Goal: Transaction & Acquisition: Purchase product/service

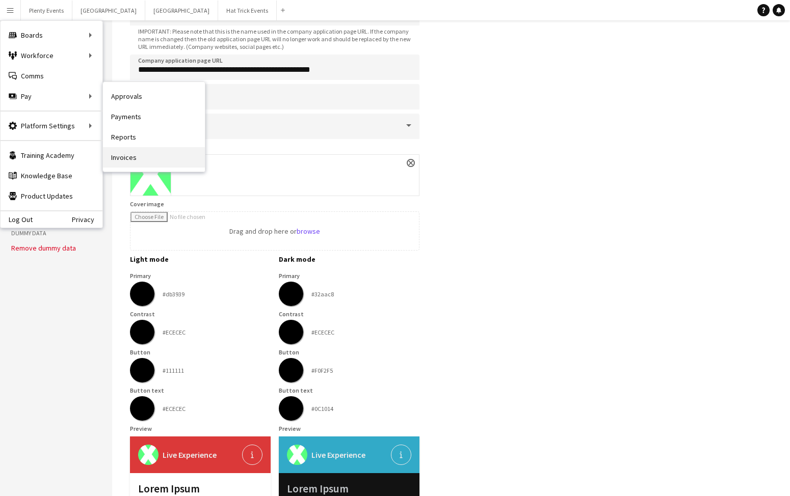
click at [128, 154] on link "Invoices" at bounding box center [154, 157] width 102 height 20
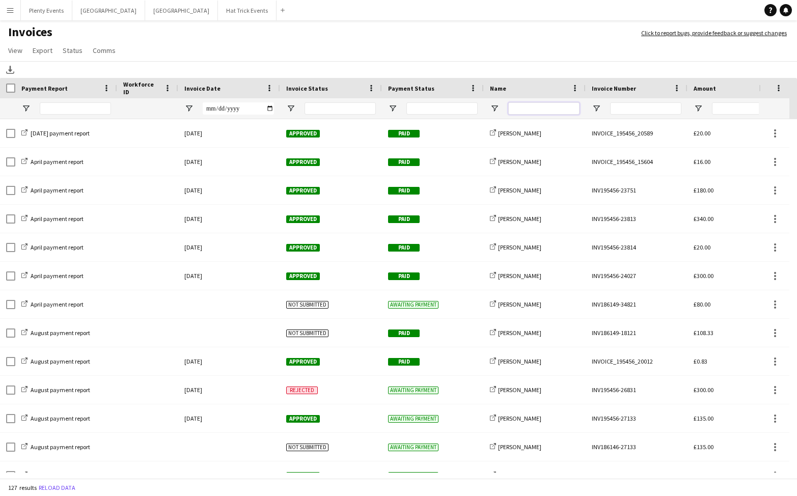
click at [528, 107] on input "Name Filter Input" at bounding box center [543, 108] width 71 height 12
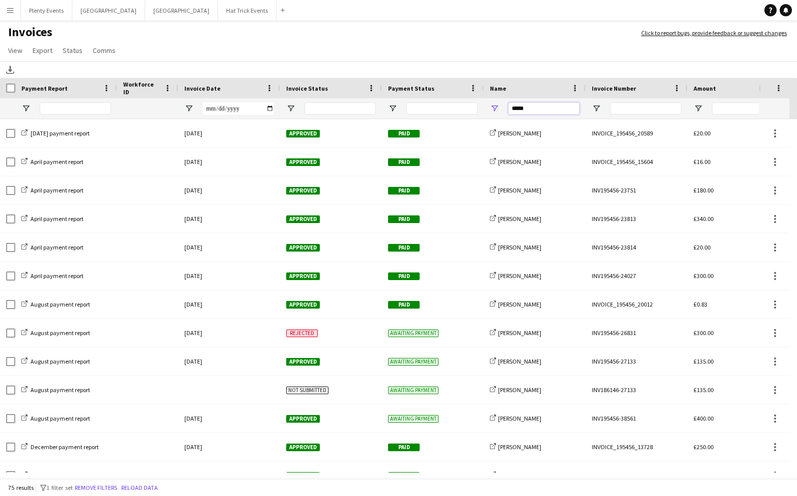
type input "*****"
click at [79, 86] on div "Payment Report" at bounding box center [59, 87] width 77 height 15
click at [76, 89] on span at bounding box center [75, 88] width 9 height 9
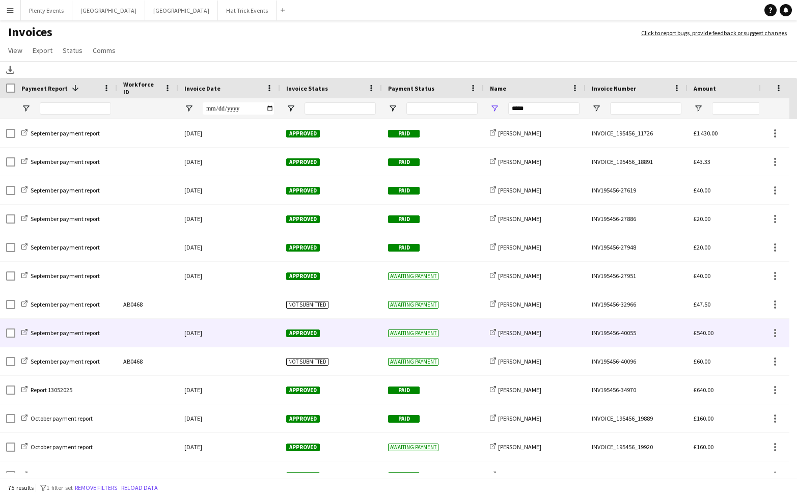
click at [461, 334] on div "Awaiting payment" at bounding box center [433, 333] width 102 height 28
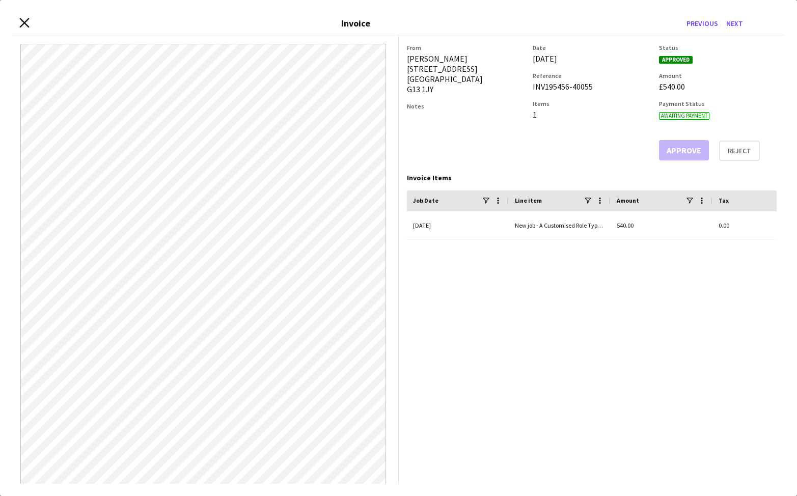
click at [24, 25] on icon "Close invoice dialog" at bounding box center [24, 23] width 10 height 10
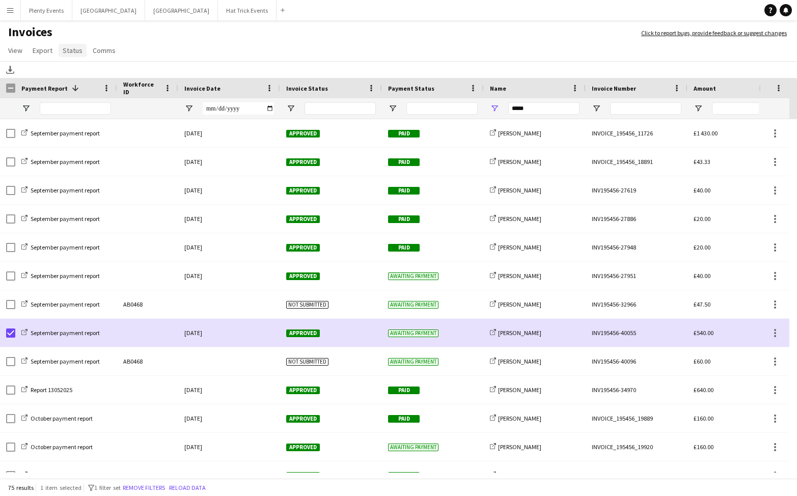
click at [75, 50] on span "Status" at bounding box center [73, 50] width 20 height 9
click at [92, 117] on span "Mark as paid" at bounding box center [86, 115] width 38 height 9
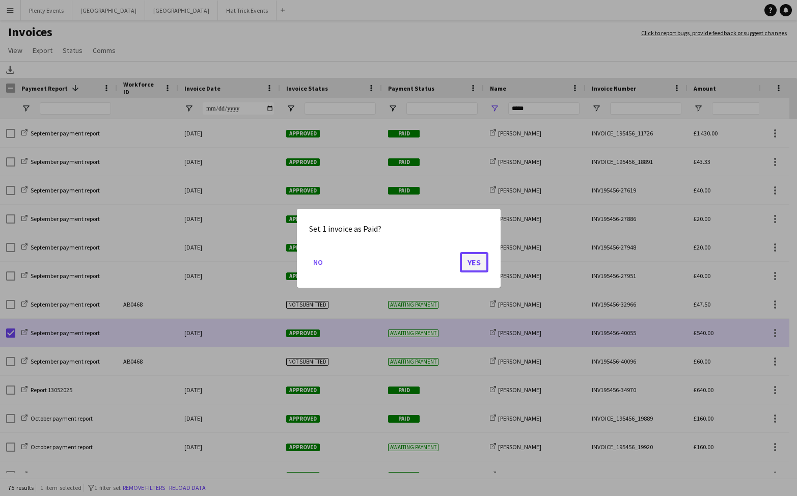
click at [476, 261] on button "Yes" at bounding box center [474, 262] width 29 height 20
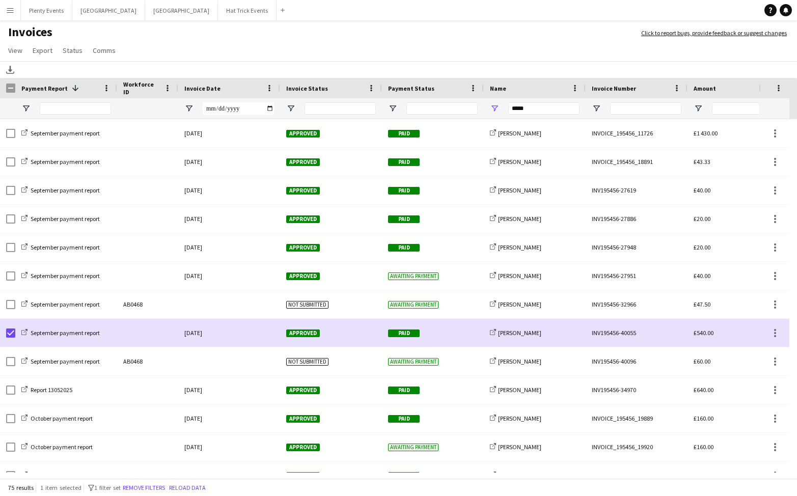
click at [10, 12] on app-icon "Menu" at bounding box center [10, 10] width 8 height 8
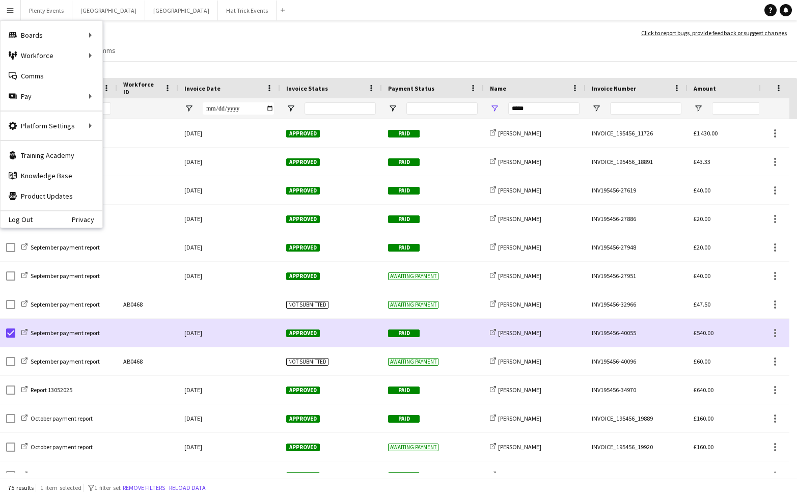
click at [163, 48] on app-page-menu "View Customise view Customise filters Reset Filters Reset View Reset All Export…" at bounding box center [398, 51] width 797 height 19
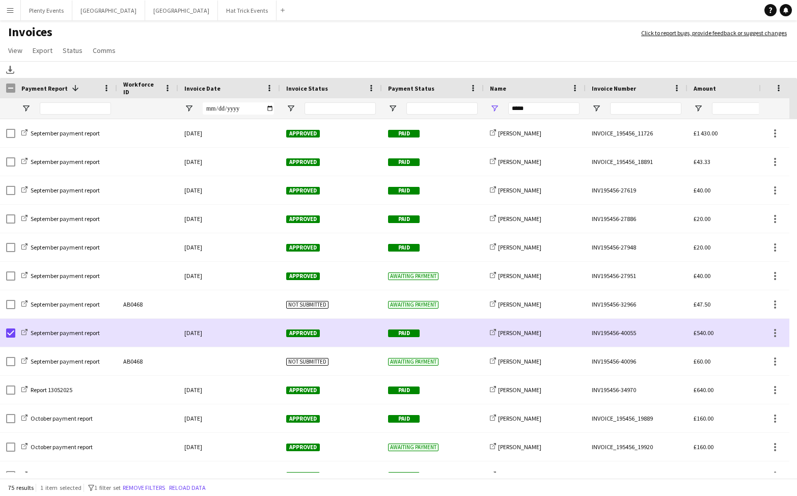
click at [10, 14] on app-icon "Menu" at bounding box center [10, 10] width 8 height 8
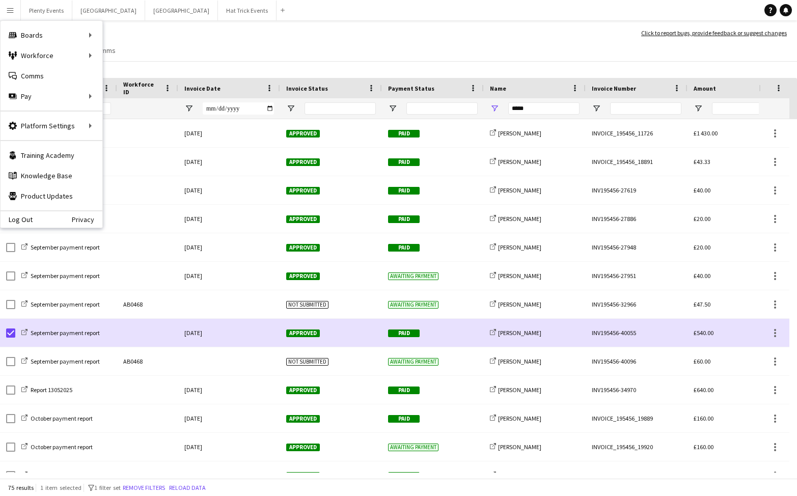
click at [12, 11] on app-icon "Menu" at bounding box center [10, 10] width 8 height 8
click at [119, 166] on link "Profiles" at bounding box center [154, 166] width 102 height 20
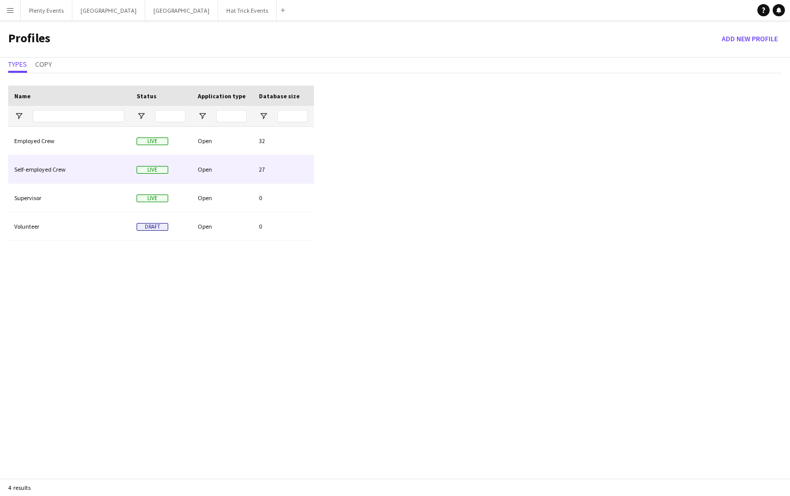
click at [229, 172] on div "Open" at bounding box center [222, 169] width 61 height 28
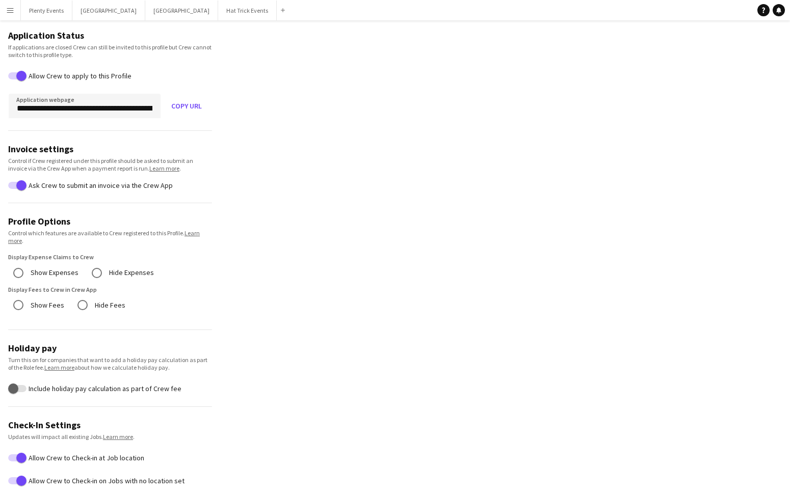
scroll to position [168, 0]
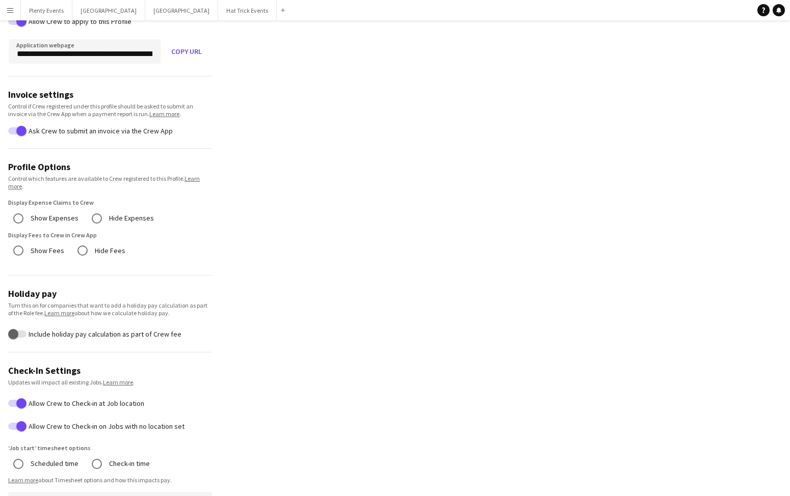
click at [11, 12] on app-icon "Menu" at bounding box center [10, 10] width 8 height 8
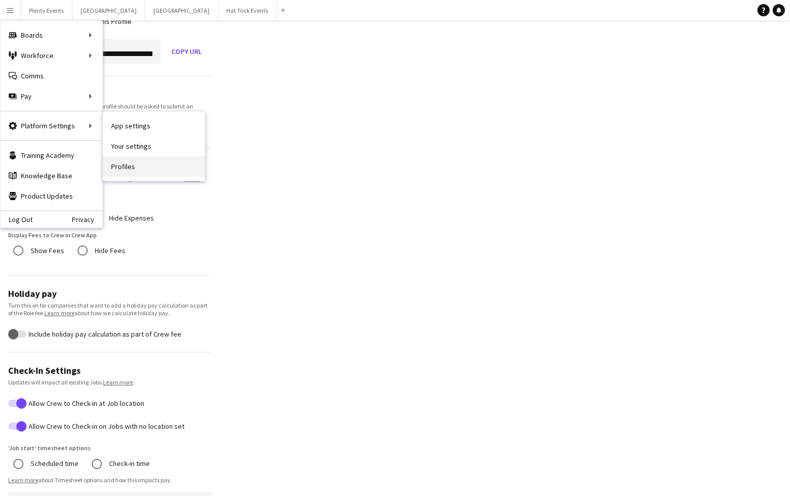
click at [123, 166] on link "Profiles" at bounding box center [154, 166] width 102 height 20
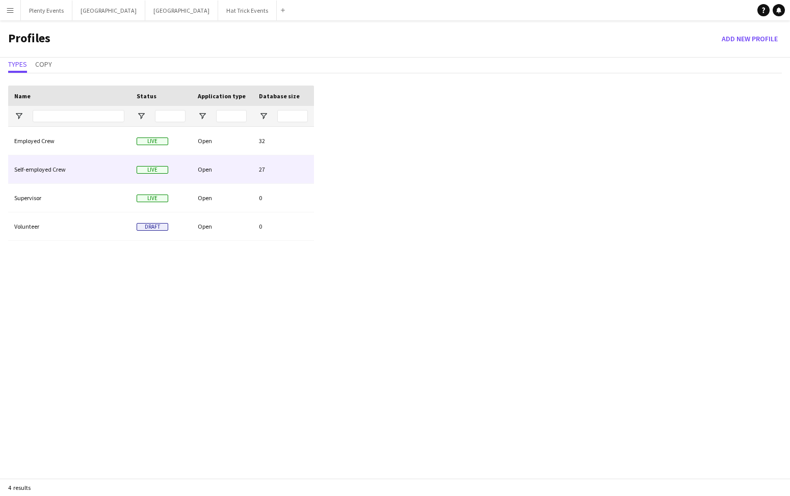
click at [106, 174] on div "Self-employed Crew" at bounding box center [69, 169] width 122 height 28
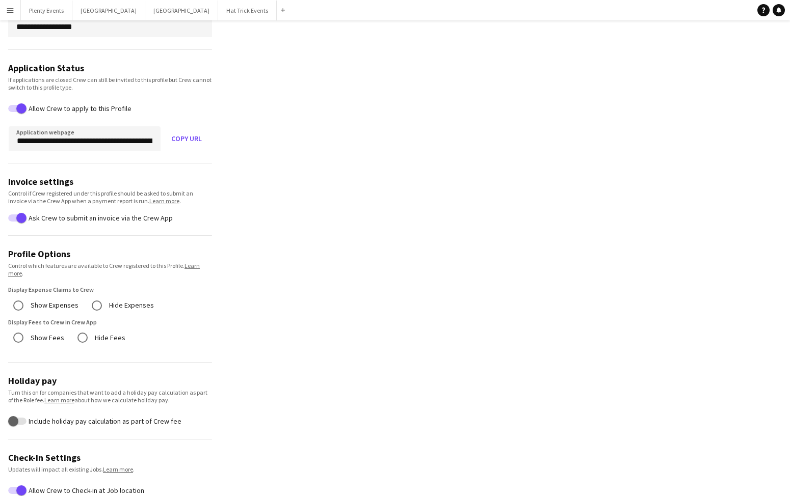
scroll to position [116, 0]
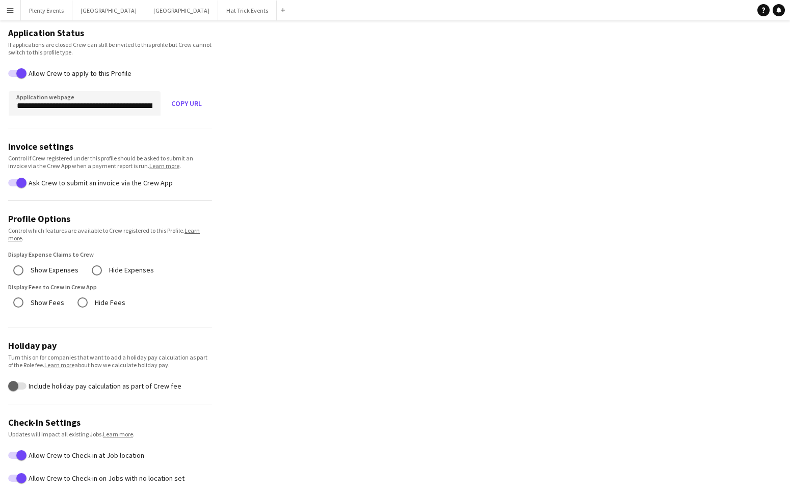
drag, startPoint x: 10, startPoint y: 220, endPoint x: 72, endPoint y: 219, distance: 62.2
click at [72, 219] on h3 "Profile Options" at bounding box center [110, 219] width 204 height 12
click at [10, 12] on app-icon "Menu" at bounding box center [10, 10] width 8 height 8
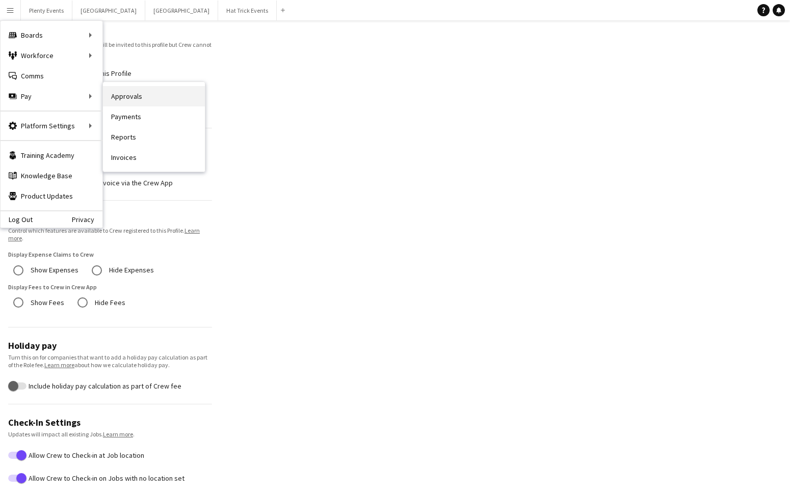
click at [130, 96] on link "Approvals" at bounding box center [154, 96] width 102 height 20
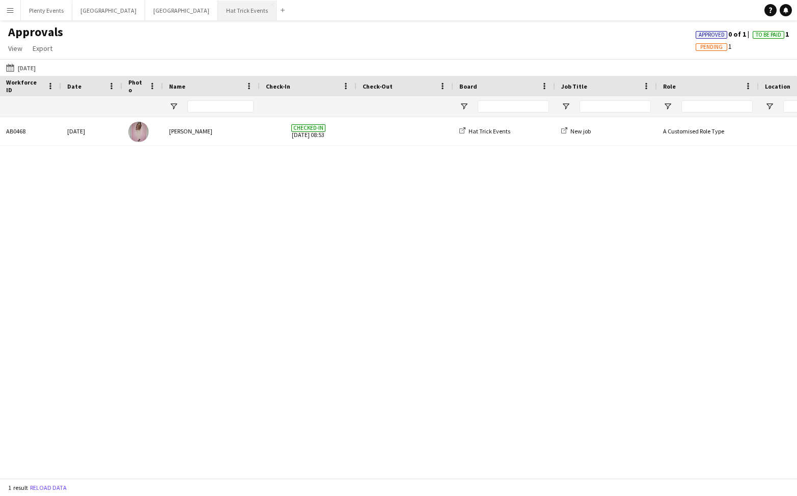
click at [218, 11] on button "Hat Trick Events Close" at bounding box center [247, 11] width 59 height 20
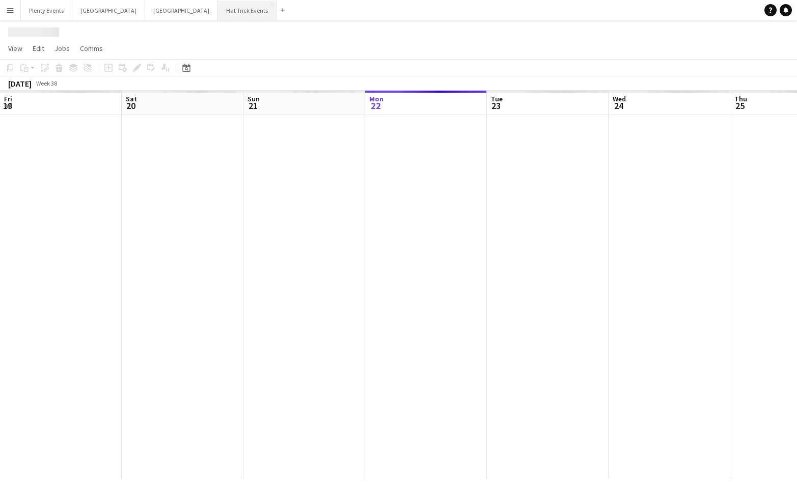
scroll to position [0, 243]
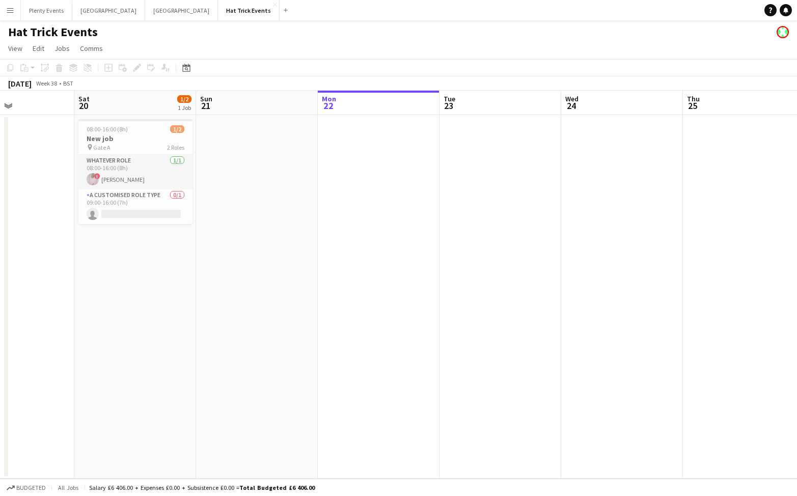
drag, startPoint x: 232, startPoint y: 235, endPoint x: 428, endPoint y: 242, distance: 196.2
click at [428, 242] on app-calendar-viewport "Wed 17 1/1 1 Job Thu 18 0/1 1 Job Fri 19 Sat 20 1/2 1 Job Sun 21 Mon 22 Tue 23 …" at bounding box center [398, 285] width 797 height 388
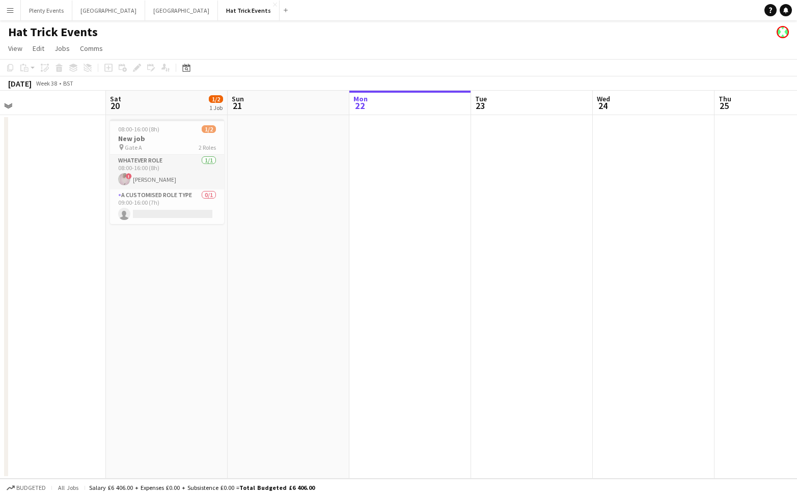
drag, startPoint x: 286, startPoint y: 250, endPoint x: 318, endPoint y: 259, distance: 32.7
click at [318, 259] on app-calendar-viewport "Wed 17 1/1 1 Job Thu 18 0/1 1 Job Fri 19 Sat 20 1/2 1 Job Sun 21 Mon 22 Tue 23 …" at bounding box center [398, 285] width 797 height 388
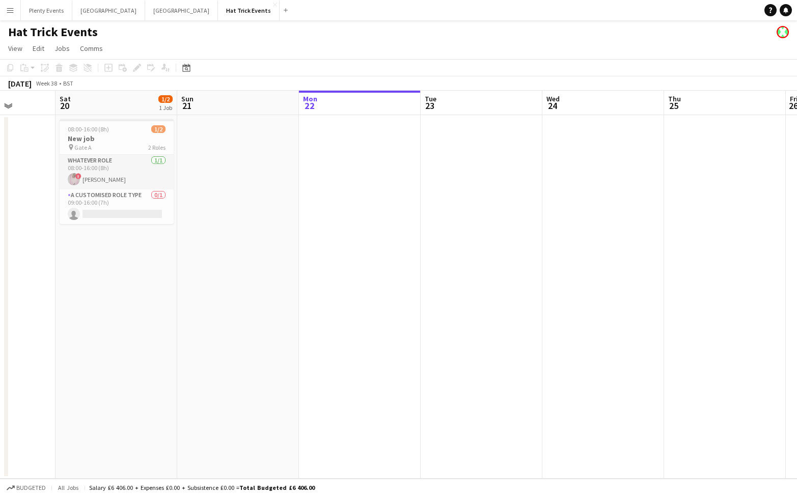
scroll to position [0, 317]
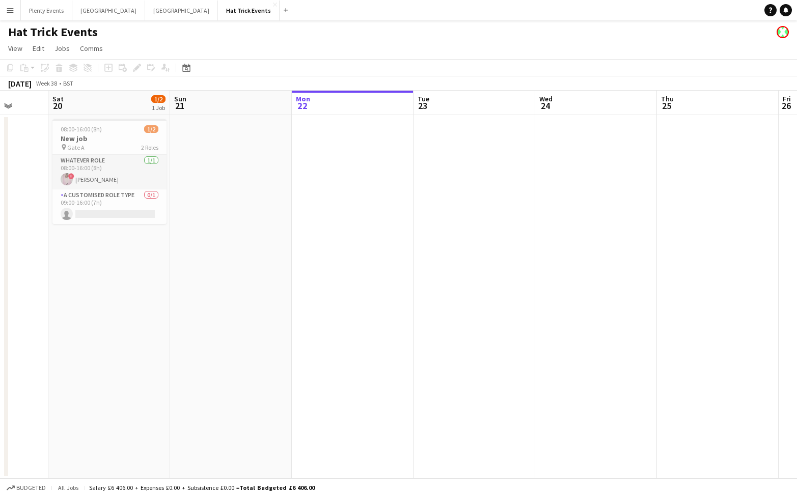
drag, startPoint x: 331, startPoint y: 237, endPoint x: 274, endPoint y: 233, distance: 57.7
click at [274, 233] on app-calendar-viewport "Wed 17 1/1 1 Job Thu 18 0/1 1 Job Fri 19 Sat 20 1/2 1 Job Sun 21 Mon 22 Tue 23 …" at bounding box center [398, 285] width 797 height 388
click at [11, 12] on app-icon "Menu" at bounding box center [10, 10] width 8 height 8
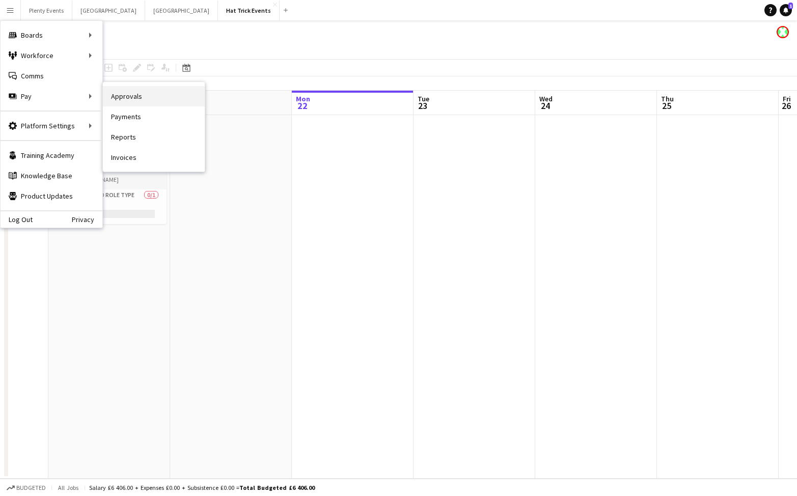
click at [127, 100] on link "Approvals" at bounding box center [154, 96] width 102 height 20
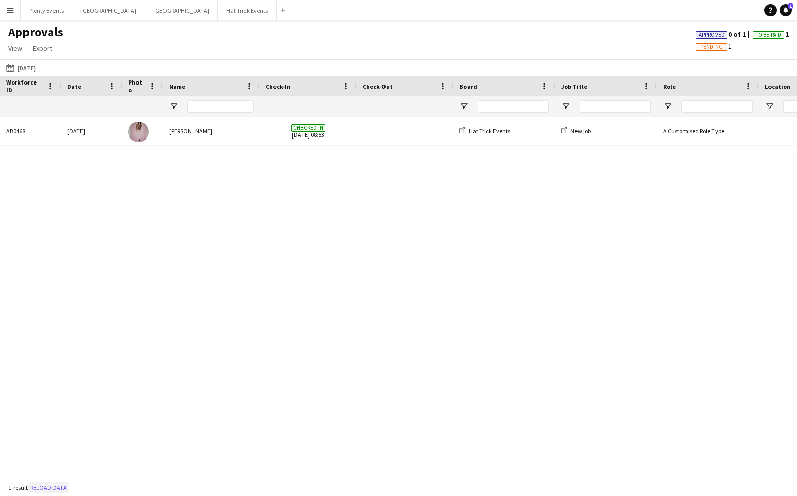
click at [53, 490] on button "Reload data" at bounding box center [48, 487] width 41 height 11
click at [31, 67] on button "[DATE] [DATE]" at bounding box center [21, 68] width 34 height 12
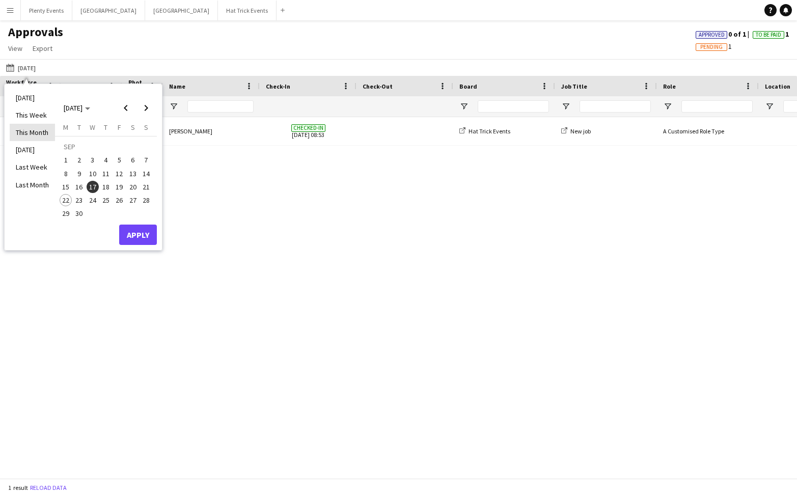
click at [34, 134] on li "This Month" at bounding box center [32, 132] width 45 height 17
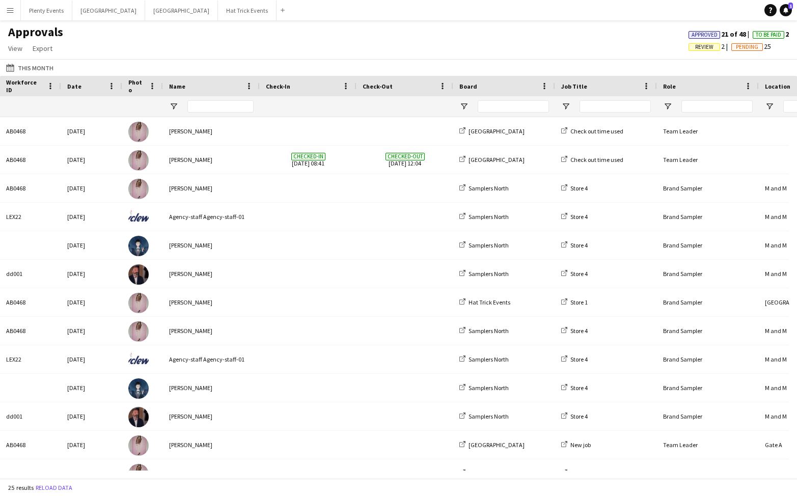
click at [699, 47] on span "Review" at bounding box center [704, 47] width 18 height 7
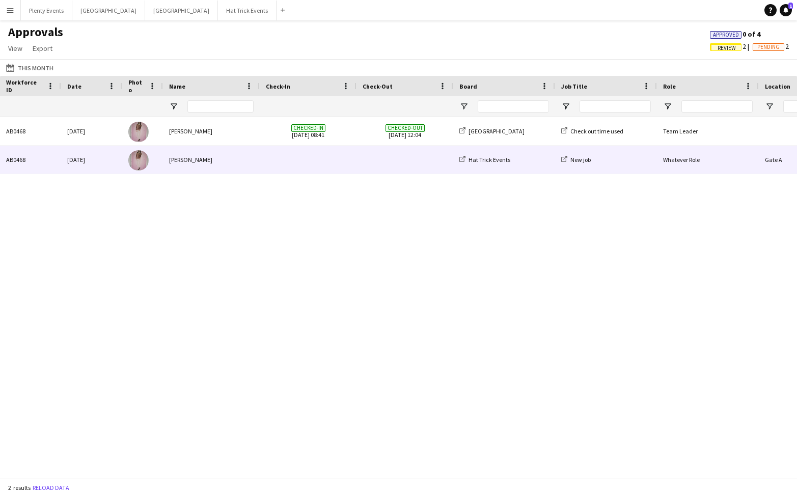
click at [242, 161] on div "[PERSON_NAME]" at bounding box center [211, 160] width 97 height 28
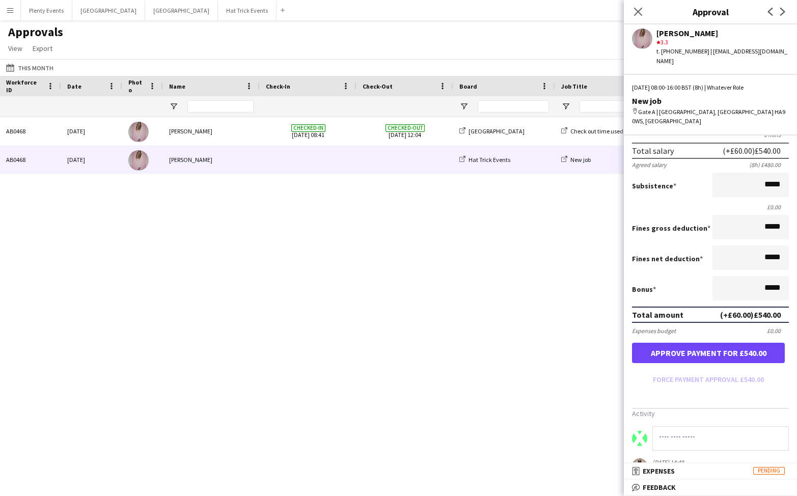
scroll to position [156, 0]
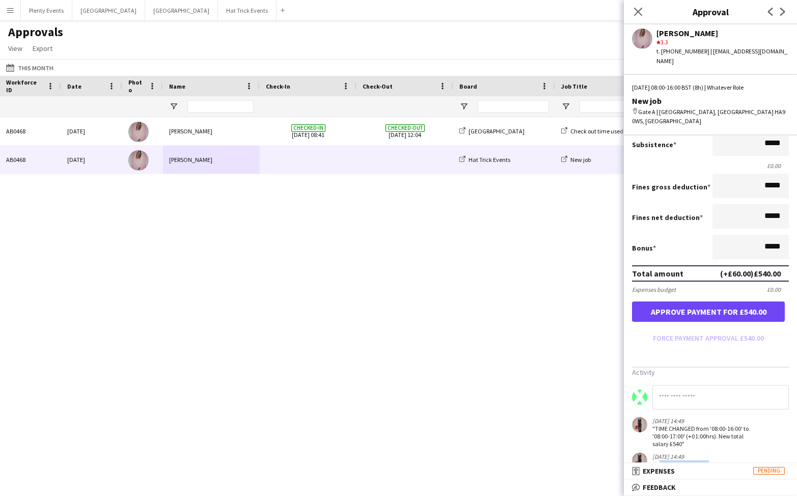
drag, startPoint x: 657, startPoint y: 446, endPoint x: 705, endPoint y: 445, distance: 48.4
click at [705, 460] on div ""Worked 1 hour extra"" at bounding box center [681, 464] width 57 height 8
click at [690, 385] on input at bounding box center [721, 397] width 137 height 24
click at [749, 385] on input "**********" at bounding box center [721, 397] width 137 height 24
type input "**********"
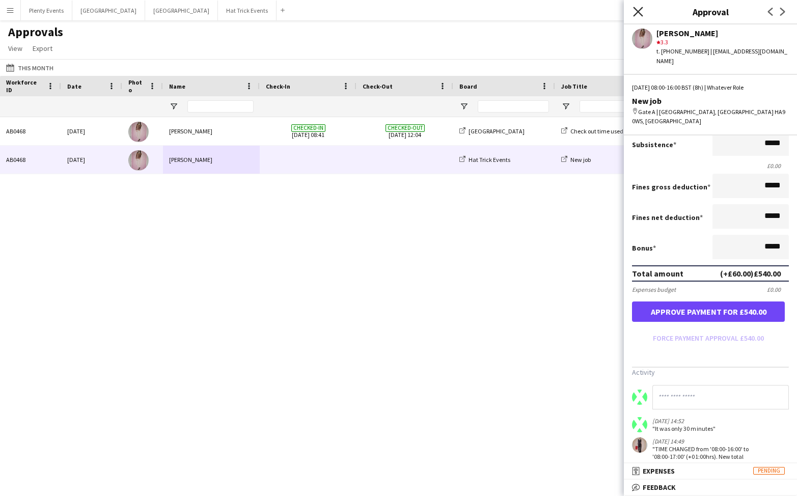
click at [636, 12] on icon "Close pop-in" at bounding box center [638, 12] width 10 height 10
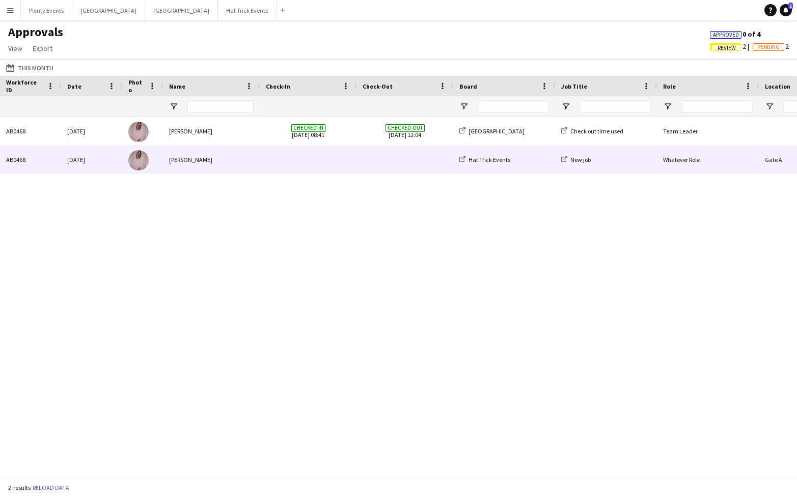
click at [610, 159] on div "New job" at bounding box center [606, 160] width 102 height 28
click at [625, 158] on div "New job" at bounding box center [606, 160] width 102 height 28
click at [313, 161] on span at bounding box center [308, 160] width 85 height 28
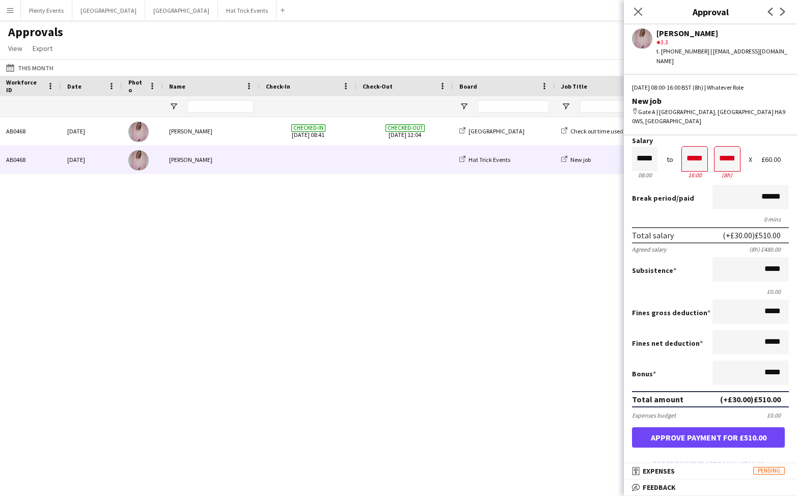
scroll to position [33, 0]
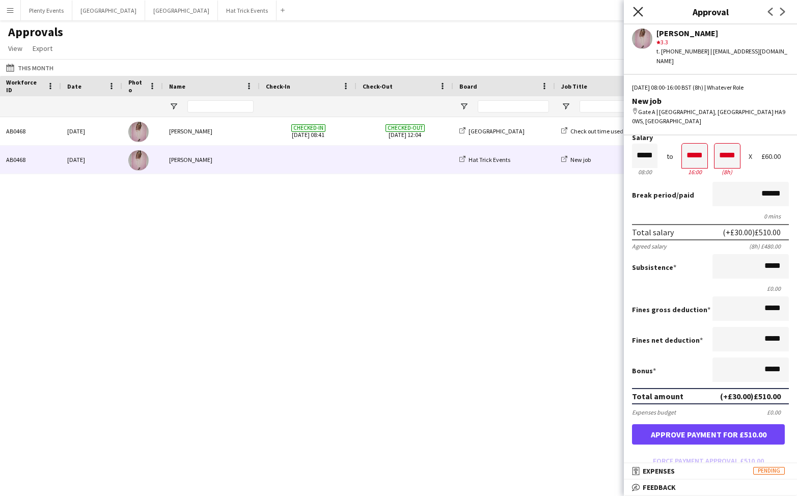
click at [639, 9] on icon "Close pop-in" at bounding box center [638, 12] width 10 height 10
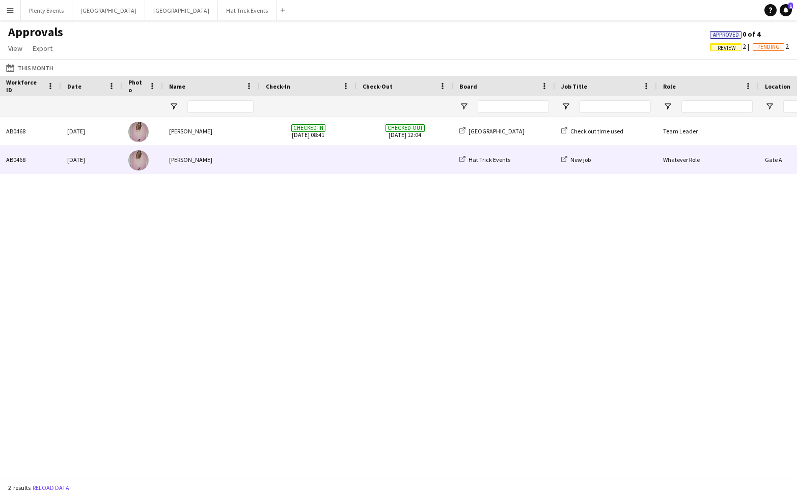
click at [400, 163] on span at bounding box center [405, 160] width 85 height 28
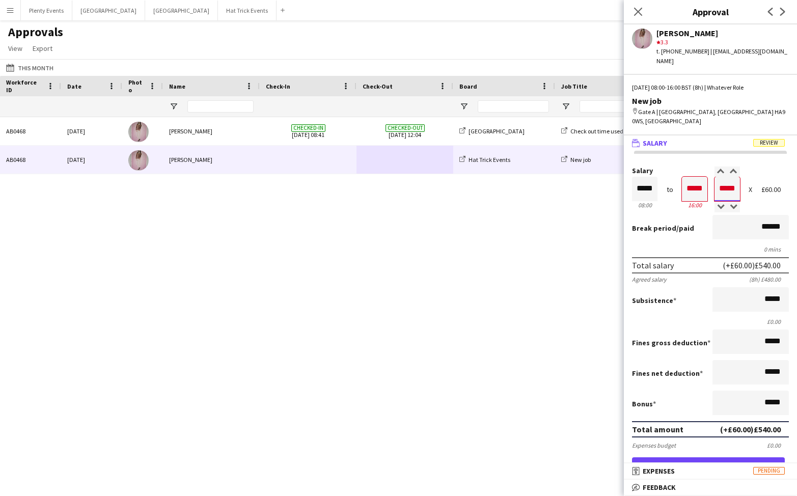
click at [721, 177] on input "*****" at bounding box center [727, 189] width 25 height 24
type input "*****"
click at [717, 202] on div at bounding box center [721, 207] width 13 height 10
type input "*****"
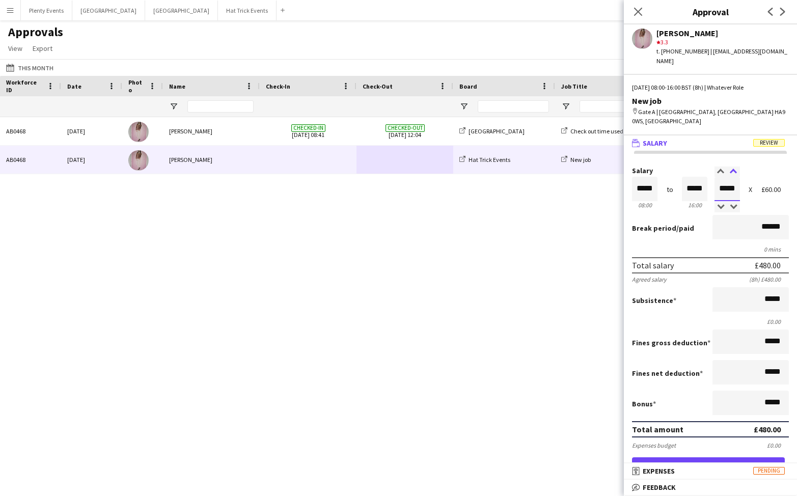
type input "*****"
click at [730, 167] on div at bounding box center [733, 172] width 13 height 10
type input "*****"
click at [730, 167] on div at bounding box center [733, 172] width 13 height 10
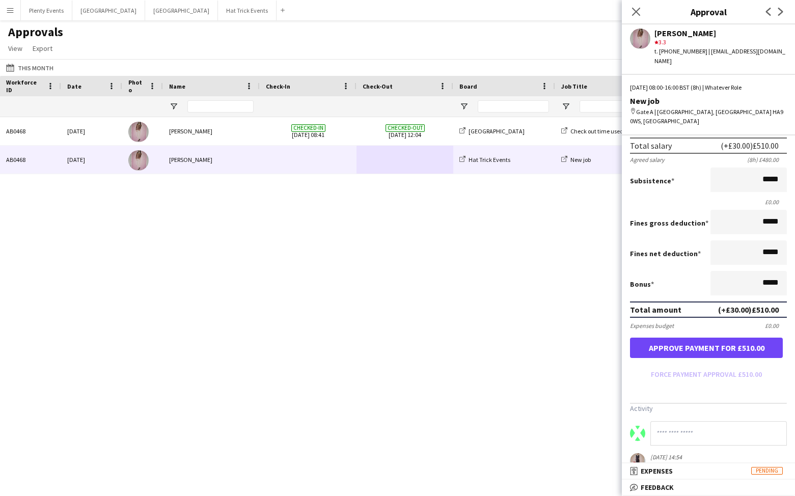
scroll to position [125, 0]
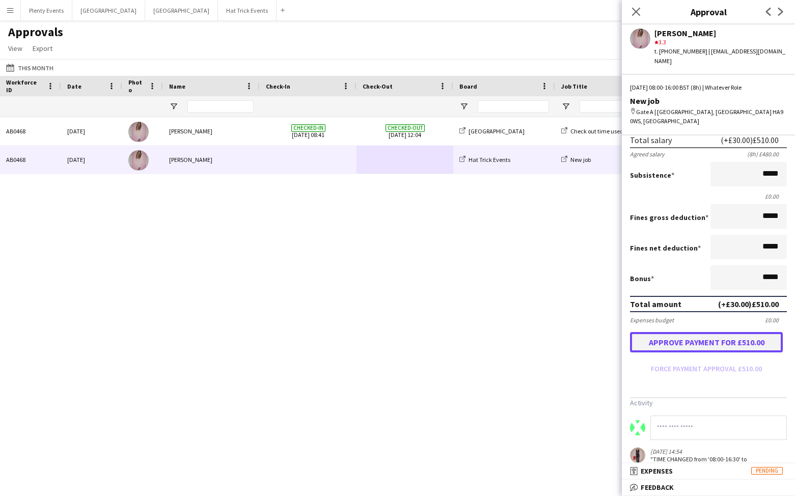
click at [709, 332] on button "Approve payment for £510.00" at bounding box center [706, 342] width 153 height 20
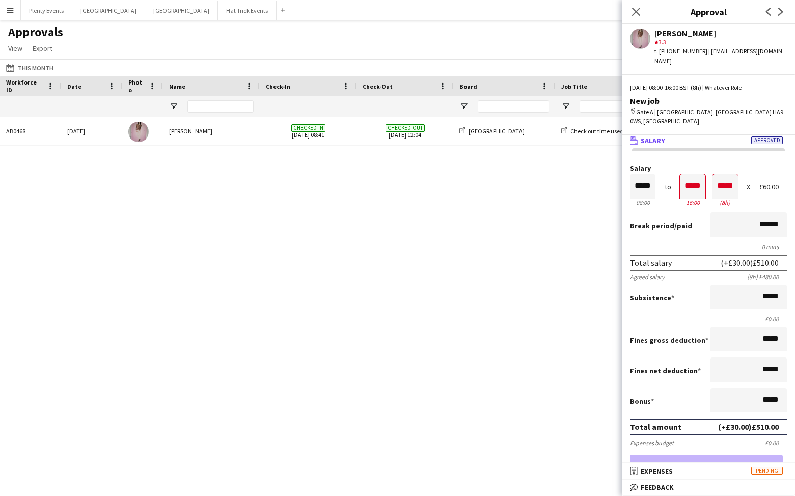
scroll to position [0, 0]
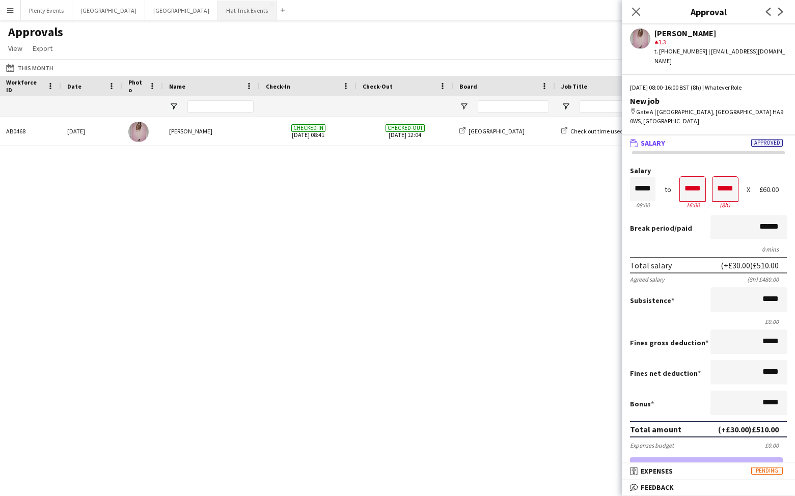
click at [218, 13] on button "Hat Trick Events Close" at bounding box center [247, 11] width 59 height 20
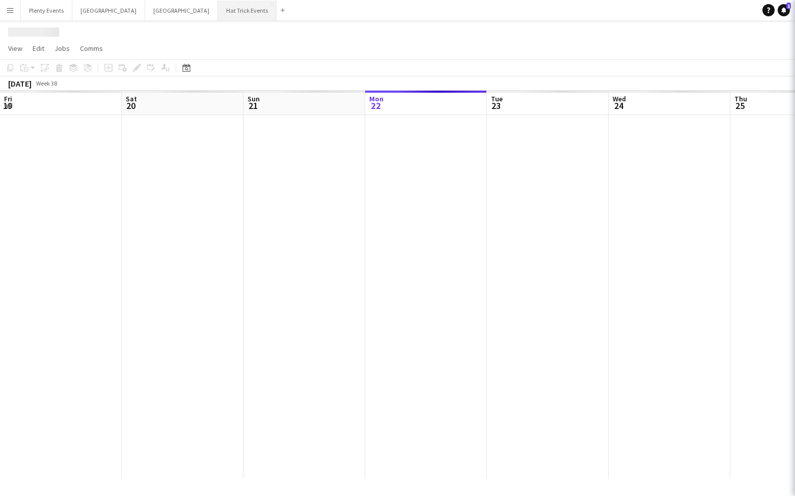
scroll to position [0, 243]
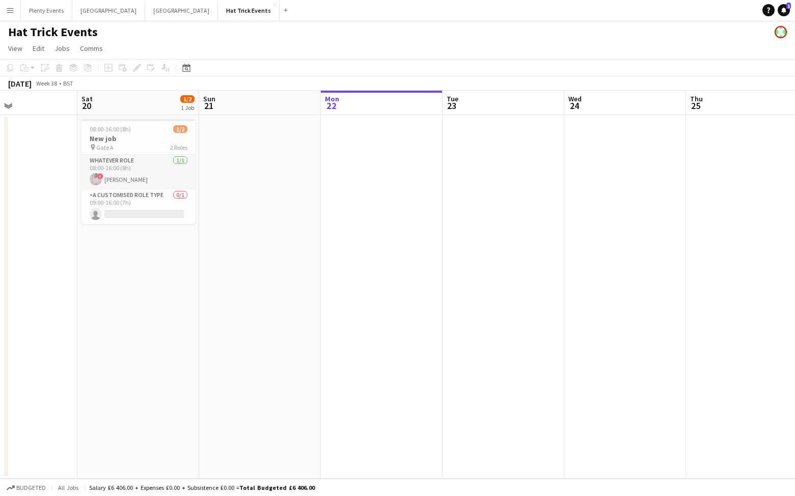
drag, startPoint x: 195, startPoint y: 240, endPoint x: 418, endPoint y: 234, distance: 223.7
click at [418, 234] on app-calendar-viewport "Wed 17 Thu 18 0/1 1 Job Fri 19 Sat 20 1/2 1 Job Sun 21 Mon 22 Tue 23 Wed 24 Thu…" at bounding box center [397, 285] width 795 height 388
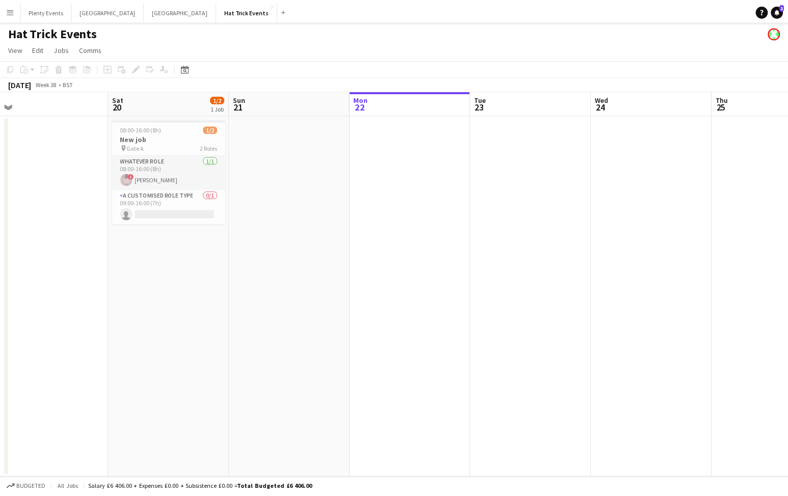
scroll to position [0, 325]
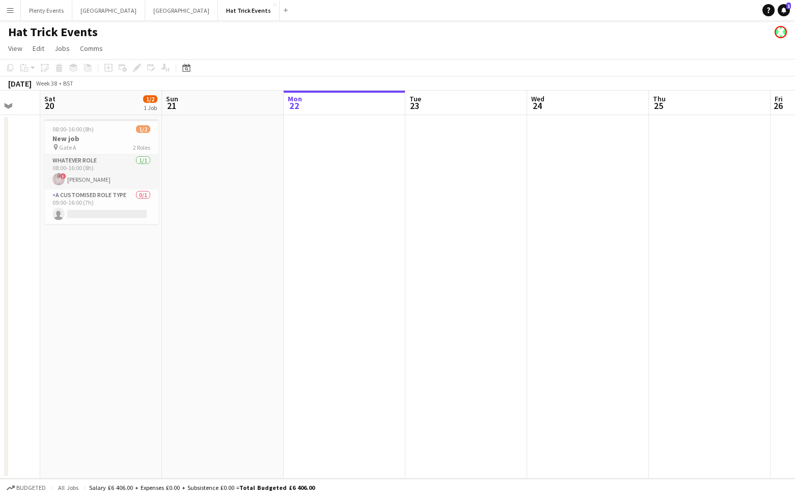
click at [347, 246] on app-calendar-viewport "Wed 17 1/1 1 Job Thu 18 0/1 1 Job Fri 19 Sat 20 1/2 1 Job Sun 21 Mon 22 Tue 23 …" at bounding box center [397, 285] width 795 height 388
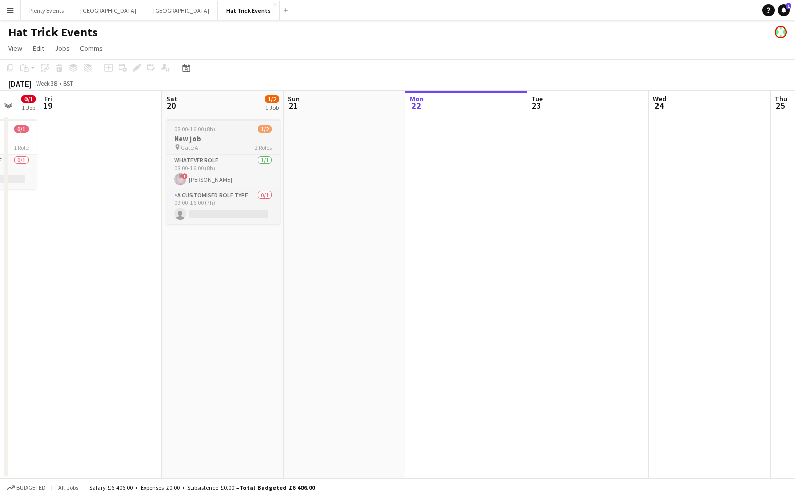
click at [221, 144] on div "pin Gate A 2 Roles" at bounding box center [223, 147] width 114 height 8
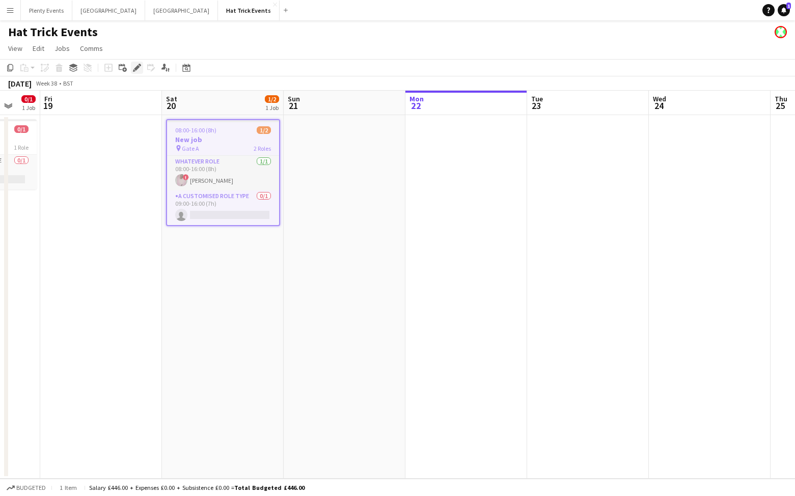
click at [133, 66] on icon "Edit" at bounding box center [137, 68] width 8 height 8
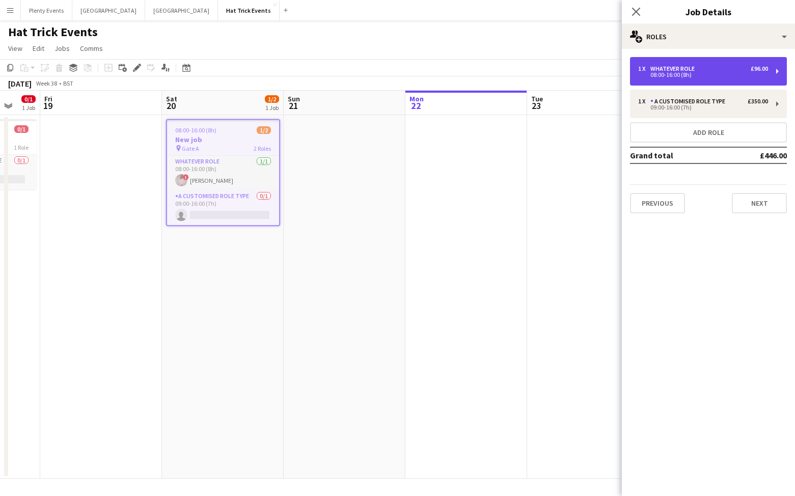
click at [754, 73] on div "08:00-16:00 (8h)" at bounding box center [703, 74] width 130 height 5
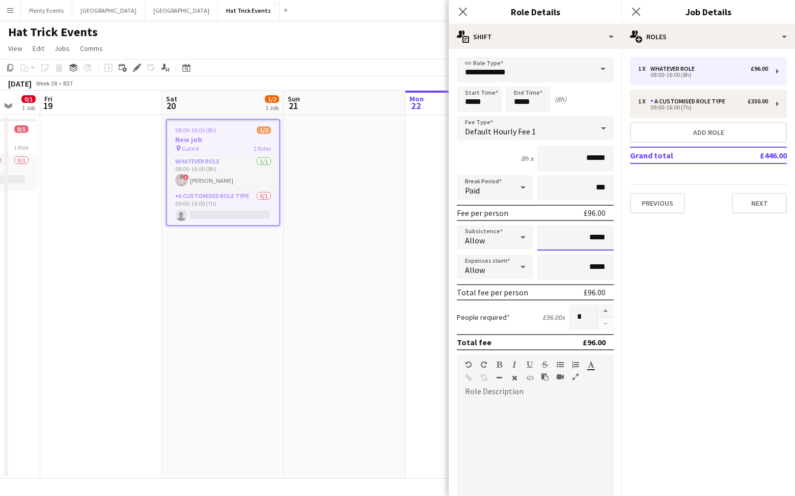
click at [583, 237] on input "*****" at bounding box center [575, 237] width 76 height 25
type input "******"
click at [521, 265] on icon at bounding box center [523, 267] width 12 height 20
click at [521, 267] on div at bounding box center [397, 248] width 795 height 496
click at [9, 10] on app-icon "Menu" at bounding box center [10, 10] width 8 height 8
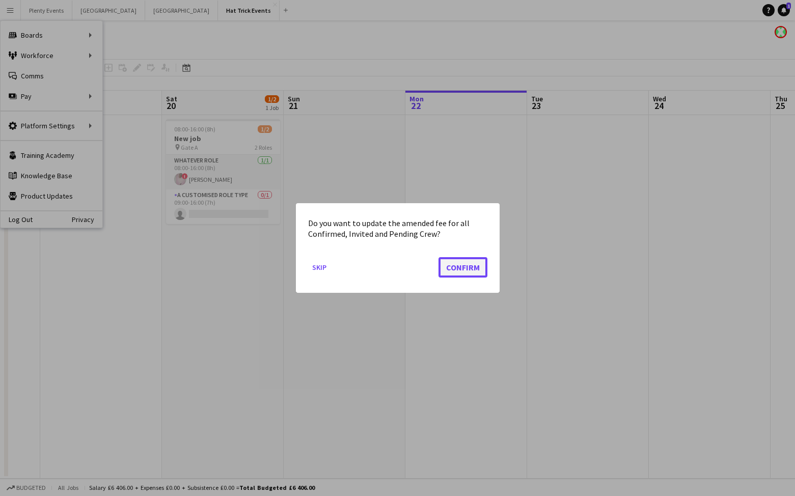
click at [458, 269] on button "Confirm" at bounding box center [463, 267] width 49 height 20
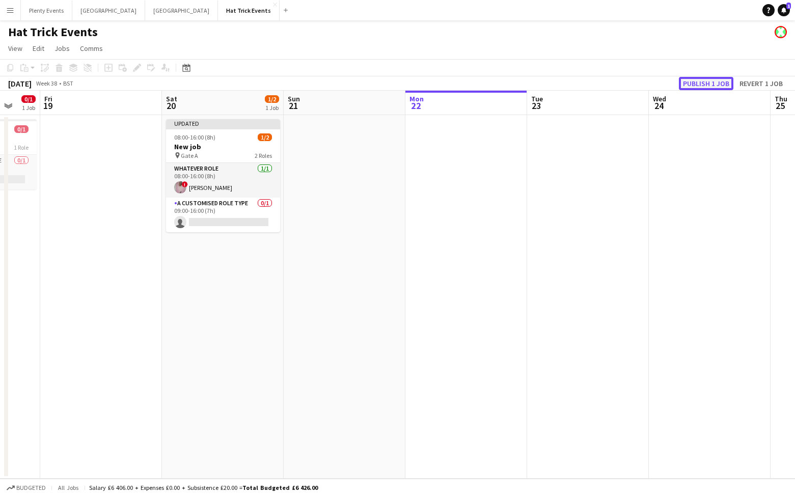
click at [712, 86] on button "Publish 1 job" at bounding box center [706, 83] width 55 height 13
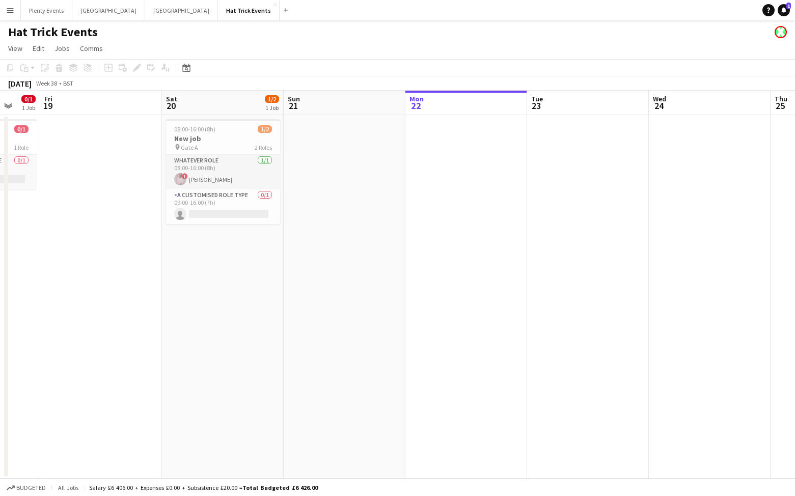
click at [9, 9] on app-icon "Menu" at bounding box center [10, 10] width 8 height 8
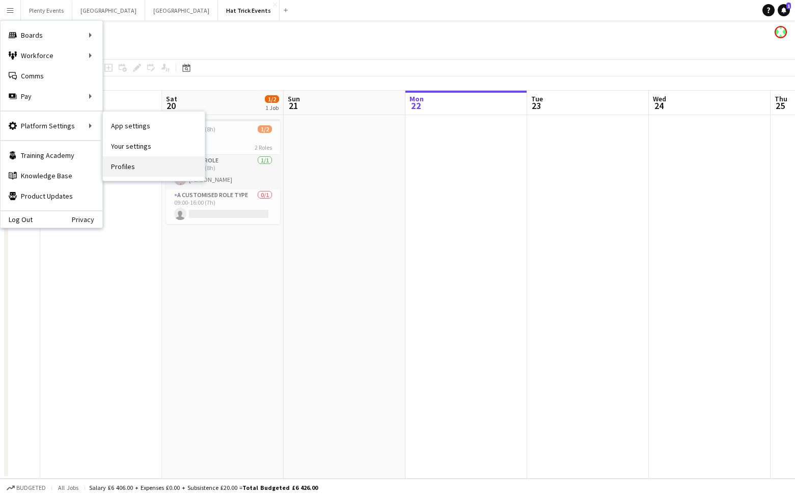
click at [127, 165] on link "Profiles" at bounding box center [154, 166] width 102 height 20
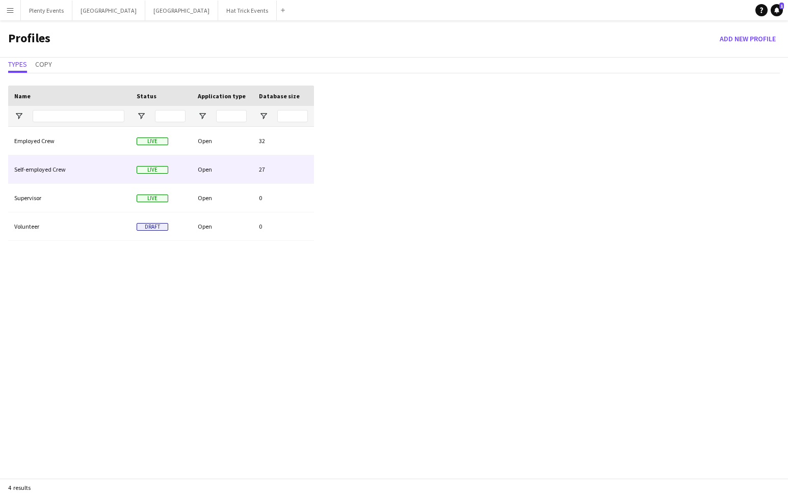
click at [231, 172] on div "Open" at bounding box center [222, 169] width 61 height 28
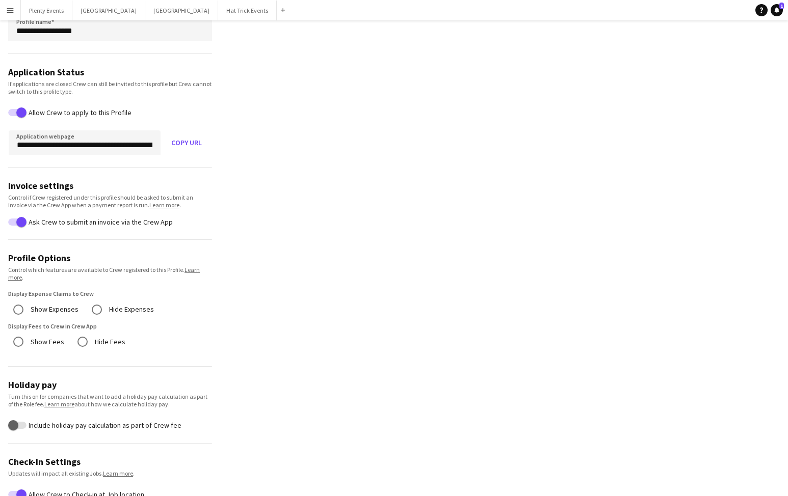
scroll to position [173, 0]
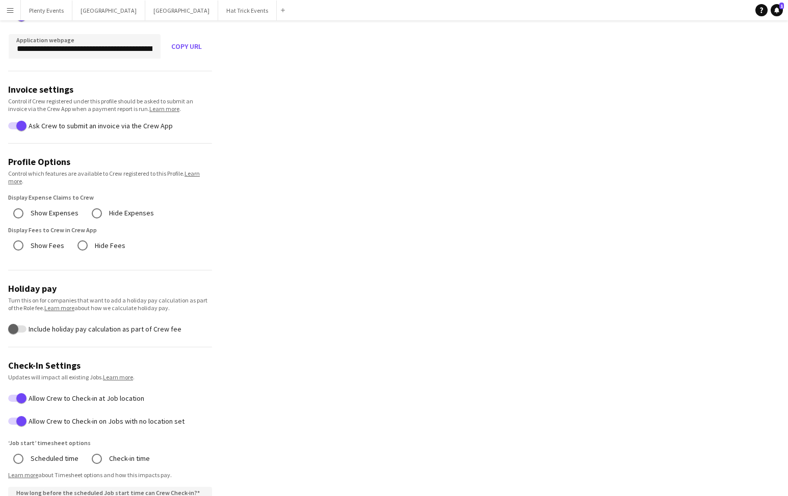
click at [8, 9] on app-icon "Menu" at bounding box center [10, 10] width 8 height 8
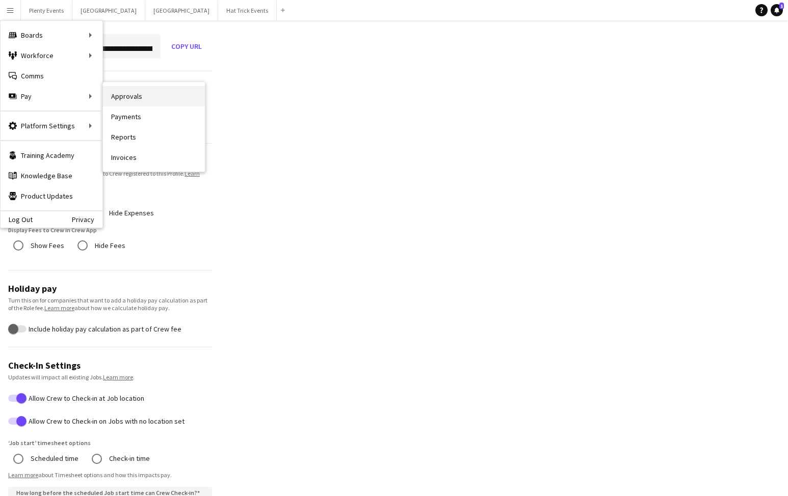
click at [134, 96] on link "Approvals" at bounding box center [154, 96] width 102 height 20
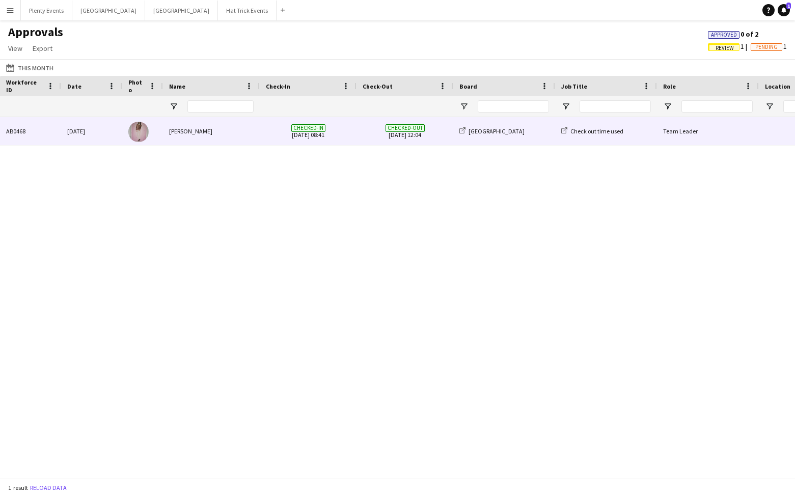
click at [249, 130] on div "[PERSON_NAME]" at bounding box center [211, 131] width 97 height 28
click at [253, 133] on div "[PERSON_NAME]" at bounding box center [211, 131] width 97 height 28
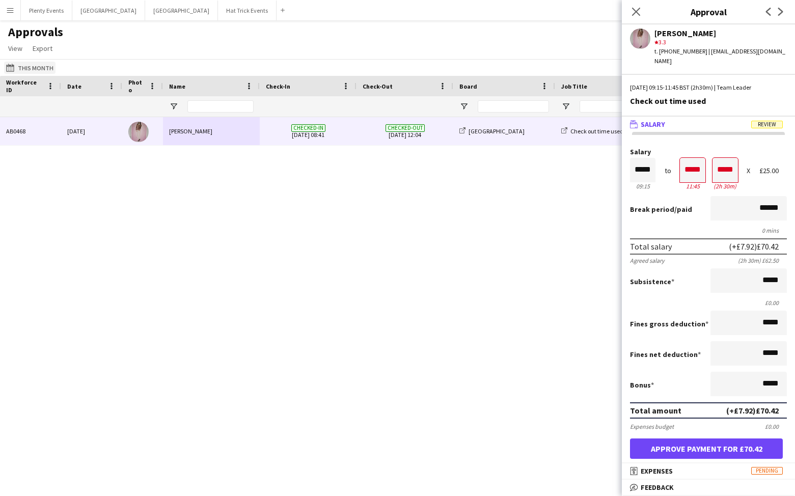
click at [30, 70] on button "This Month This Month" at bounding box center [29, 68] width 51 height 12
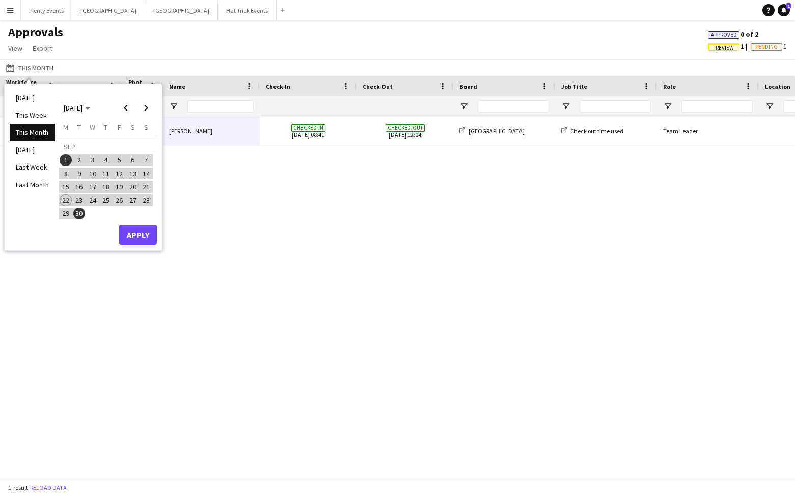
click at [34, 130] on li "This Month" at bounding box center [32, 132] width 45 height 17
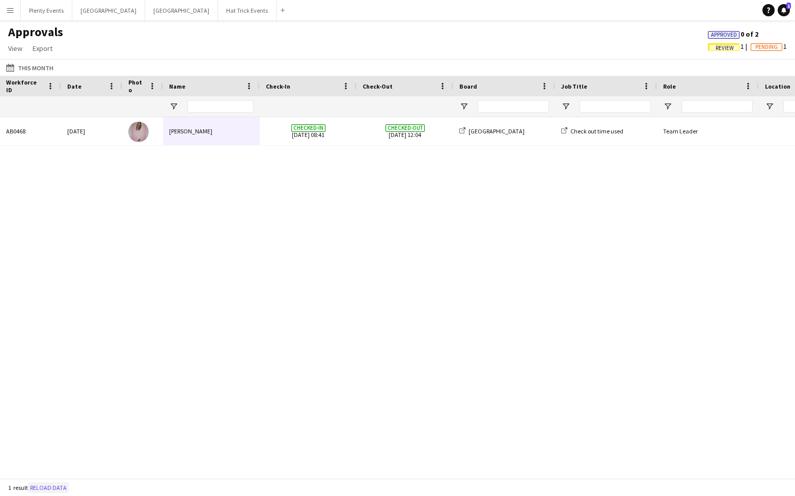
click at [51, 490] on button "Reload data" at bounding box center [48, 487] width 41 height 11
click at [721, 32] on span "Approved" at bounding box center [724, 35] width 26 height 7
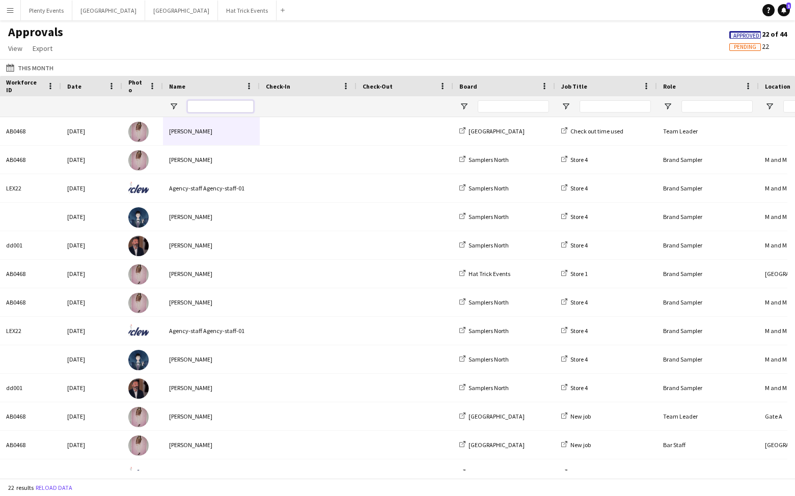
click at [220, 103] on input "Name Filter Input" at bounding box center [220, 106] width 66 height 12
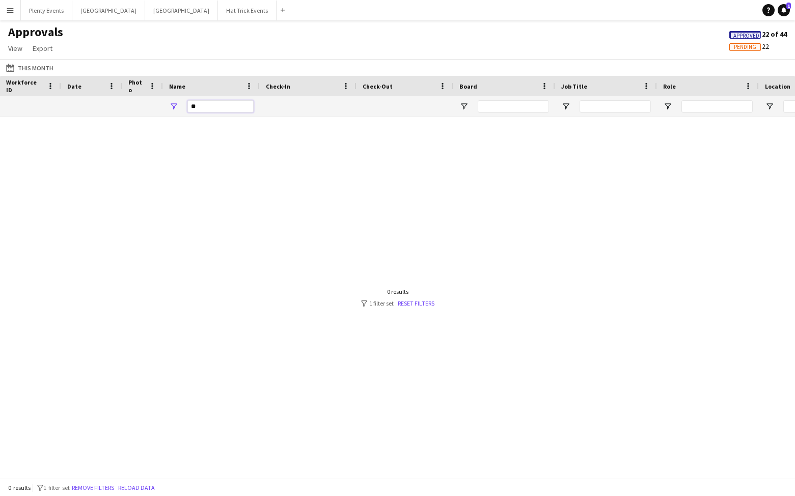
type input "*"
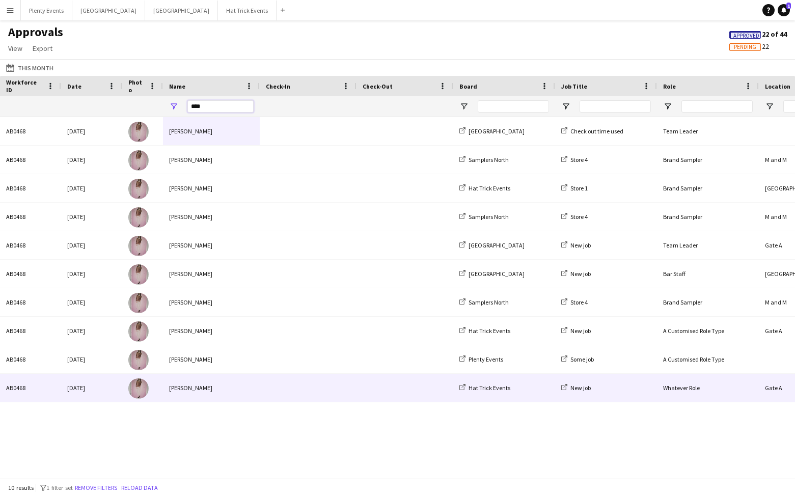
type input "****"
click at [242, 389] on div "[PERSON_NAME]" at bounding box center [211, 388] width 97 height 28
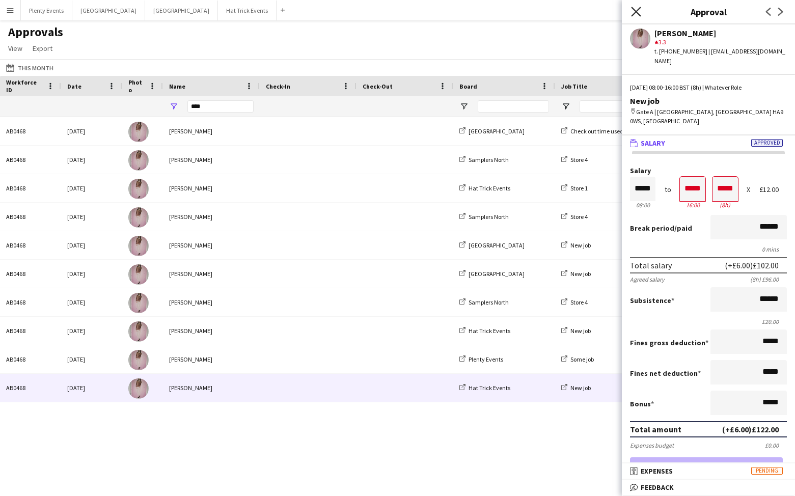
click at [635, 13] on icon at bounding box center [636, 12] width 10 height 10
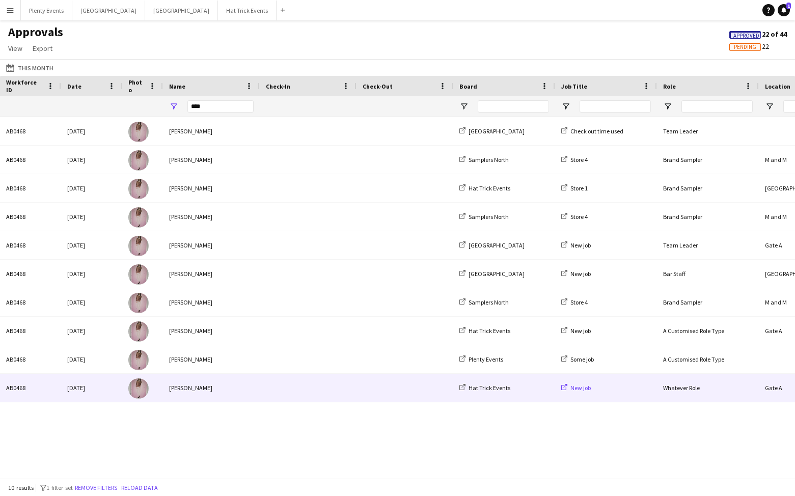
click at [563, 386] on icon at bounding box center [564, 387] width 6 height 6
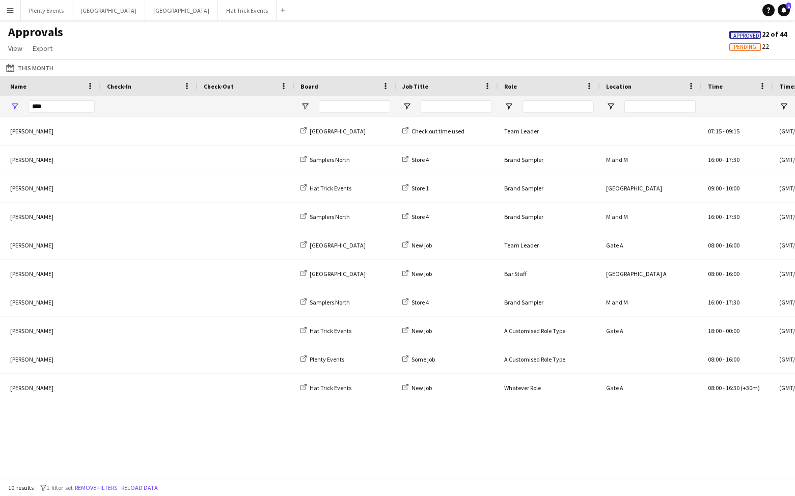
scroll to position [0, 520]
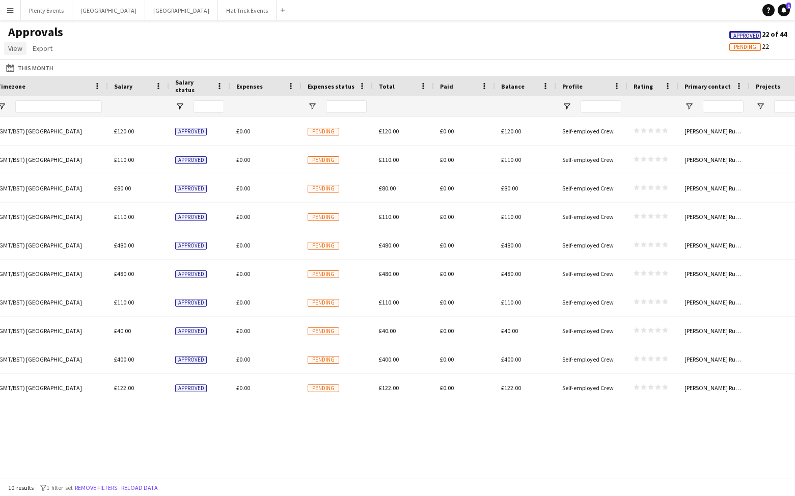
click at [10, 46] on span "View" at bounding box center [15, 48] width 14 height 9
click at [36, 73] on span "Customise view" at bounding box center [37, 70] width 48 height 9
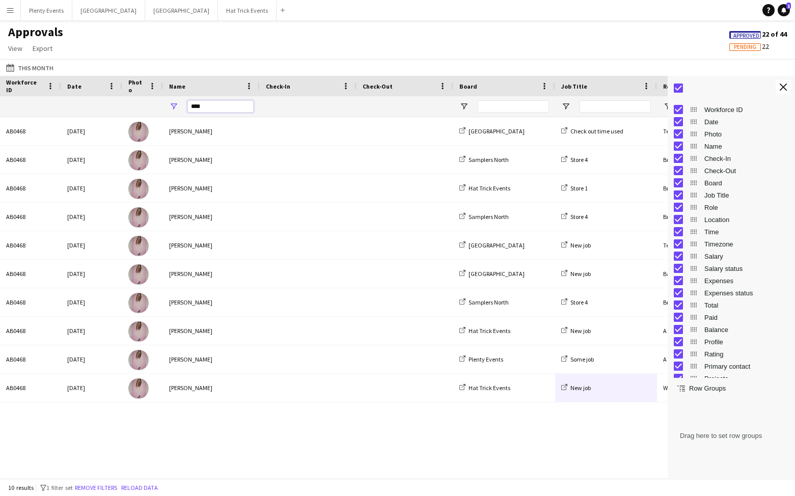
drag, startPoint x: 213, startPoint y: 102, endPoint x: 175, endPoint y: 109, distance: 38.3
click at [175, 109] on div "****" at bounding box center [211, 106] width 97 height 20
click at [175, 109] on span "Open Filter Menu" at bounding box center [173, 106] width 9 height 9
drag, startPoint x: 202, startPoint y: 109, endPoint x: 191, endPoint y: 108, distance: 11.2
click at [191, 108] on input "****" at bounding box center [220, 106] width 66 height 12
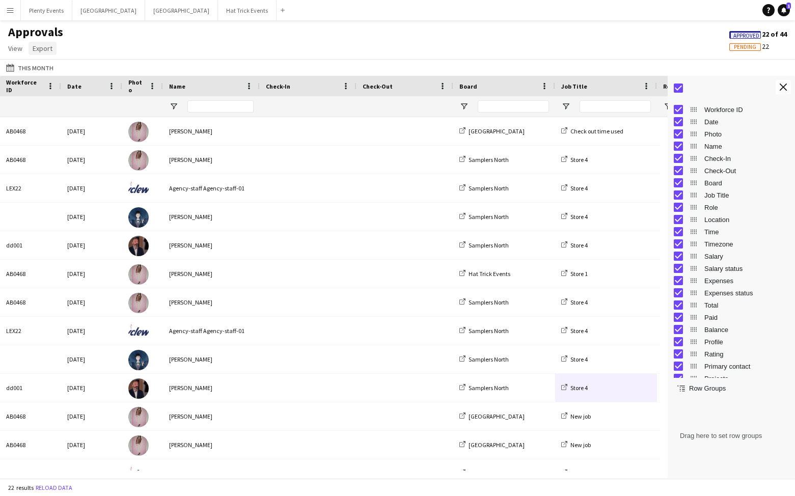
click at [39, 50] on span "Export" at bounding box center [43, 48] width 20 height 9
click at [141, 41] on div "Approvals View Customise view Customise filters Reset Filters Reset View Reset …" at bounding box center [397, 41] width 795 height 35
click at [11, 11] on app-icon "Menu" at bounding box center [10, 10] width 8 height 8
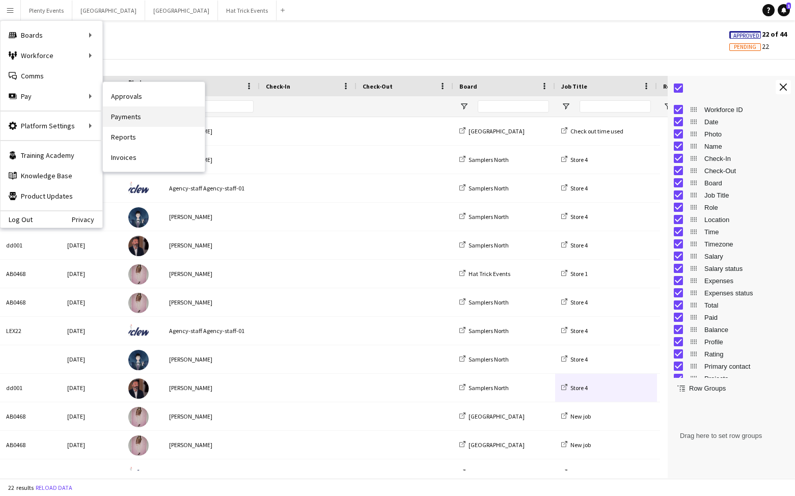
click at [130, 117] on link "Payments" at bounding box center [154, 116] width 102 height 20
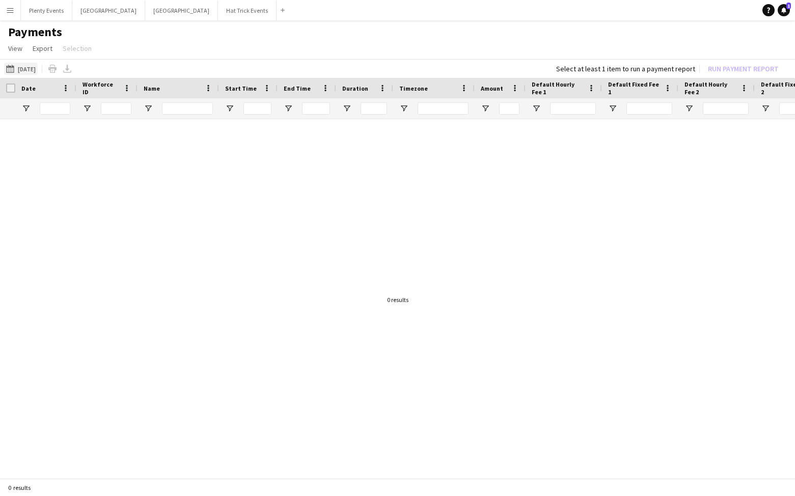
click at [32, 69] on button "[DATE] [DATE]" at bounding box center [21, 69] width 34 height 12
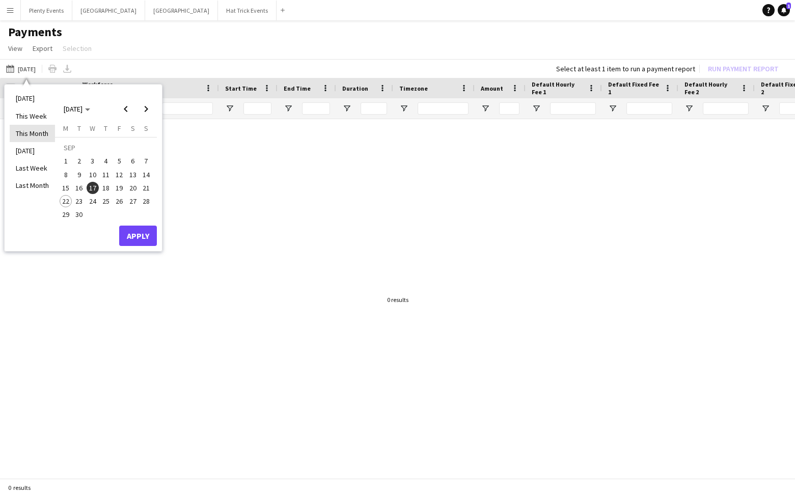
click at [34, 132] on li "This Month" at bounding box center [32, 133] width 45 height 17
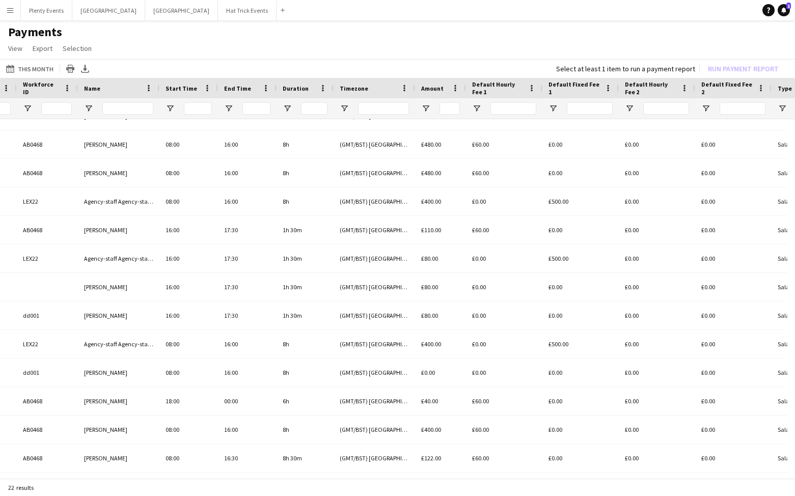
scroll to position [0, 114]
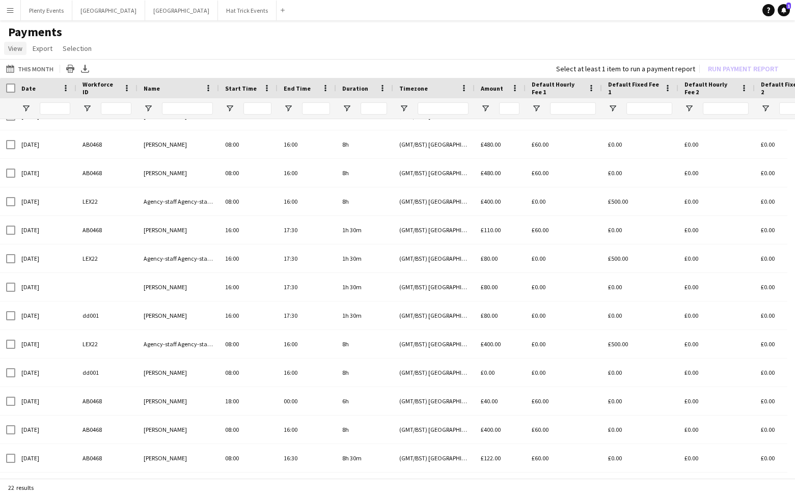
click at [9, 48] on span "View" at bounding box center [15, 48] width 14 height 9
click at [34, 71] on span "Customise view" at bounding box center [37, 70] width 48 height 9
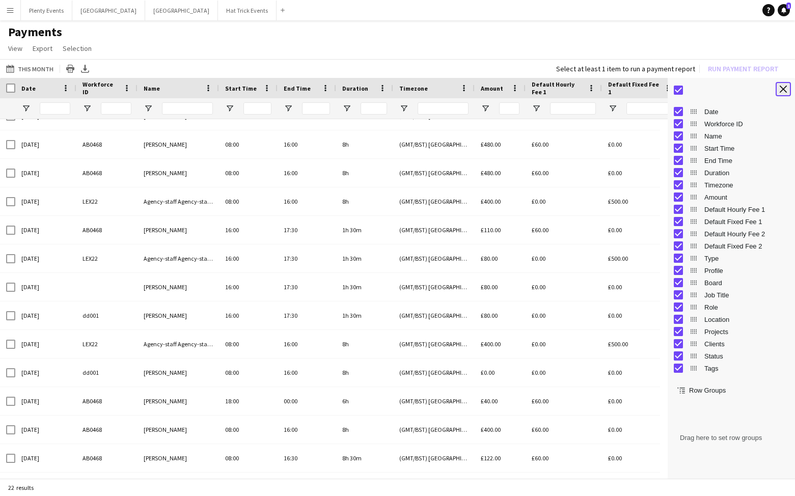
click at [785, 90] on app-icon "Close tool panel" at bounding box center [783, 89] width 7 height 7
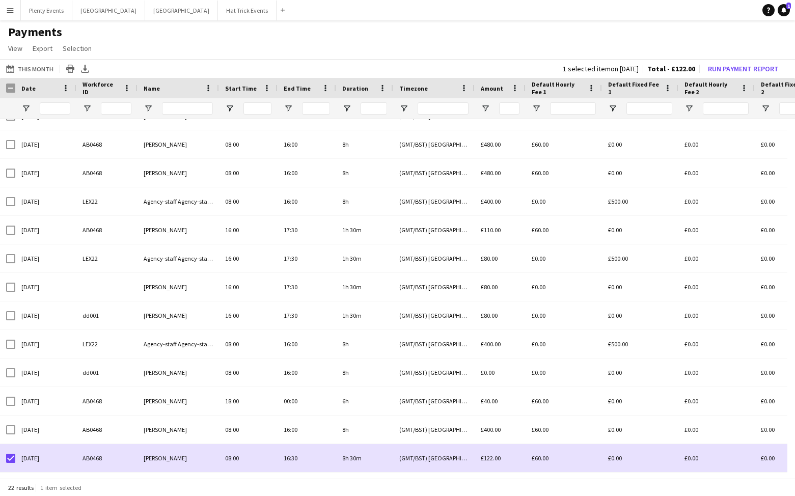
click at [11, 11] on app-icon "Menu" at bounding box center [10, 10] width 8 height 8
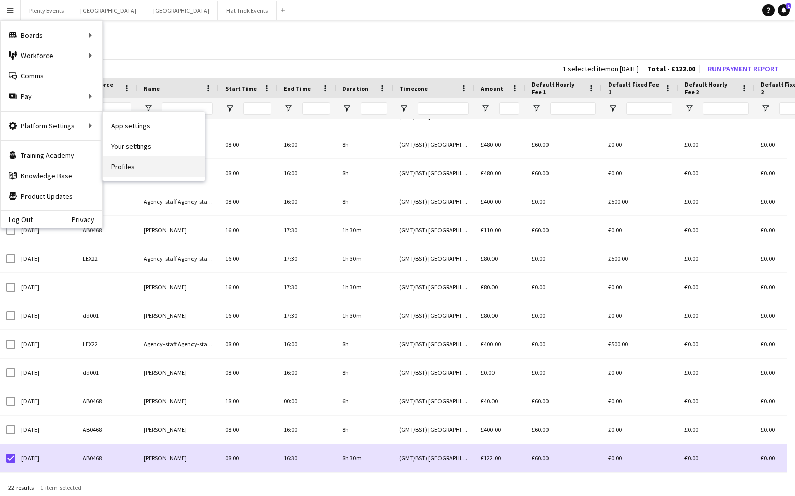
click at [126, 166] on link "Profiles" at bounding box center [154, 166] width 102 height 20
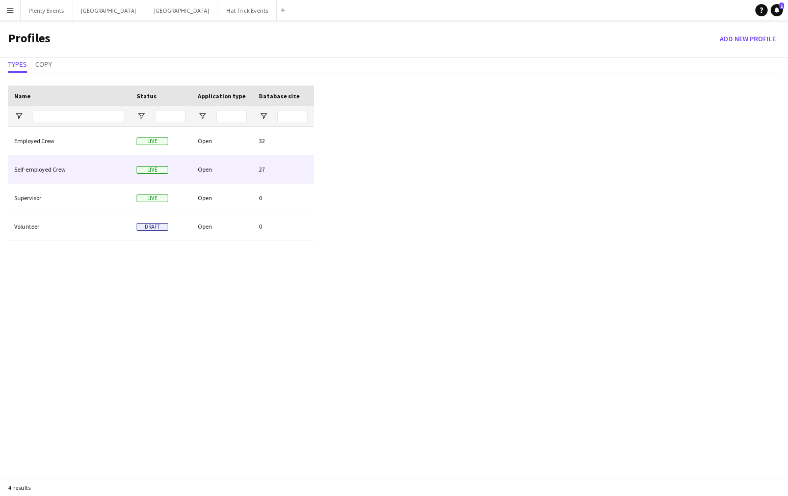
click at [233, 169] on div "Open" at bounding box center [222, 169] width 61 height 28
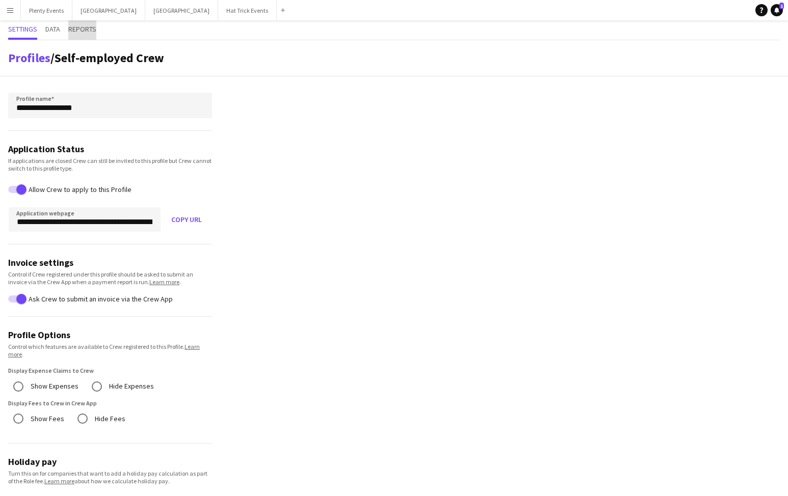
click at [88, 31] on span "Reports" at bounding box center [82, 28] width 28 height 7
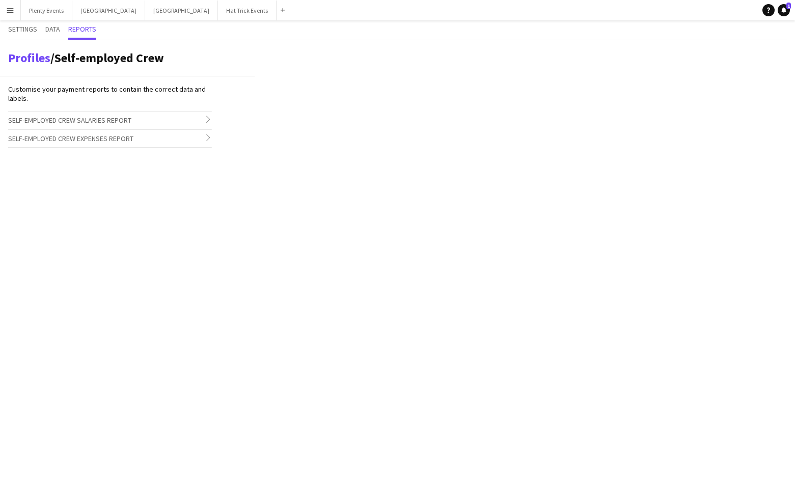
click at [193, 122] on h3 "Self-employed Crew Salaries Report chevron-right" at bounding box center [110, 120] width 204 height 17
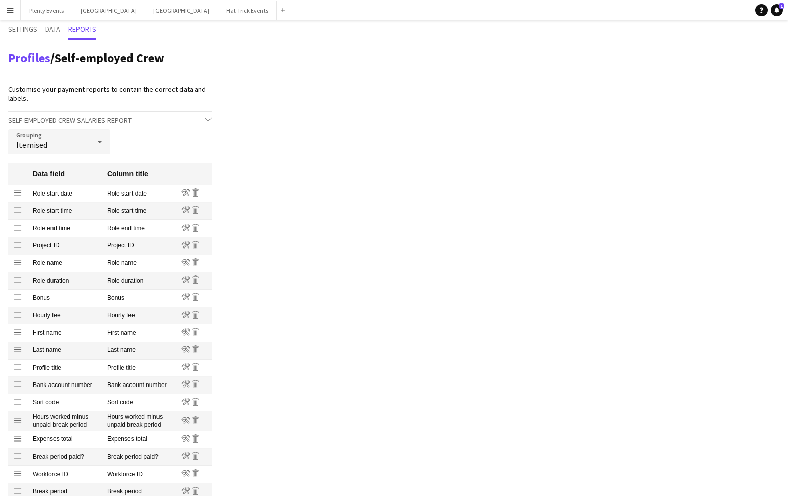
click at [207, 120] on icon "chevron-down" at bounding box center [208, 119] width 7 height 7
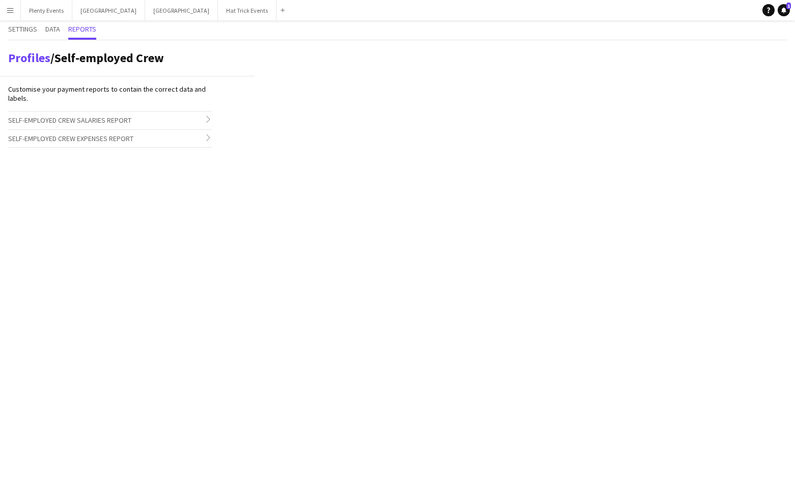
click at [196, 118] on h3 "Self-employed Crew Salaries Report chevron-right" at bounding box center [110, 120] width 204 height 17
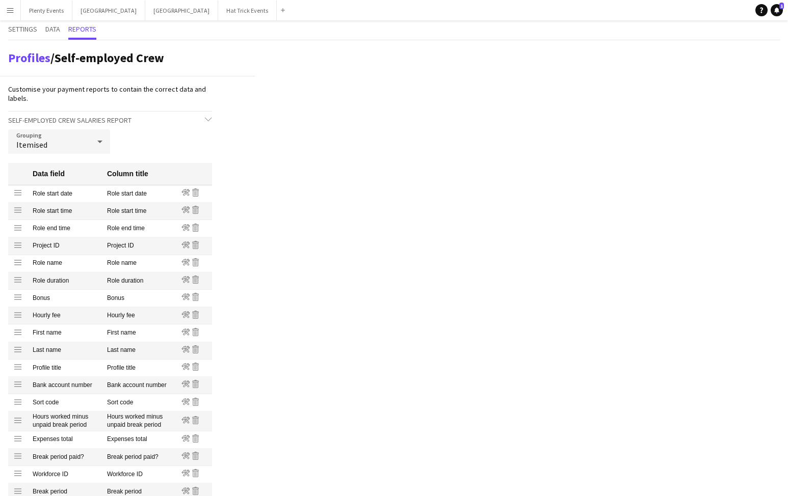
scroll to position [2, 0]
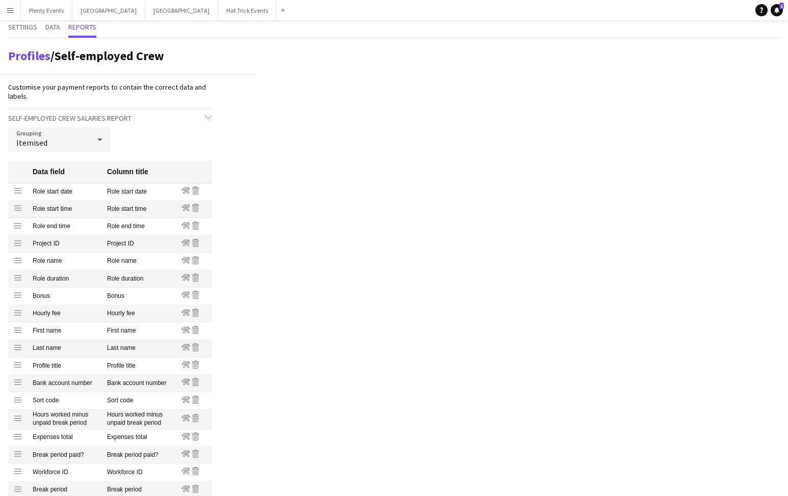
click at [98, 140] on icon at bounding box center [100, 139] width 12 height 20
click at [67, 170] on span "Group into total amount per crew" at bounding box center [59, 168] width 86 height 10
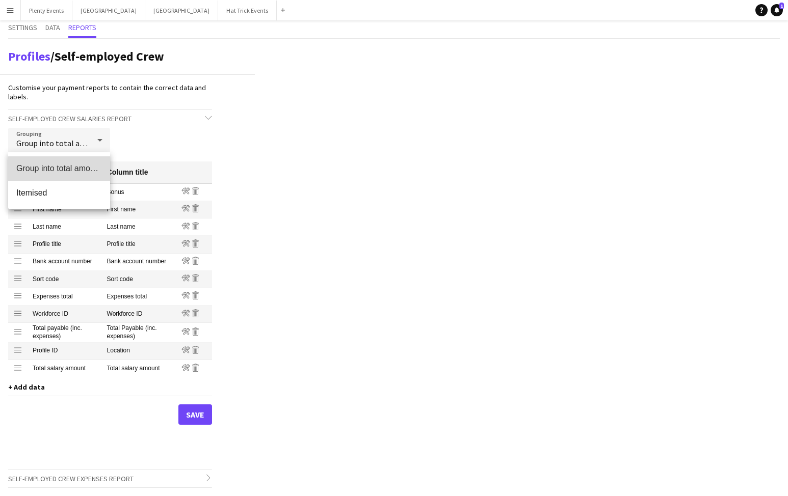
scroll to position [2, 0]
click at [99, 141] on icon at bounding box center [100, 140] width 12 height 20
click at [40, 194] on span "Itemised" at bounding box center [59, 193] width 86 height 10
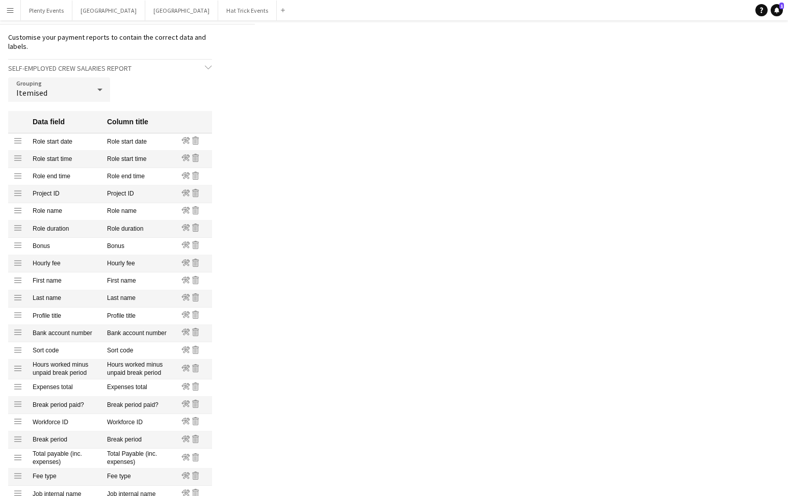
scroll to position [75, 0]
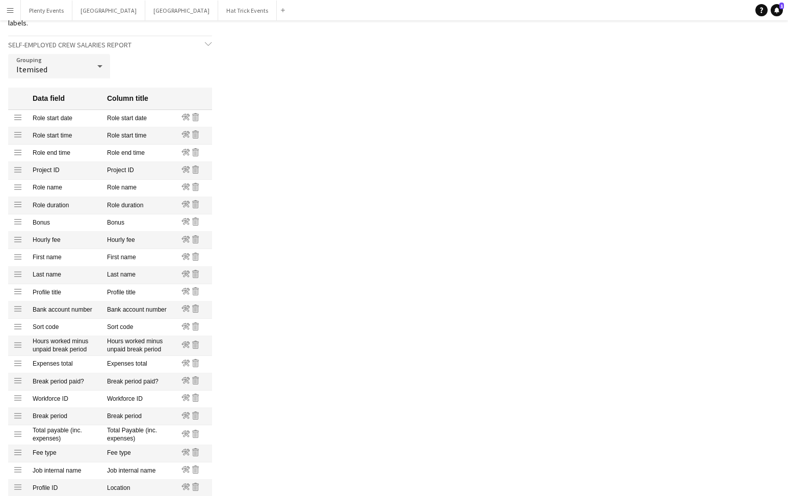
click at [97, 65] on icon at bounding box center [100, 66] width 12 height 20
click at [74, 94] on span "Group into total amount per crew" at bounding box center [59, 95] width 86 height 10
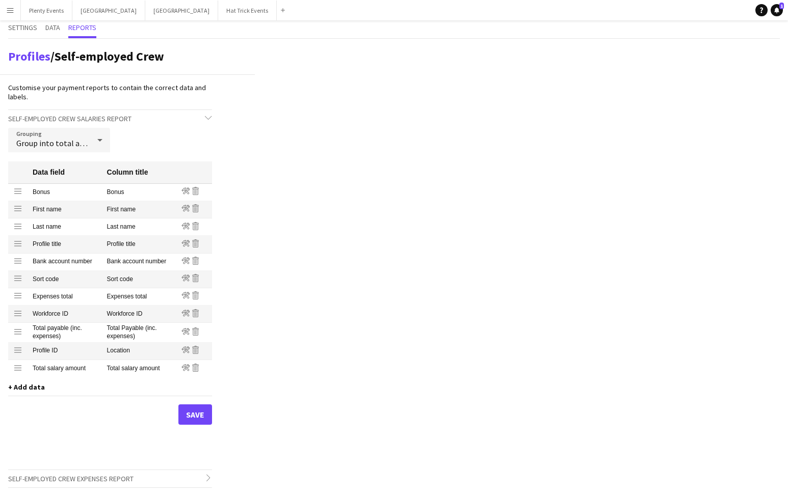
click at [100, 141] on icon at bounding box center [99, 140] width 5 height 3
click at [71, 165] on span "Group into total amount per crew" at bounding box center [59, 169] width 86 height 10
click at [94, 142] on icon at bounding box center [100, 140] width 12 height 20
click at [41, 190] on span "Itemised" at bounding box center [59, 193] width 86 height 10
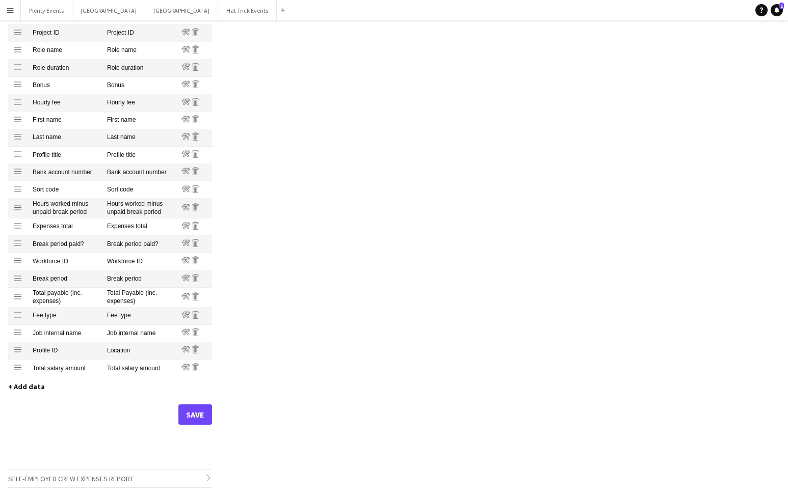
scroll to position [121, 0]
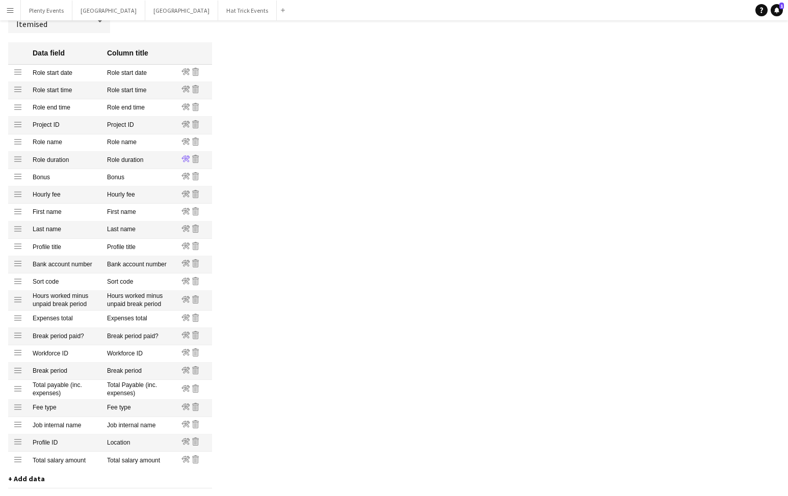
click at [185, 159] on icon at bounding box center [185, 159] width 8 height 7
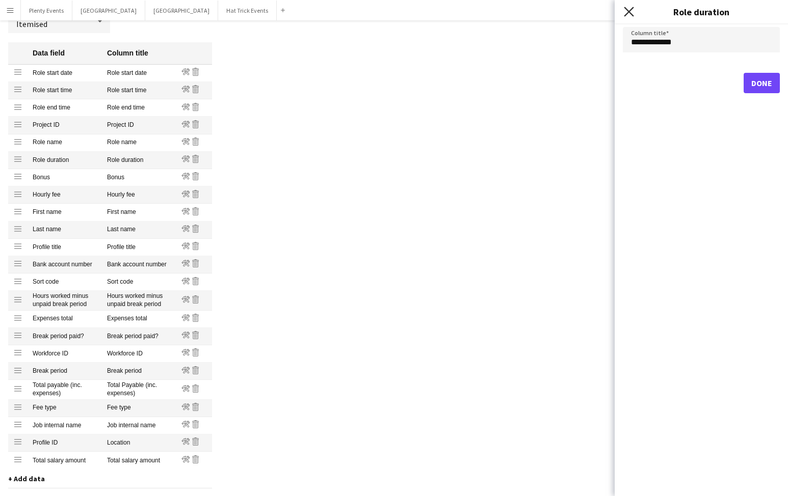
click at [627, 14] on icon "Close pop-in" at bounding box center [628, 12] width 10 height 10
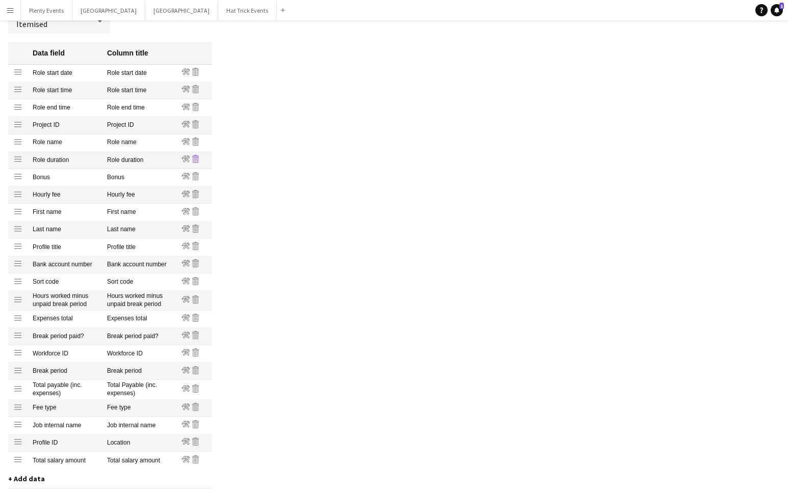
click at [197, 159] on icon at bounding box center [197, 160] width 1 height 5
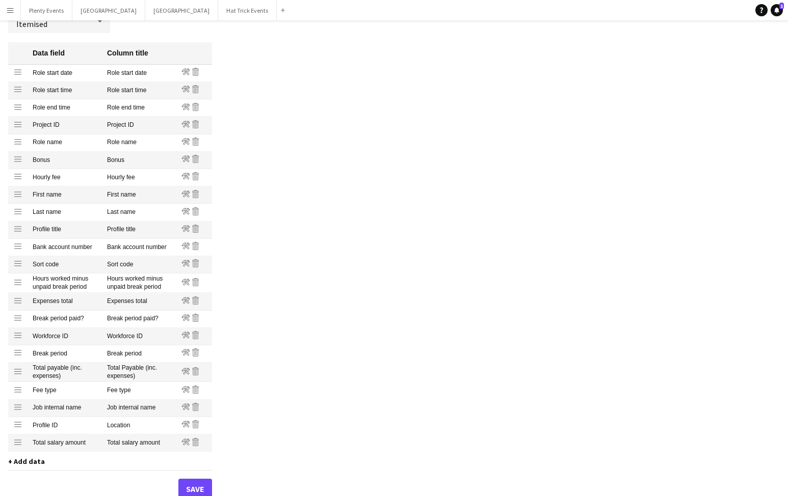
scroll to position [196, 0]
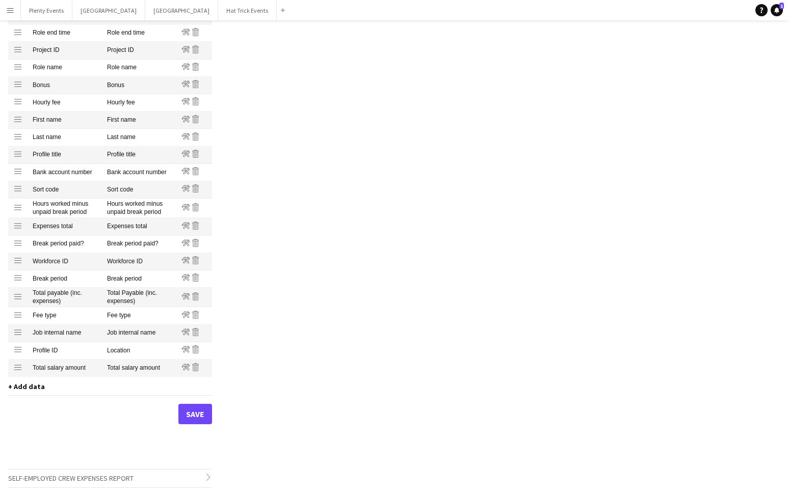
click at [31, 390] on span "+ Add data" at bounding box center [26, 386] width 37 height 9
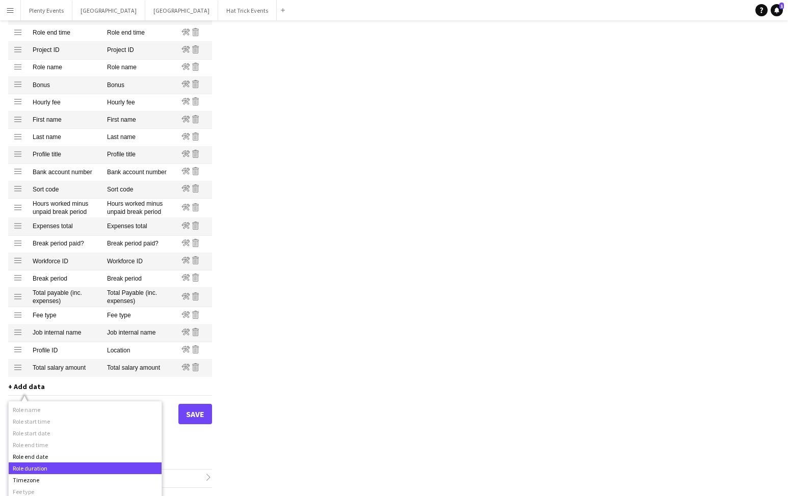
click at [45, 469] on div "Role duration" at bounding box center [85, 469] width 153 height 12
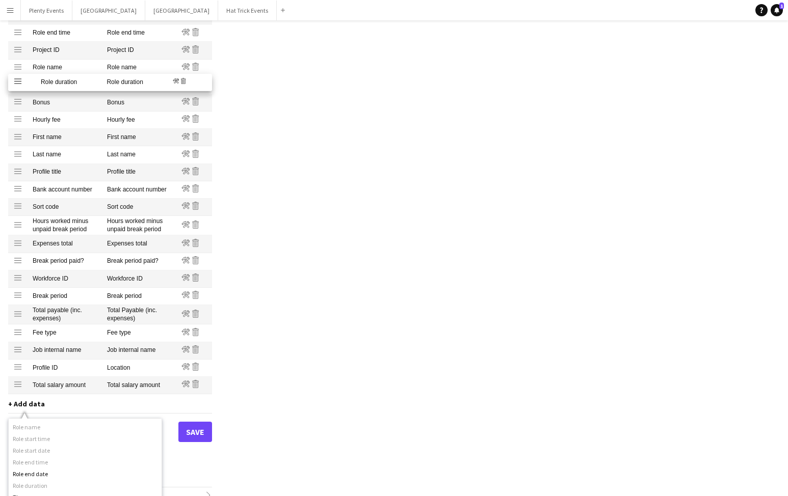
drag, startPoint x: 17, startPoint y: 386, endPoint x: 32, endPoint y: 83, distance: 303.4
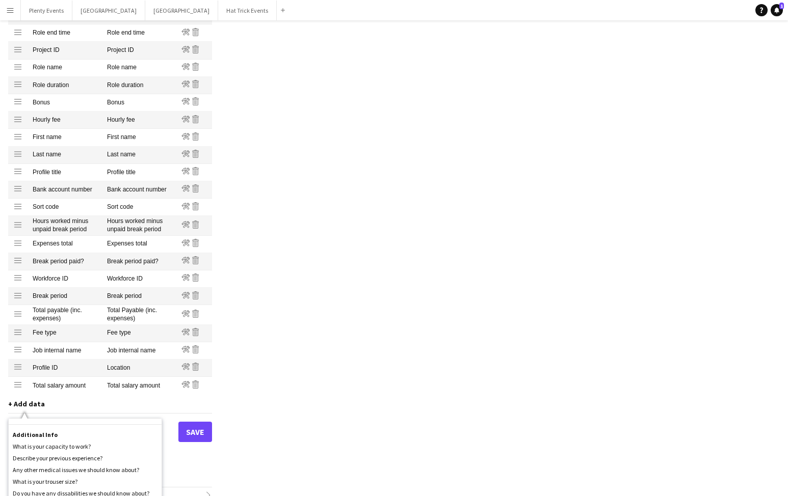
scroll to position [1305, 0]
click at [308, 404] on div "Profiles / Self-employed Crew Customise your payment reports to contain the cor…" at bounding box center [394, 179] width 788 height 669
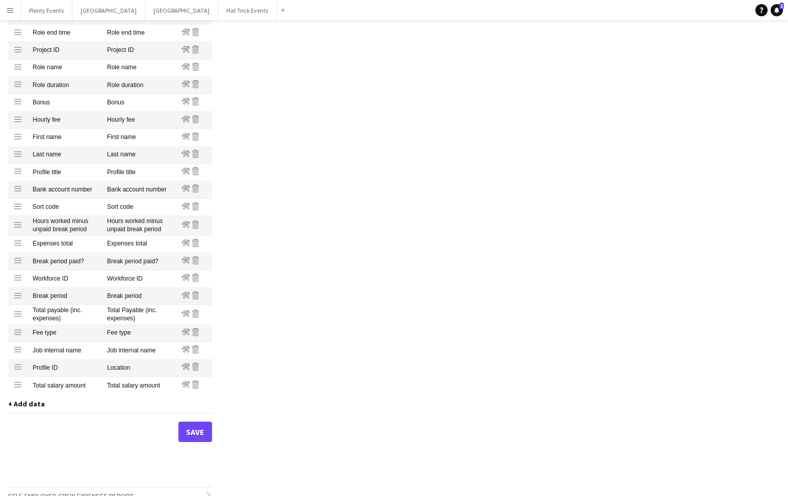
scroll to position [177, 0]
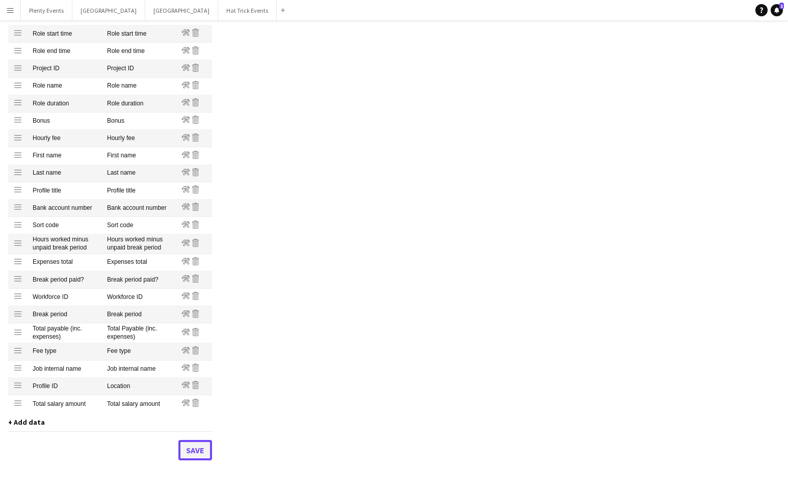
click at [195, 452] on button "Save" at bounding box center [195, 450] width 34 height 20
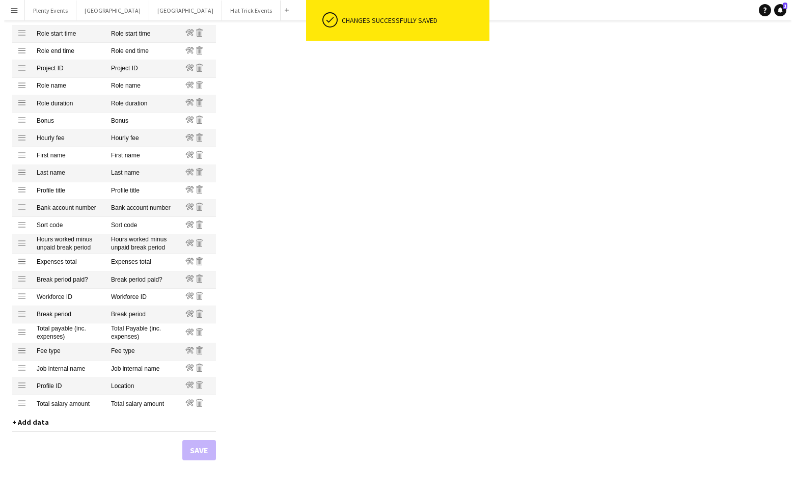
scroll to position [0, 0]
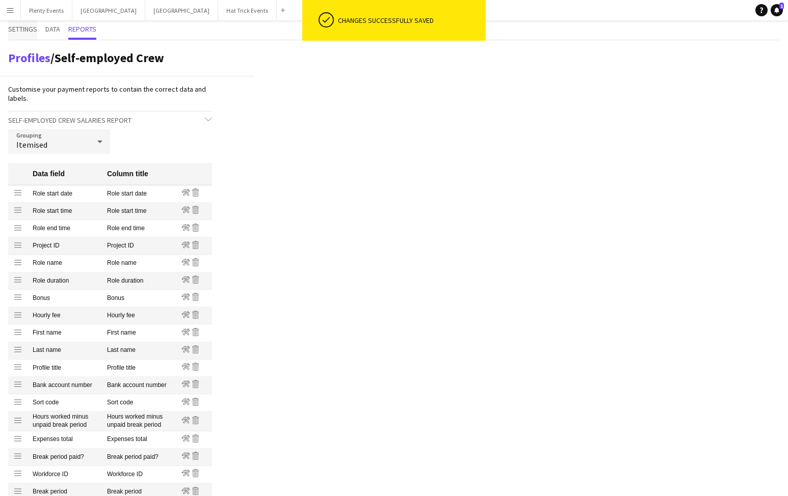
click at [13, 29] on span "Settings" at bounding box center [22, 28] width 29 height 7
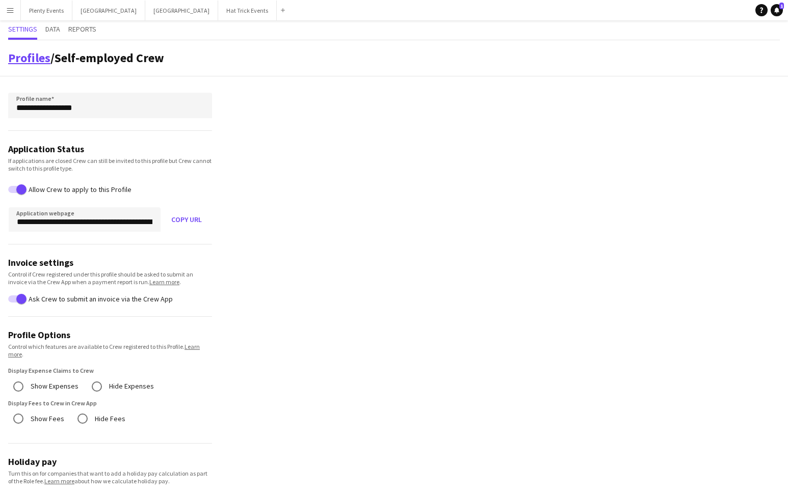
click at [29, 61] on link "Profiles" at bounding box center [29, 58] width 42 height 16
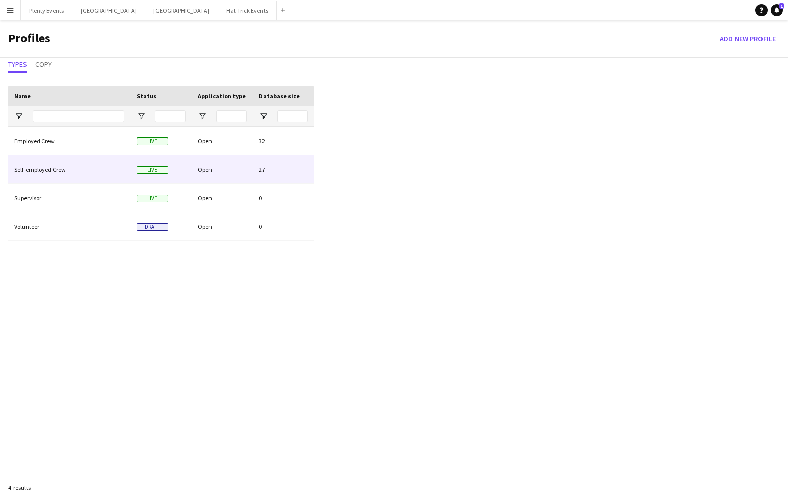
click at [215, 170] on div "Open" at bounding box center [222, 169] width 61 height 28
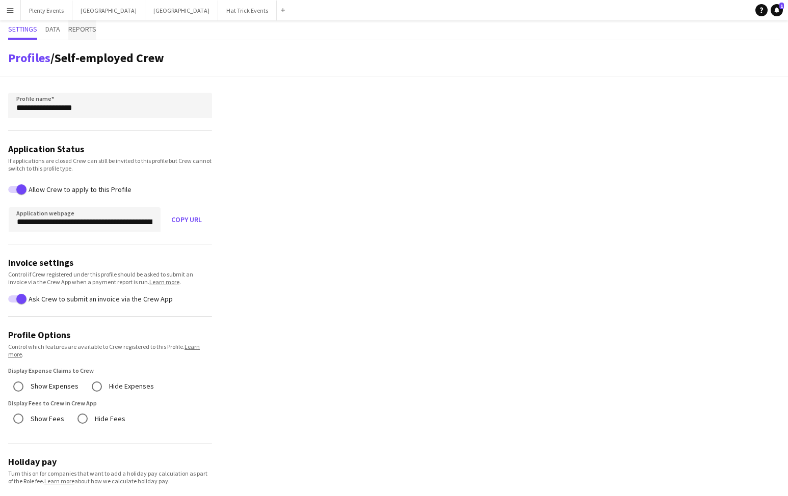
click at [83, 25] on span "Reports" at bounding box center [82, 28] width 28 height 7
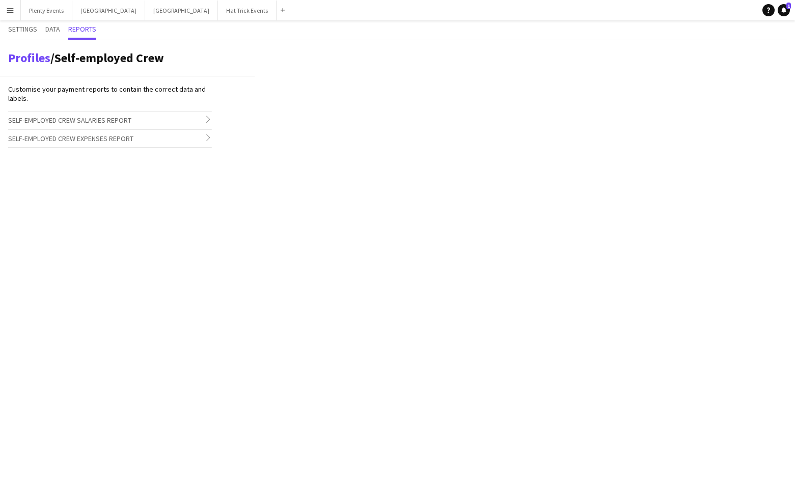
click at [11, 11] on app-icon "Menu" at bounding box center [10, 10] width 8 height 8
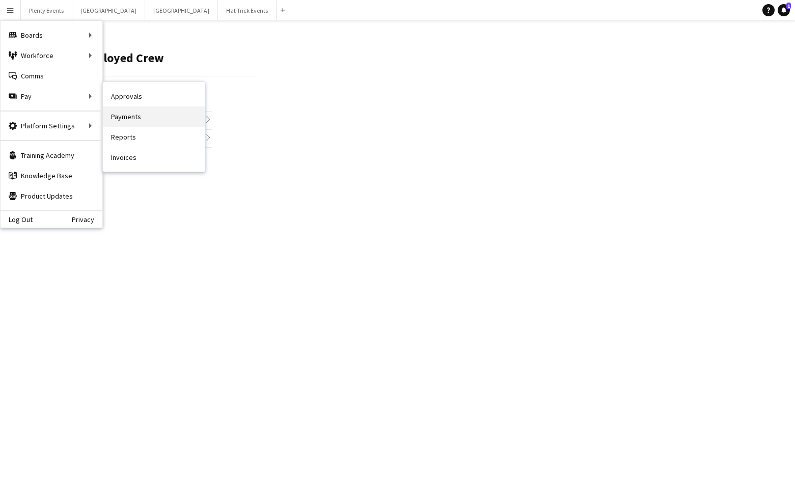
click at [131, 116] on link "Payments" at bounding box center [154, 116] width 102 height 20
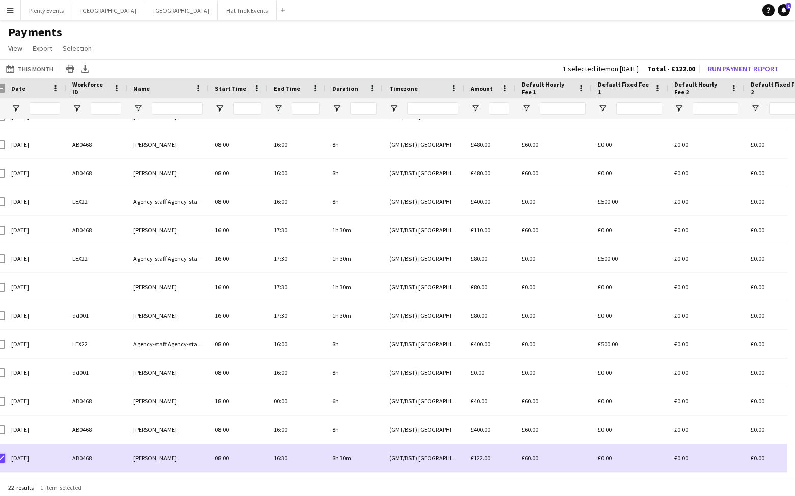
scroll to position [0, 22]
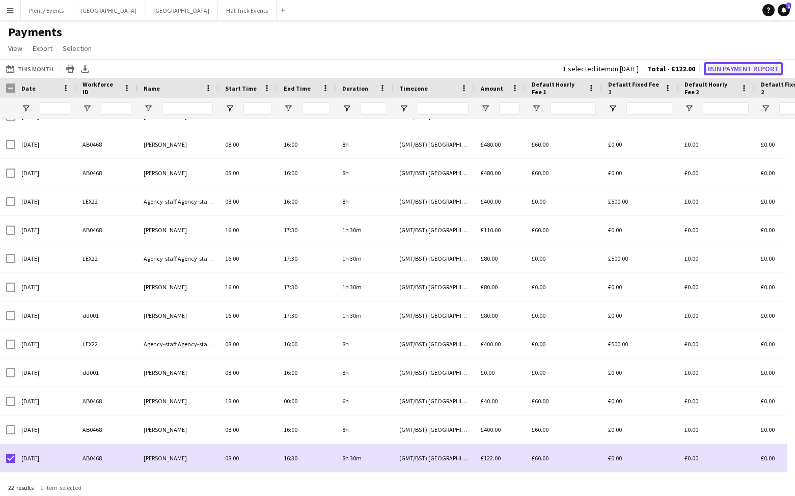
click at [749, 67] on button "Run Payment Report" at bounding box center [743, 68] width 79 height 13
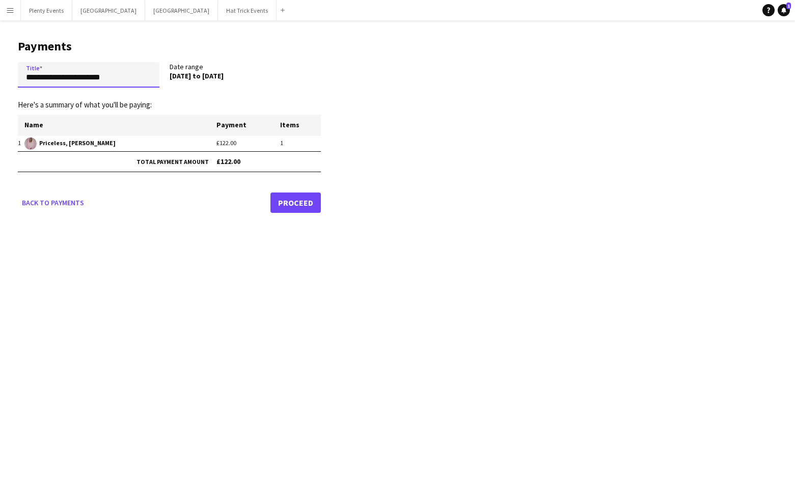
drag, startPoint x: 26, startPoint y: 77, endPoint x: 128, endPoint y: 78, distance: 102.4
click at [128, 78] on input "**********" at bounding box center [89, 74] width 142 height 25
type input "**********"
click at [302, 203] on link "Proceed" at bounding box center [295, 203] width 50 height 20
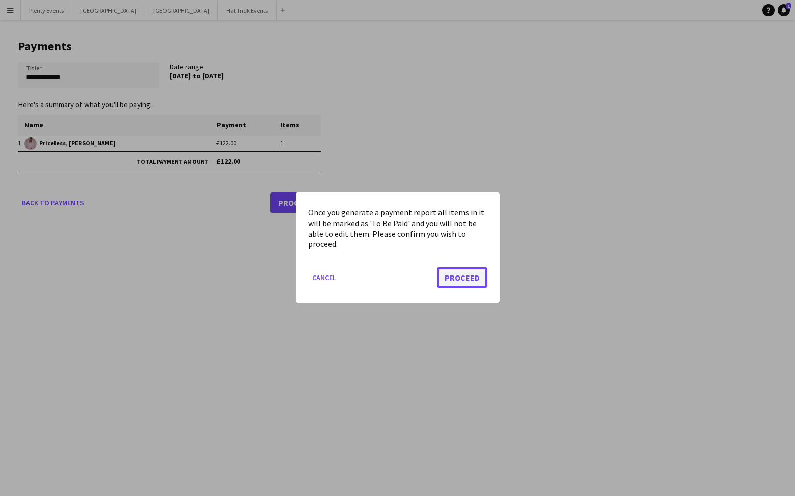
click at [468, 278] on button "Proceed" at bounding box center [462, 278] width 50 height 20
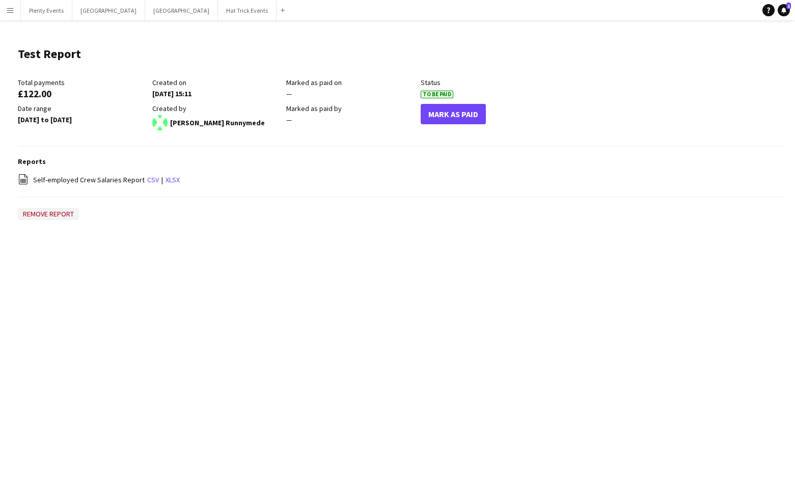
click at [52, 212] on button "Remove report" at bounding box center [48, 214] width 61 height 12
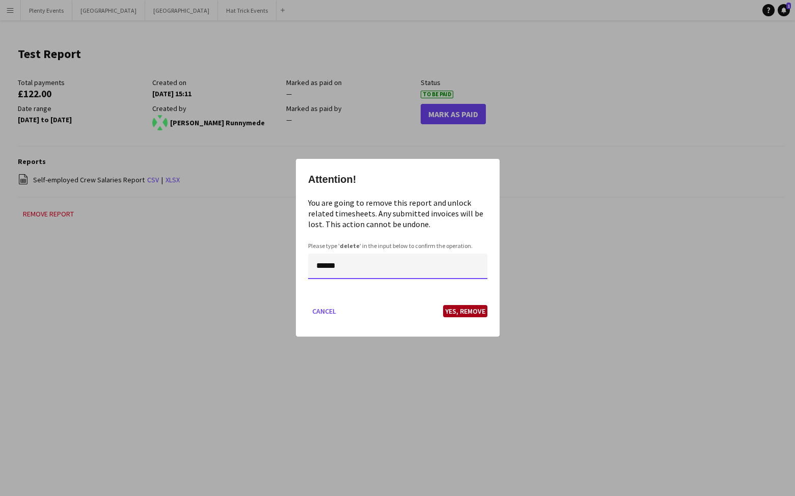
type input "******"
click at [464, 312] on button "Yes, Remove" at bounding box center [465, 312] width 44 height 12
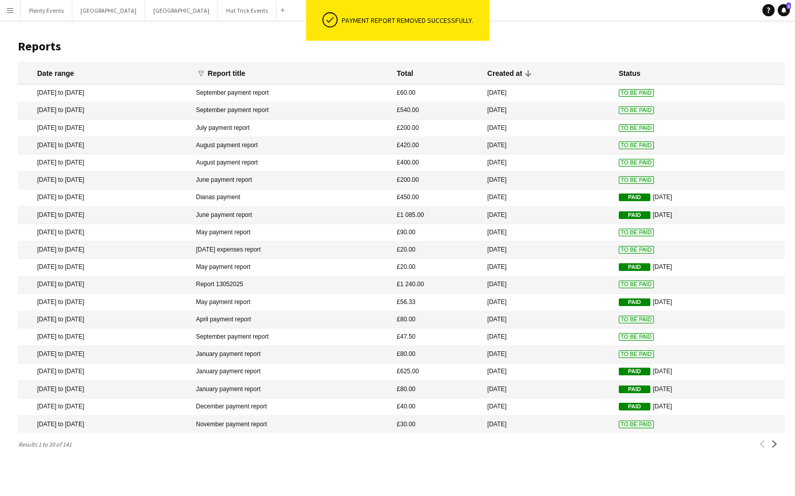
click at [10, 11] on app-icon "Menu" at bounding box center [10, 10] width 8 height 8
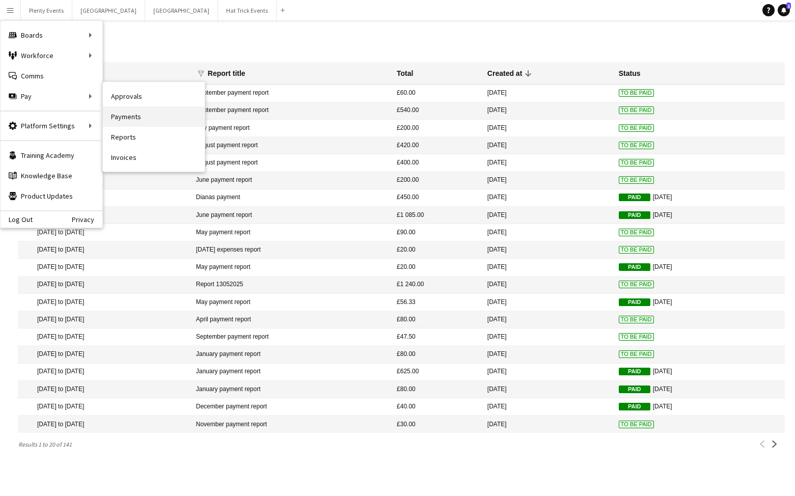
click at [127, 119] on link "Payments" at bounding box center [154, 116] width 102 height 20
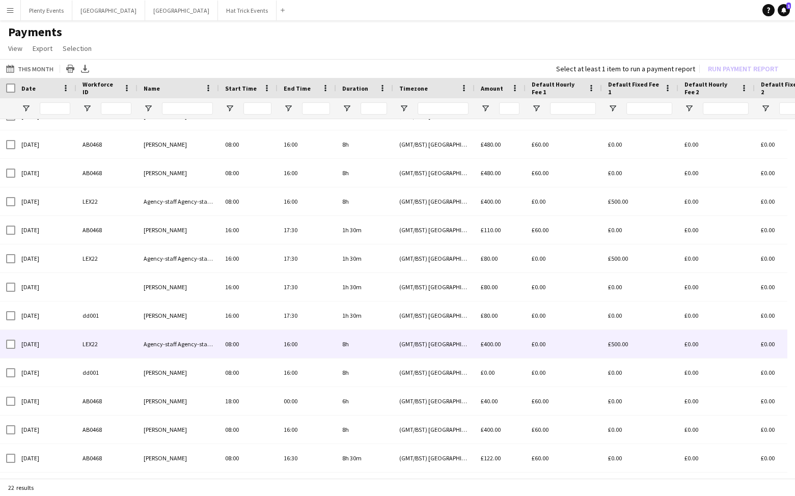
scroll to position [274, 0]
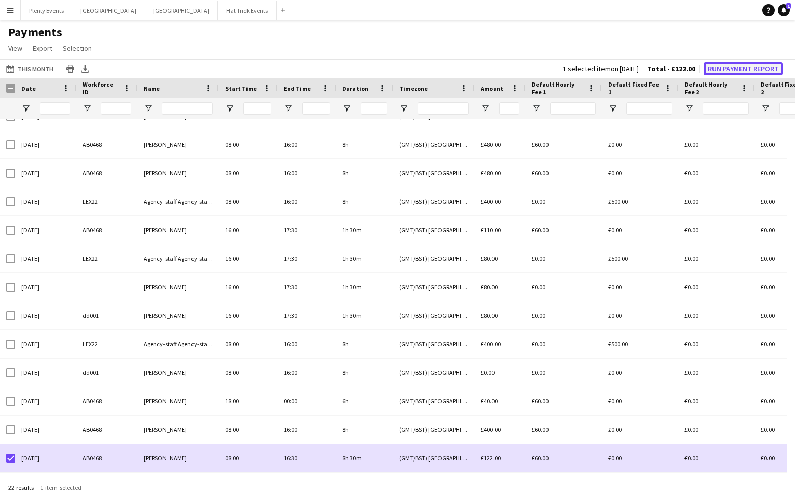
click at [739, 68] on button "Run Payment Report" at bounding box center [743, 68] width 79 height 13
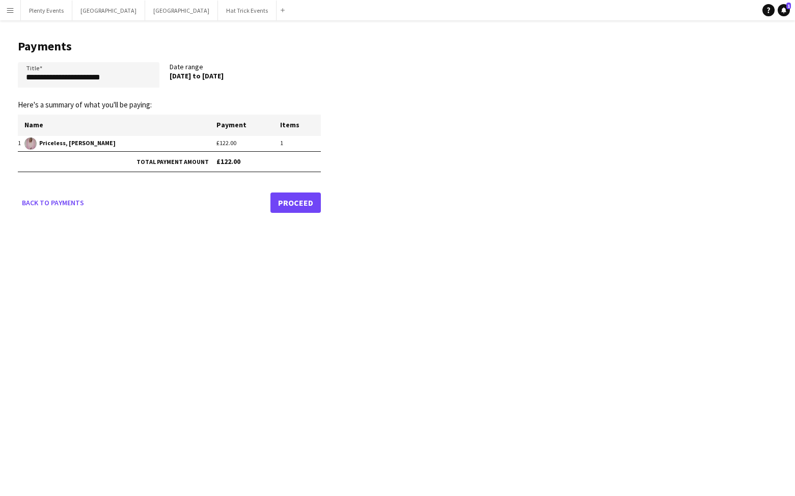
click at [303, 198] on link "Proceed" at bounding box center [295, 203] width 50 height 20
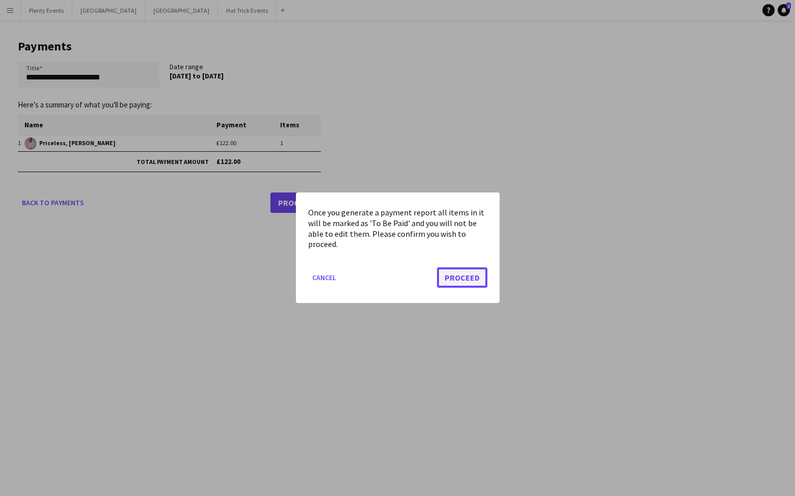
click at [471, 279] on button "Proceed" at bounding box center [462, 278] width 50 height 20
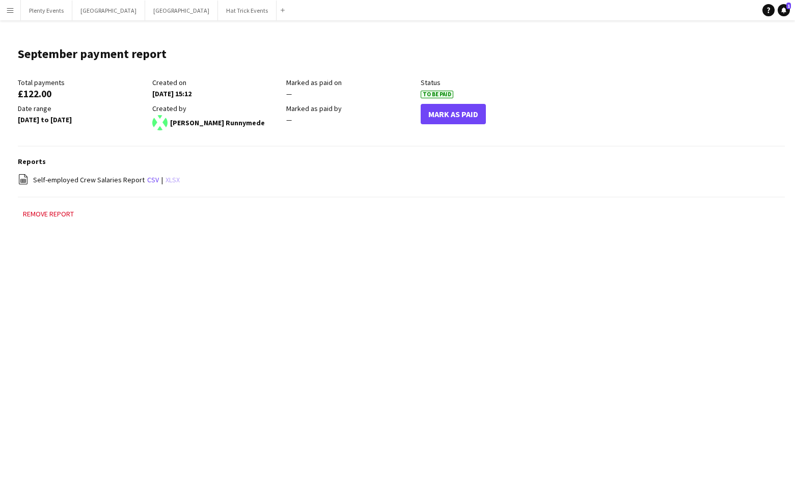
click at [166, 178] on link "xlsx" at bounding box center [173, 179] width 14 height 9
click at [54, 215] on button "Remove report" at bounding box center [48, 214] width 61 height 12
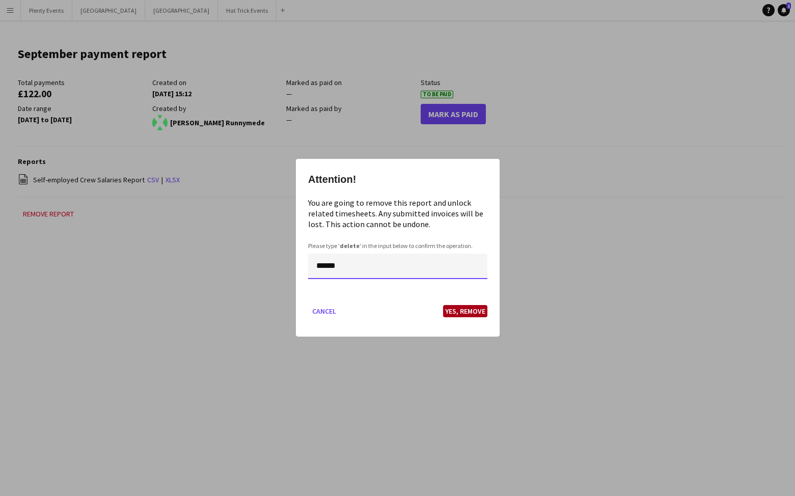
type input "******"
click at [468, 311] on button "Yes, Remove" at bounding box center [465, 312] width 44 height 12
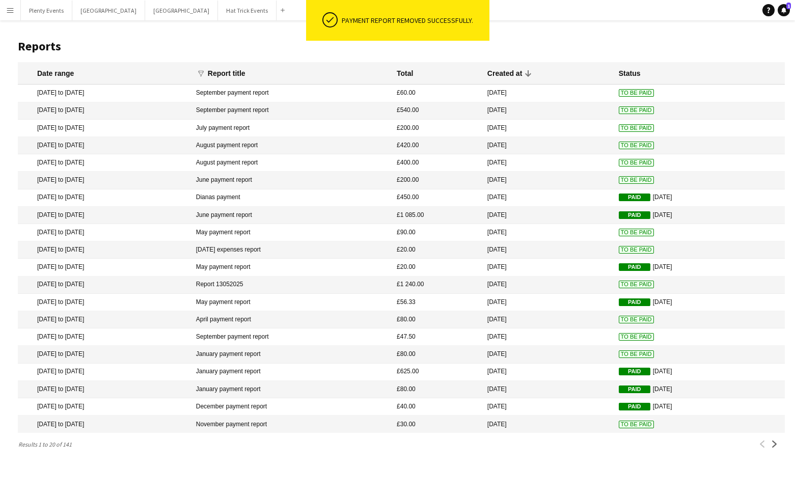
click at [12, 7] on app-icon "Menu" at bounding box center [10, 10] width 8 height 8
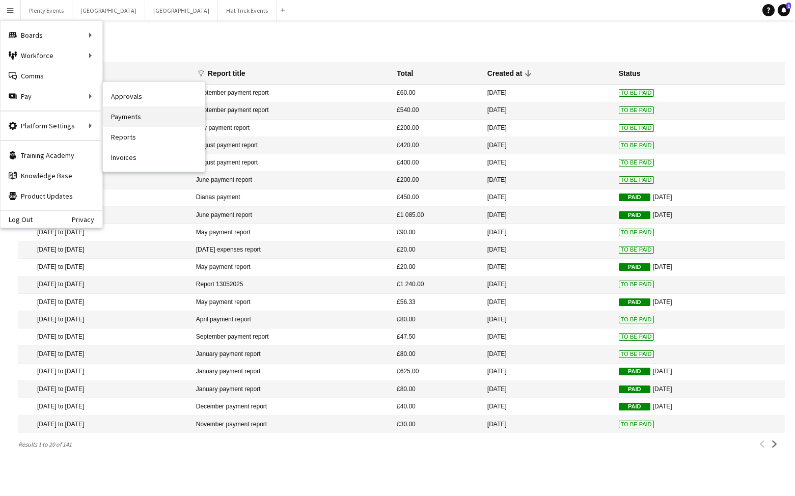
click at [130, 120] on link "Payments" at bounding box center [154, 116] width 102 height 20
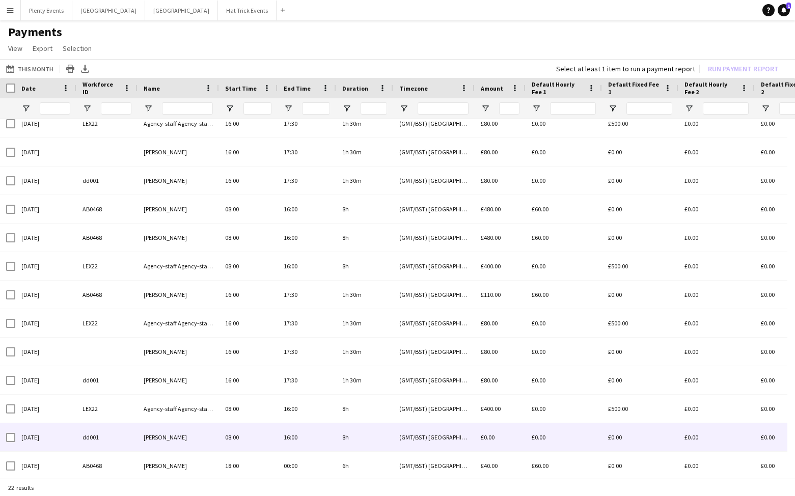
scroll to position [274, 0]
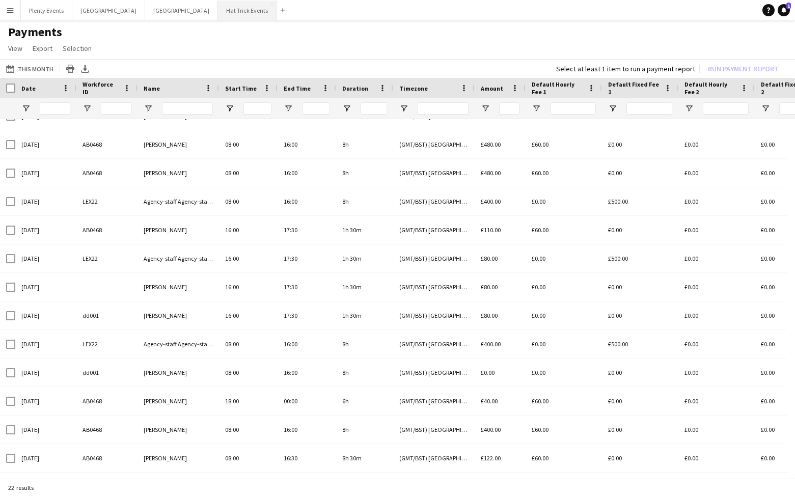
click at [218, 12] on button "Hat Trick Events Close" at bounding box center [247, 11] width 59 height 20
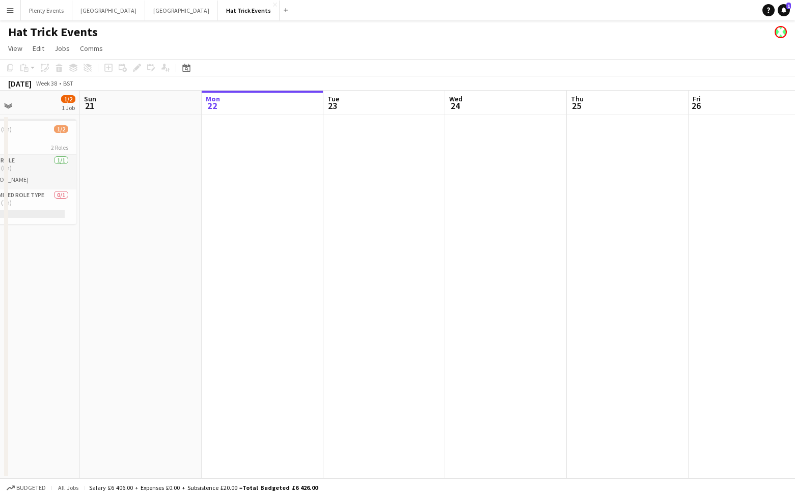
scroll to position [0, 209]
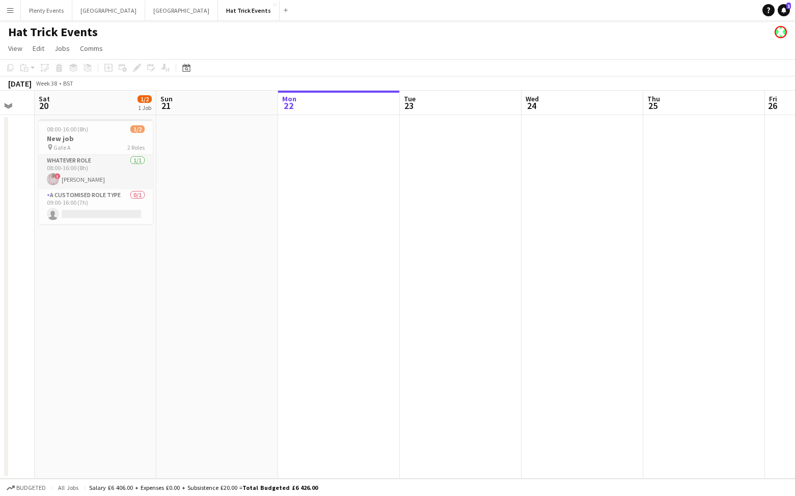
drag, startPoint x: 214, startPoint y: 232, endPoint x: 371, endPoint y: 238, distance: 156.5
click at [371, 238] on app-calendar-viewport "Thu 18 0/1 1 Job Fri 19 Sat 20 1/2 1 Job Sun 21 Mon 22 Tue 23 Wed 24 Thu 25 Fri…" at bounding box center [397, 285] width 795 height 388
click at [356, 178] on app-date-cell at bounding box center [339, 297] width 122 height 364
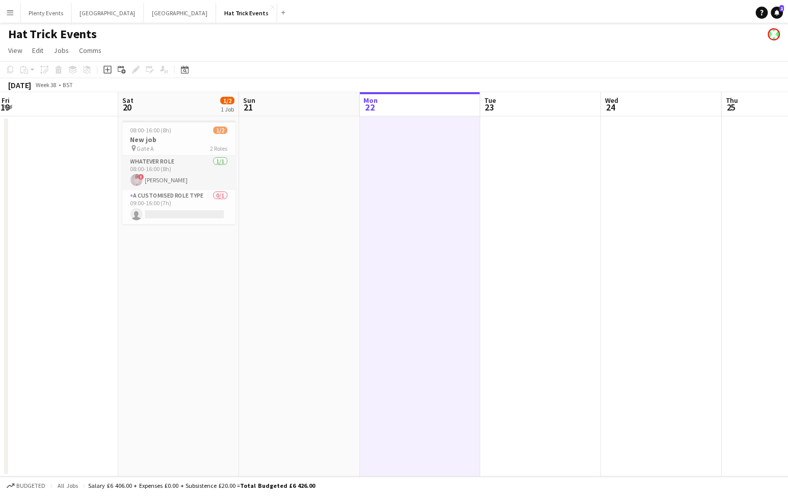
scroll to position [0, 241]
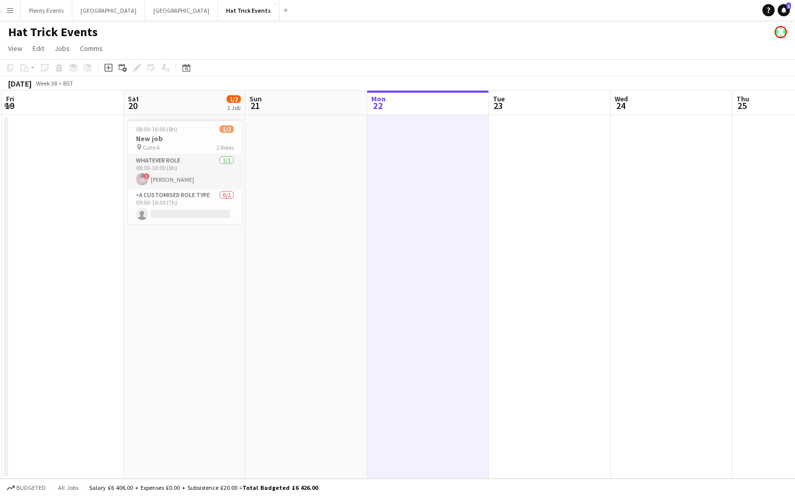
drag, startPoint x: 157, startPoint y: 300, endPoint x: 247, endPoint y: 289, distance: 89.8
click at [247, 289] on app-calendar-viewport "Wed 17 Thu 18 0/1 1 Job Fri 19 Sat 20 1/2 1 Job Sun 21 Mon 22 Tue 23 Wed 24 Thu…" at bounding box center [397, 285] width 795 height 388
click at [186, 143] on div "pin Gate A 2 Roles" at bounding box center [185, 147] width 114 height 8
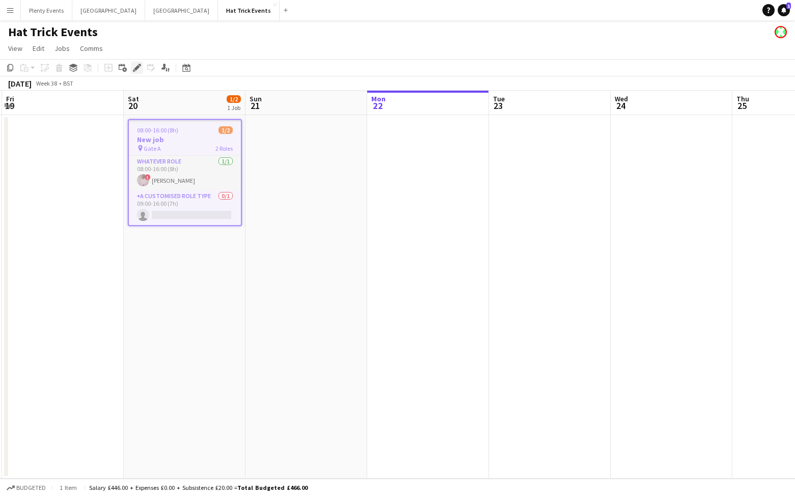
click at [137, 67] on icon at bounding box center [137, 68] width 6 height 6
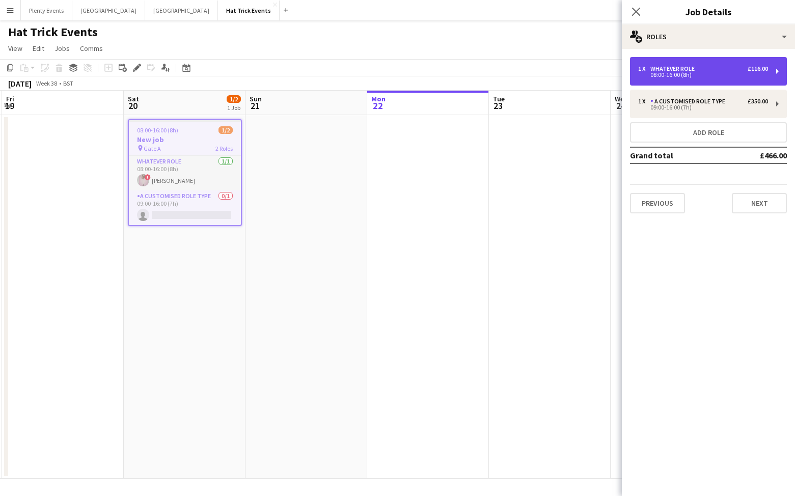
click at [732, 66] on div "1 x Whatever Role £116.00" at bounding box center [703, 68] width 130 height 7
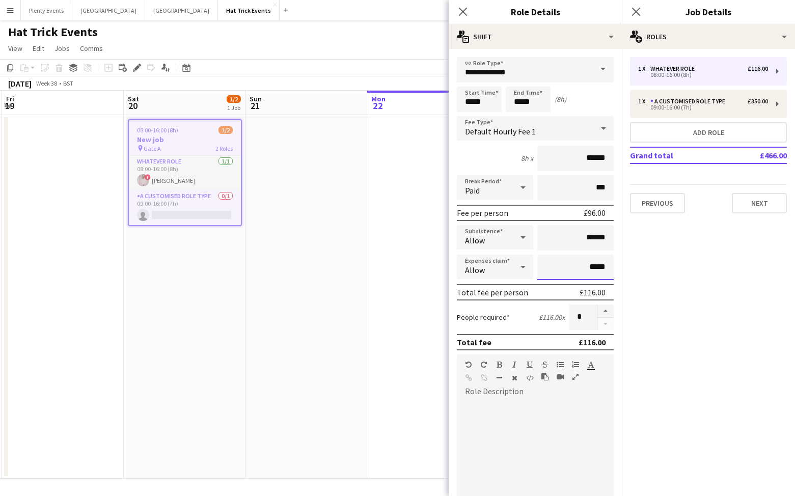
click at [584, 269] on input "*****" at bounding box center [575, 267] width 76 height 25
type input "******"
click at [465, 13] on icon at bounding box center [463, 12] width 10 height 10
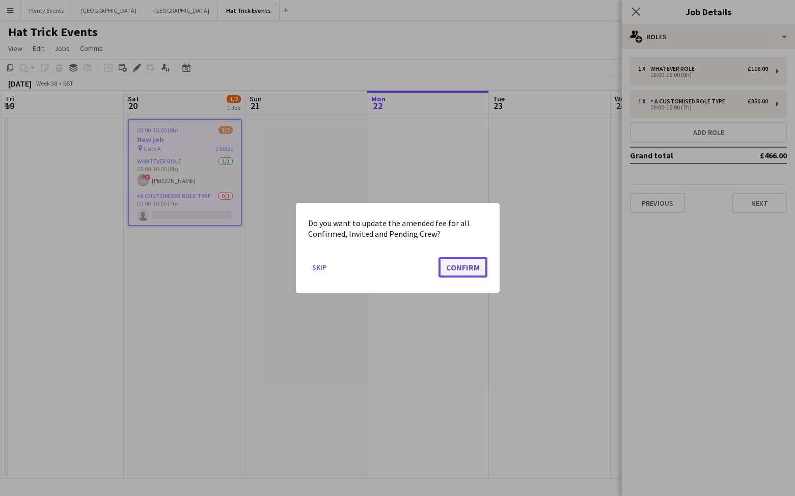
click at [470, 264] on button "Confirm" at bounding box center [463, 267] width 49 height 20
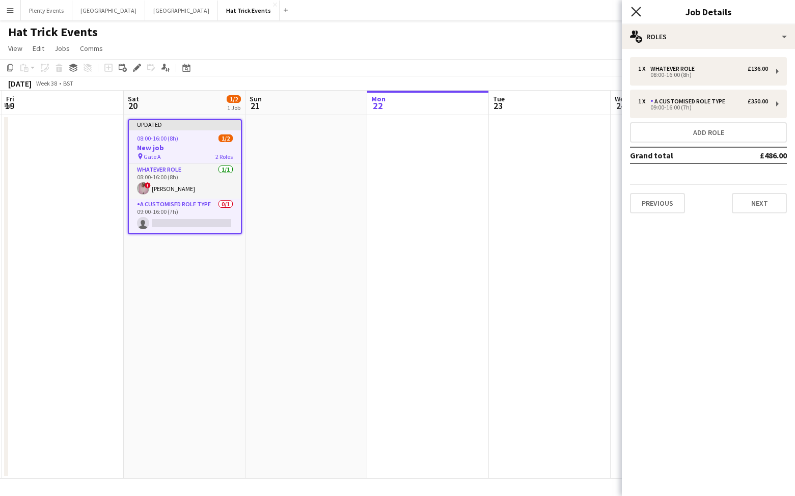
click at [635, 15] on icon "Close pop-in" at bounding box center [636, 12] width 10 height 10
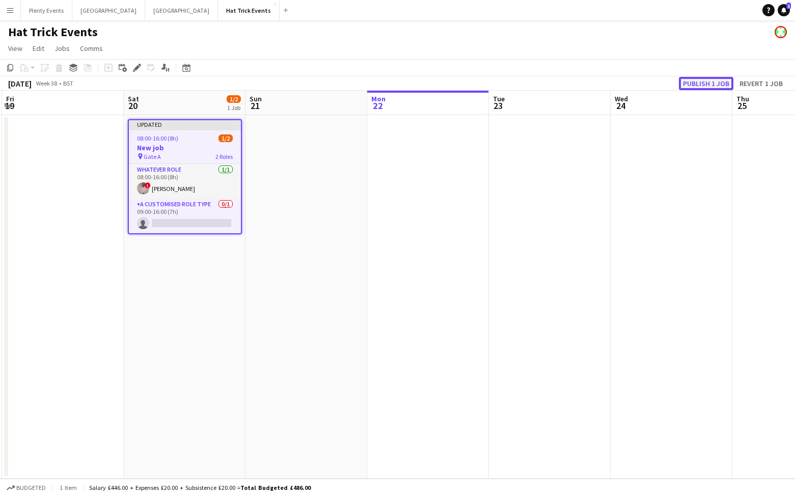
click at [701, 85] on button "Publish 1 job" at bounding box center [706, 83] width 55 height 13
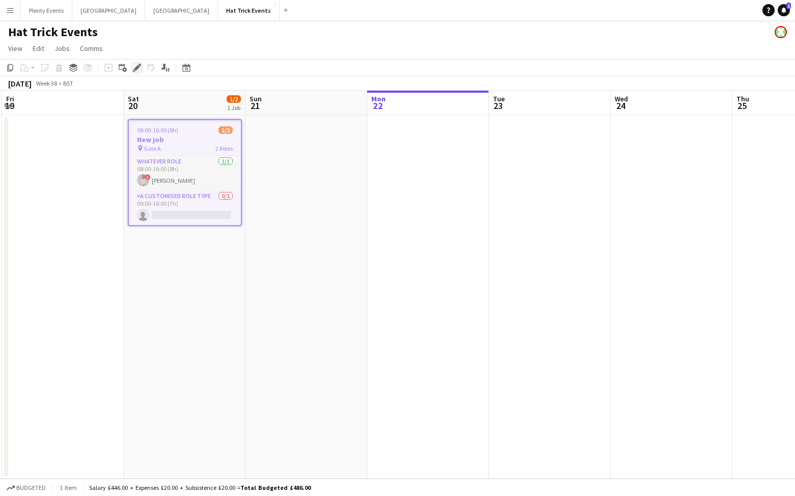
click at [135, 68] on icon at bounding box center [137, 68] width 6 height 6
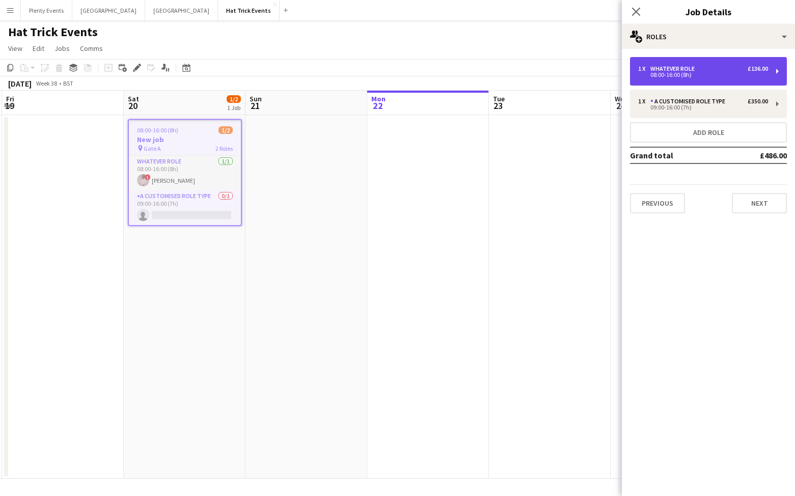
click at [749, 61] on div "1 x Whatever Role £136.00 08:00-16:00 (8h)" at bounding box center [708, 71] width 157 height 29
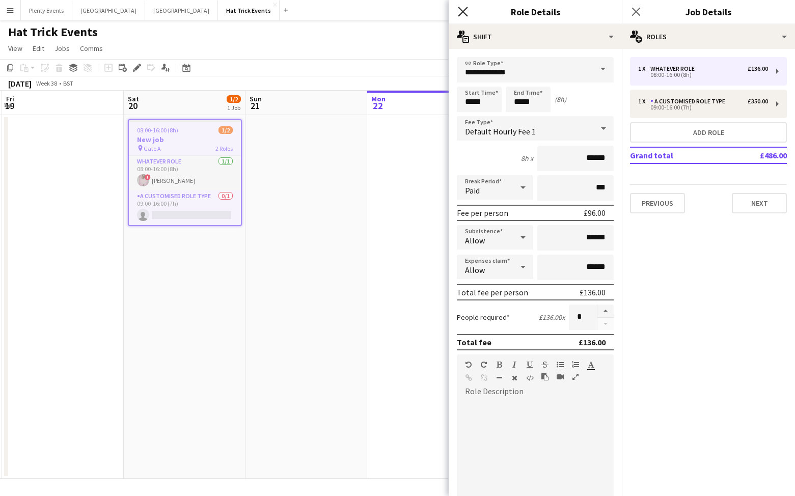
click at [463, 14] on icon "Close pop-in" at bounding box center [463, 12] width 10 height 10
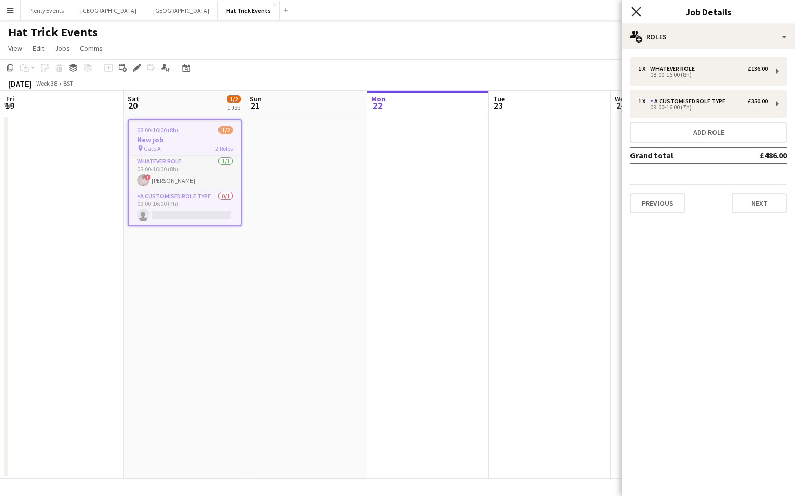
click at [633, 14] on icon at bounding box center [636, 12] width 10 height 10
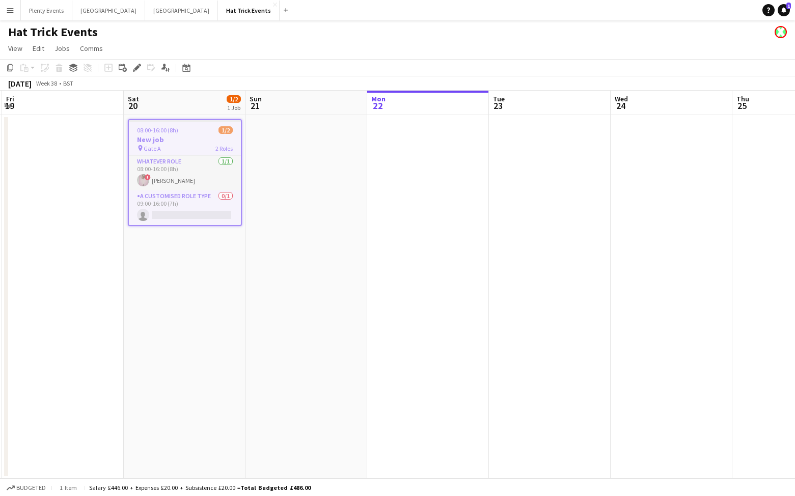
click at [13, 10] on app-icon "Menu" at bounding box center [10, 10] width 8 height 8
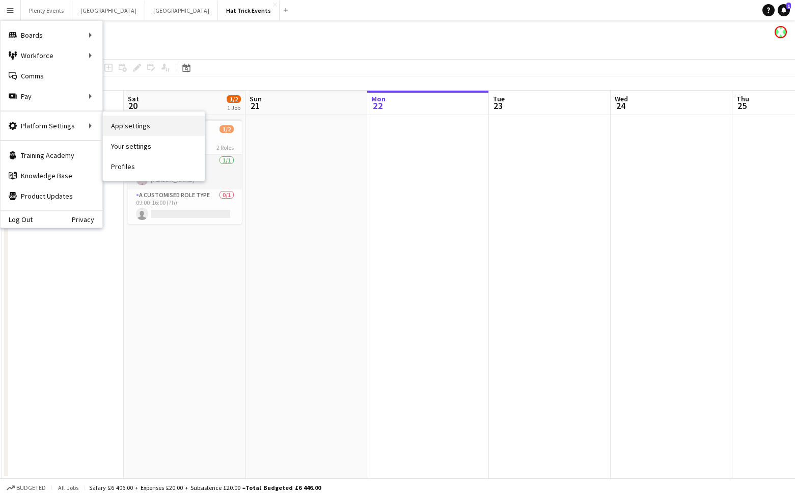
click at [131, 129] on link "App settings" at bounding box center [154, 126] width 102 height 20
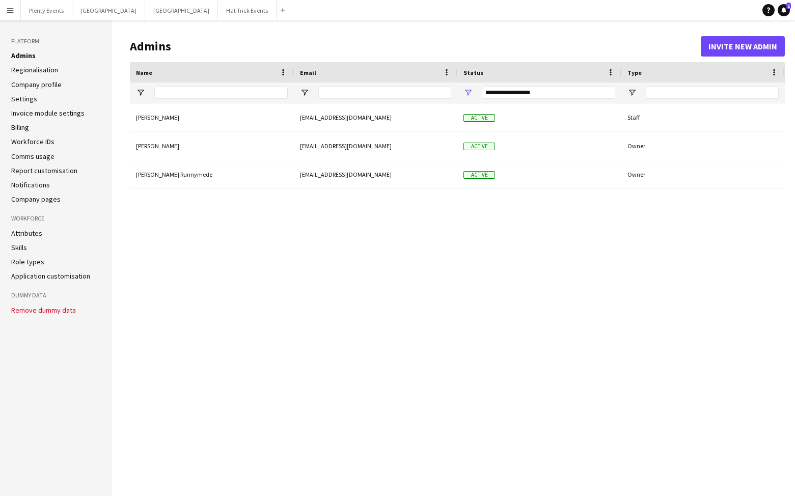
click at [26, 99] on link "Settings" at bounding box center [24, 98] width 26 height 9
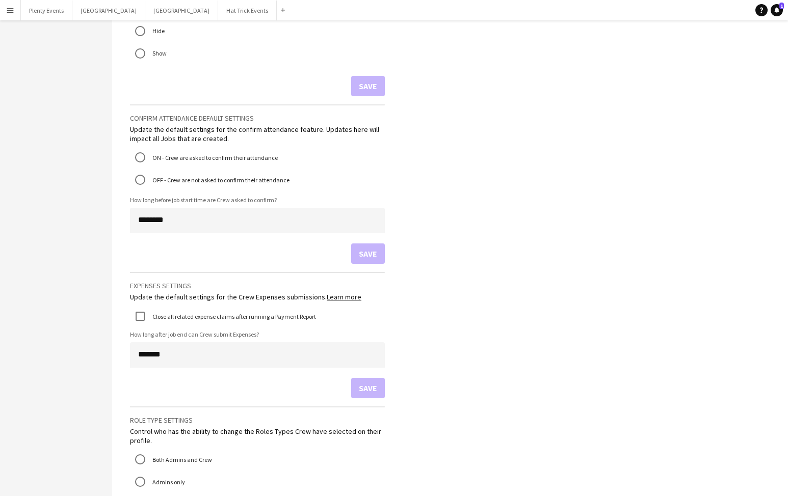
scroll to position [723, 0]
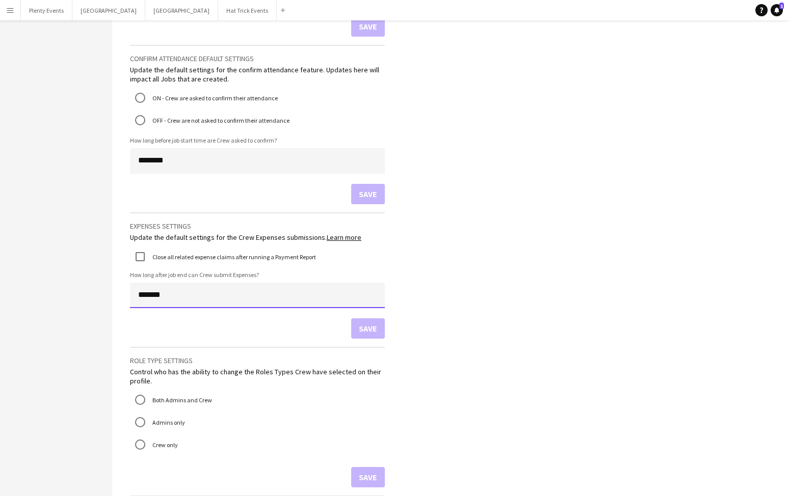
drag, startPoint x: 138, startPoint y: 297, endPoint x: 145, endPoint y: 297, distance: 7.1
click at [145, 297] on input "*******" at bounding box center [257, 295] width 255 height 25
type input "*******"
click at [363, 330] on button "Save" at bounding box center [368, 328] width 34 height 20
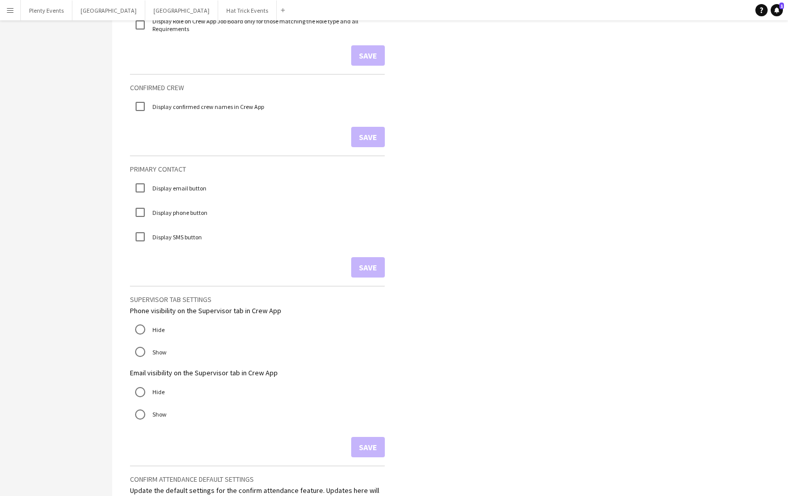
scroll to position [0, 0]
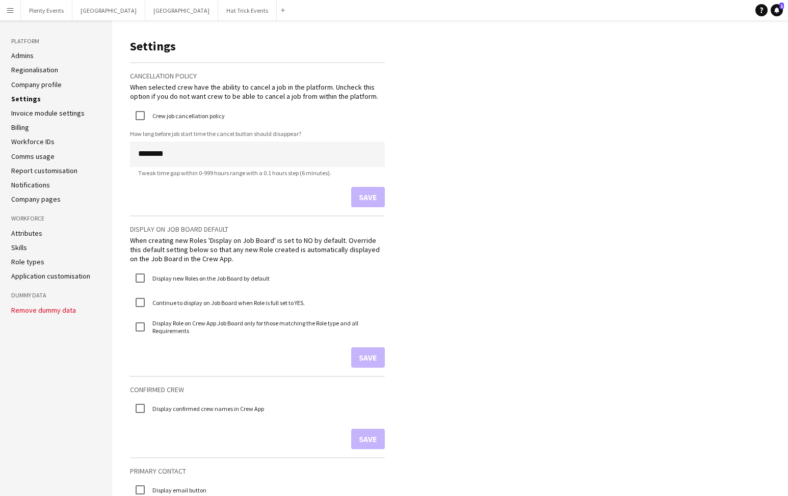
click at [10, 12] on app-icon "Menu" at bounding box center [10, 10] width 8 height 8
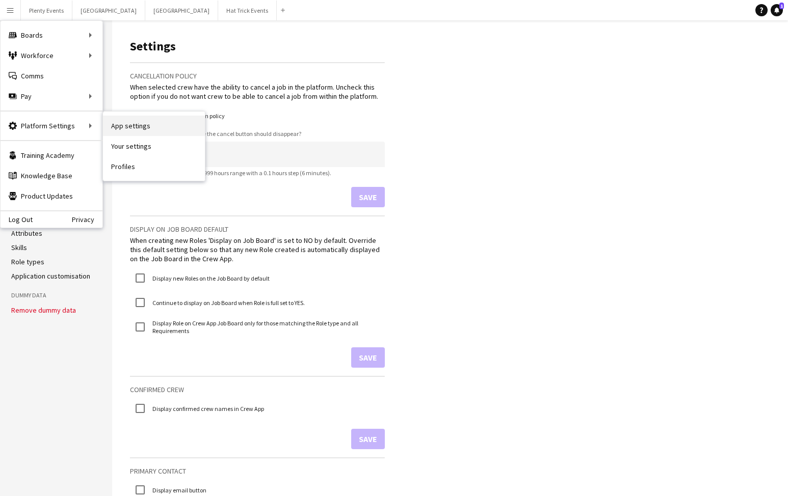
click at [126, 125] on link "App settings" at bounding box center [154, 126] width 102 height 20
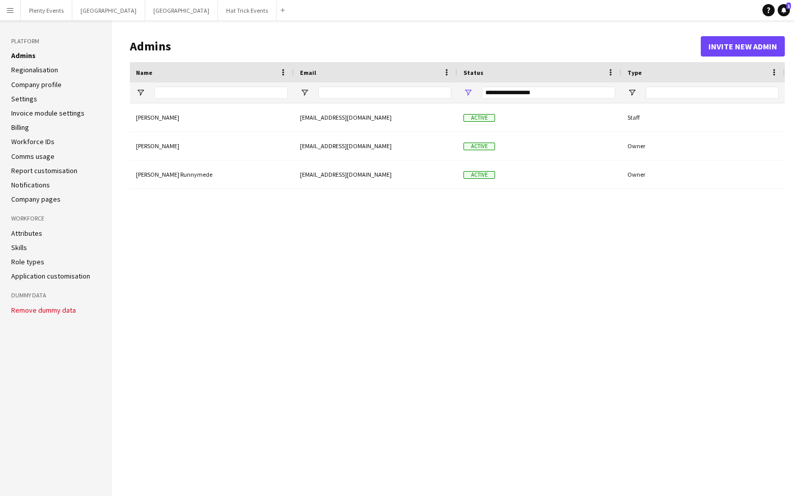
click at [11, 98] on link "Settings" at bounding box center [24, 98] width 26 height 9
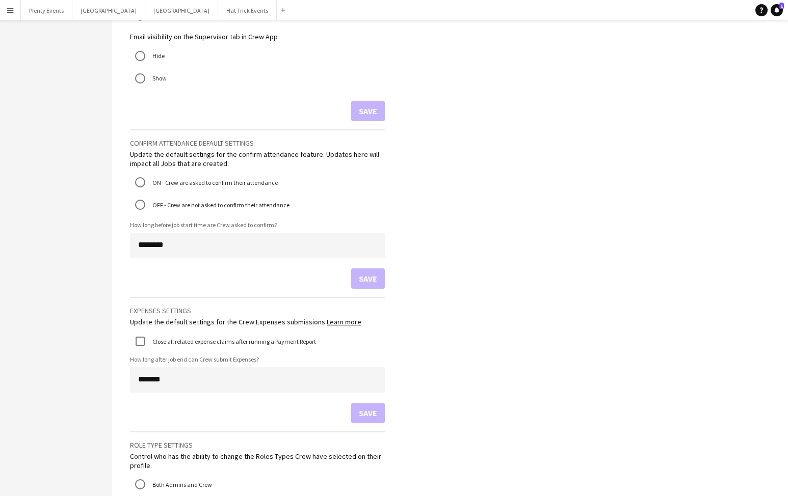
scroll to position [745, 0]
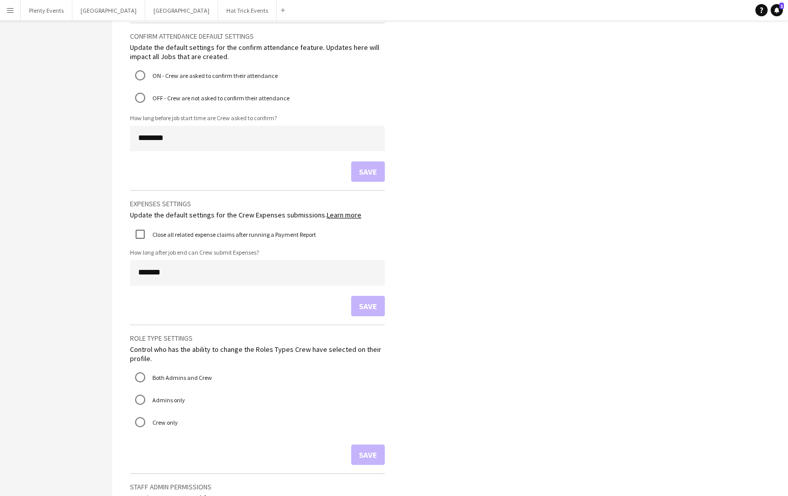
click at [13, 10] on app-icon "Menu" at bounding box center [10, 10] width 8 height 8
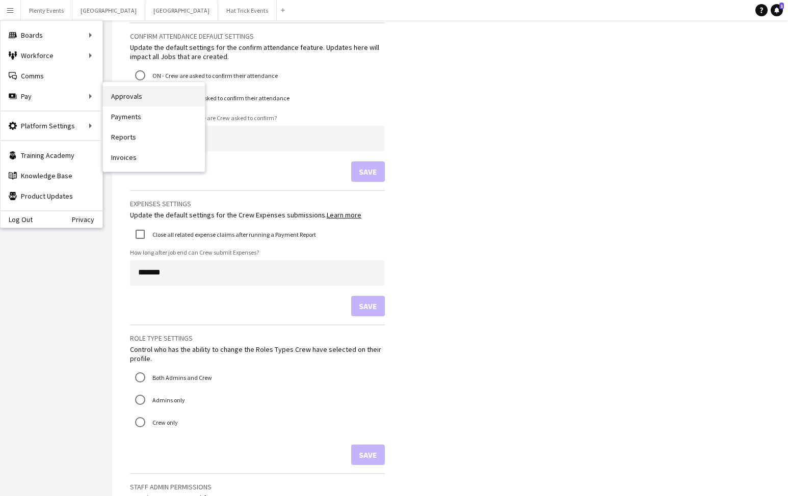
click at [121, 98] on link "Approvals" at bounding box center [154, 96] width 102 height 20
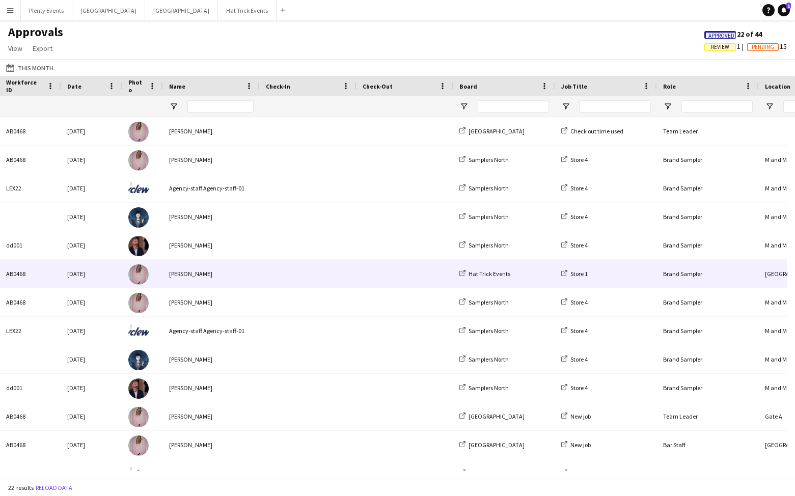
scroll to position [274, 0]
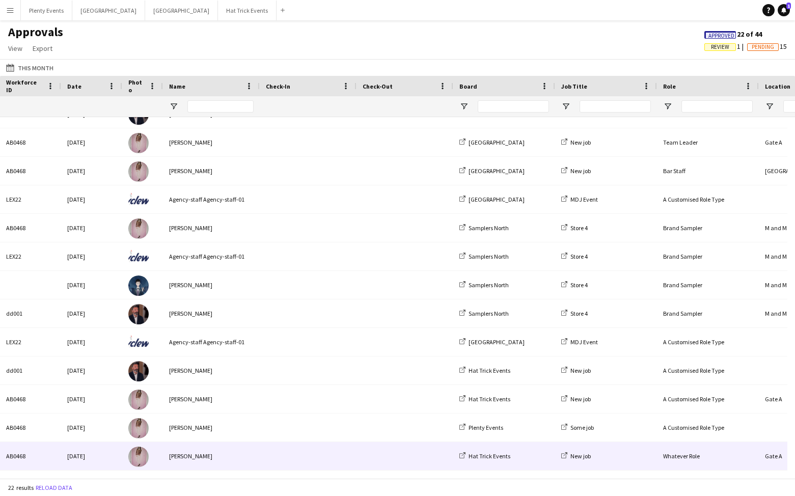
click at [250, 452] on div "[PERSON_NAME]" at bounding box center [211, 456] width 97 height 28
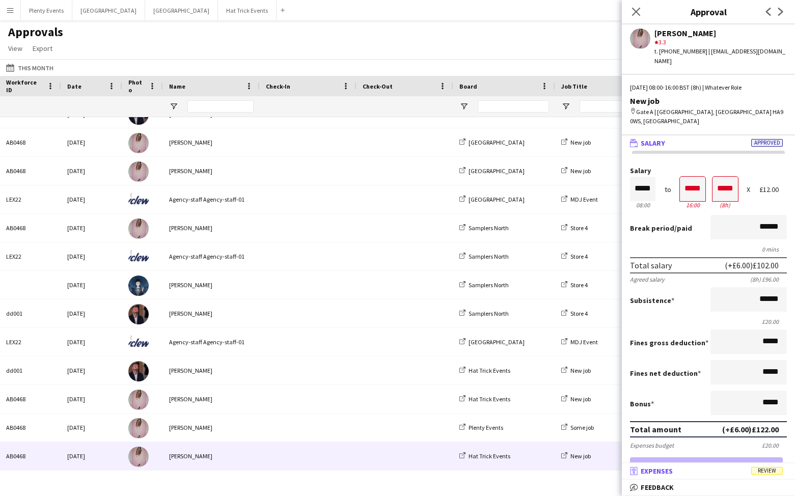
click at [736, 469] on mat-panel-title "receipt Expenses Review" at bounding box center [706, 471] width 169 height 9
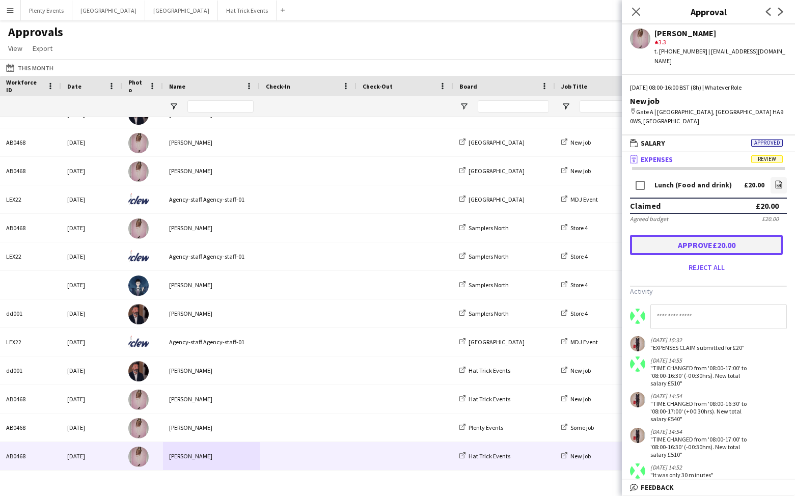
click at [714, 235] on button "Approve £20.00" at bounding box center [706, 245] width 153 height 20
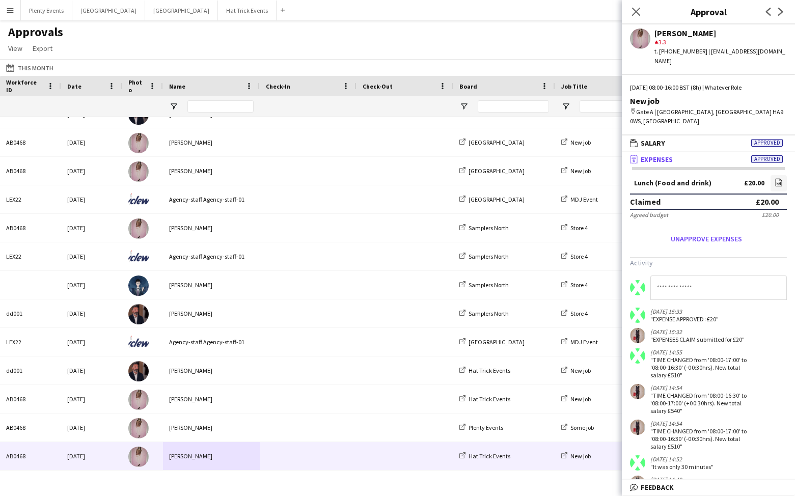
click at [11, 9] on app-icon "Menu" at bounding box center [10, 10] width 8 height 8
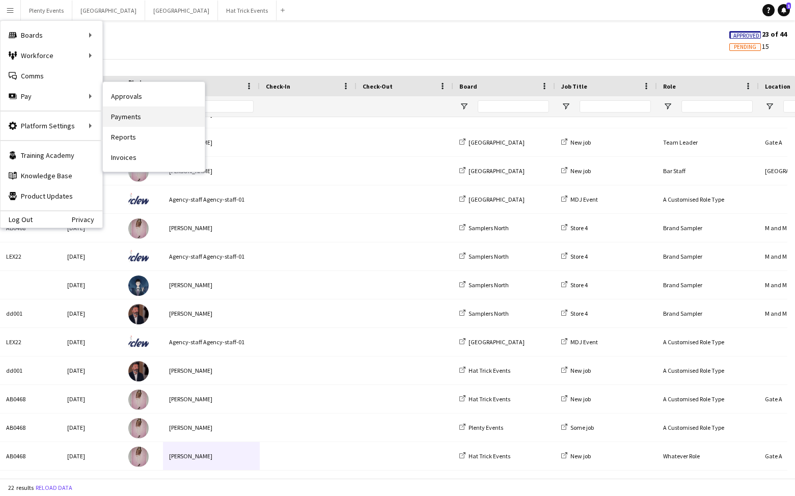
click at [128, 119] on link "Payments" at bounding box center [154, 116] width 102 height 20
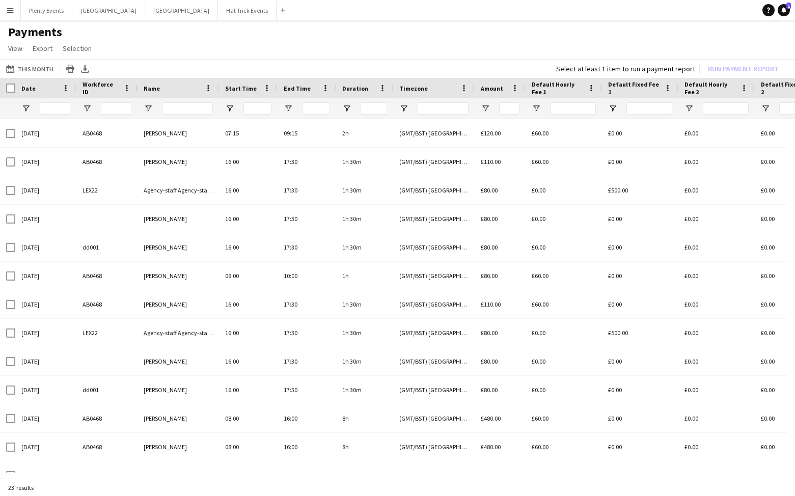
scroll to position [303, 0]
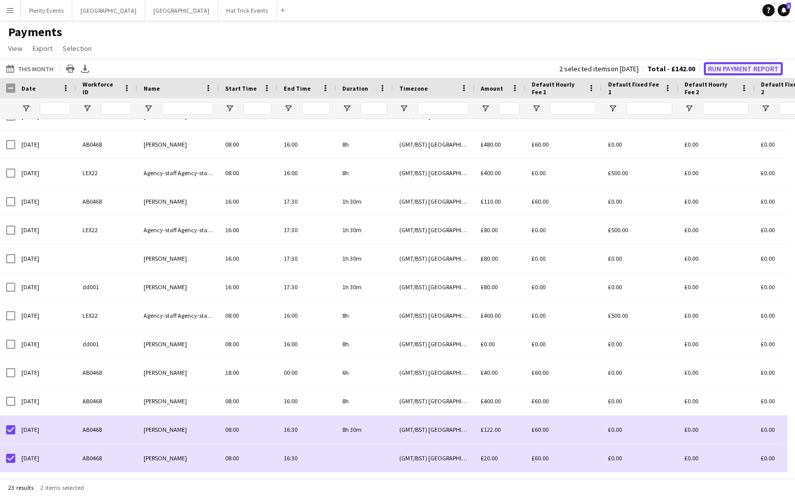
click at [749, 70] on button "Run Payment Report" at bounding box center [743, 68] width 79 height 13
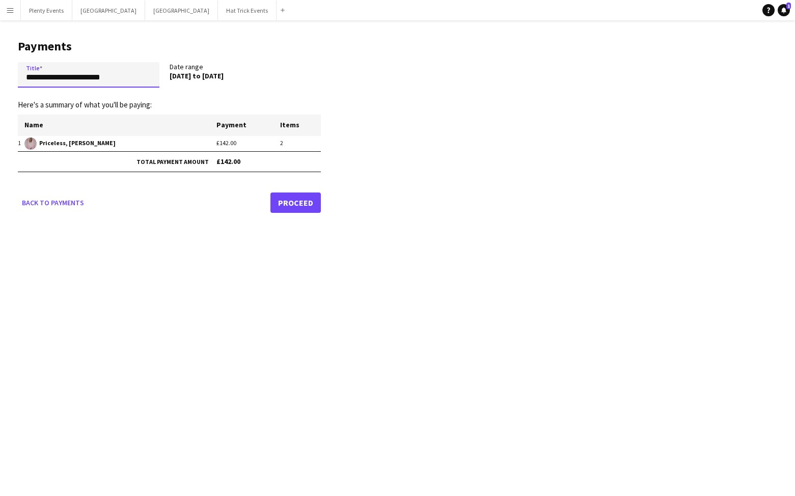
drag, startPoint x: 122, startPoint y: 77, endPoint x: -8, endPoint y: 73, distance: 130.0
click at [0, 73] on html "**********" at bounding box center [397, 248] width 795 height 496
type input "**********"
click at [298, 202] on link "Proceed" at bounding box center [295, 203] width 50 height 20
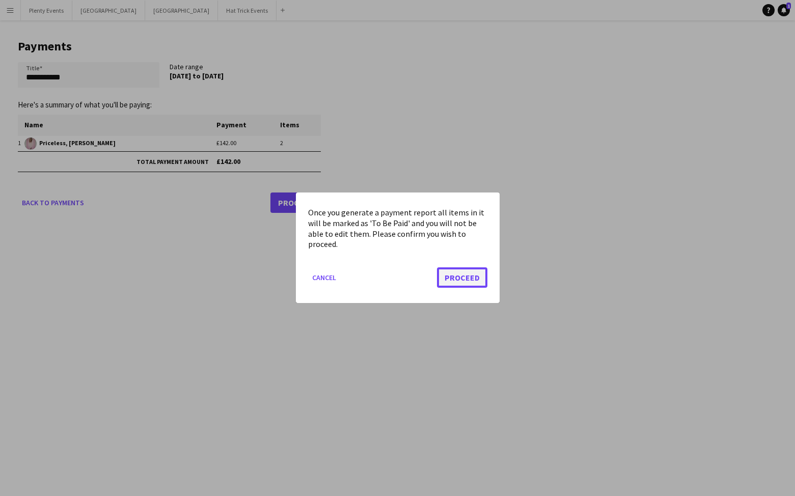
click at [475, 278] on button "Proceed" at bounding box center [462, 278] width 50 height 20
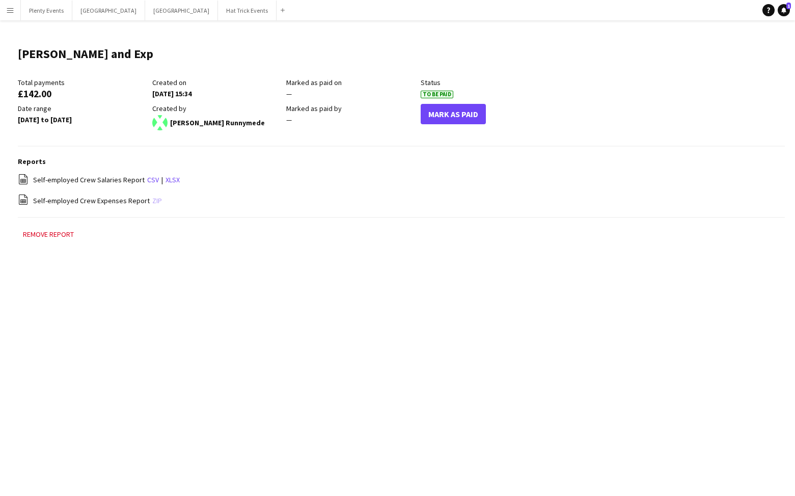
click at [152, 200] on link "zip" at bounding box center [157, 200] width 10 height 9
click at [11, 12] on app-icon "Menu" at bounding box center [10, 10] width 8 height 8
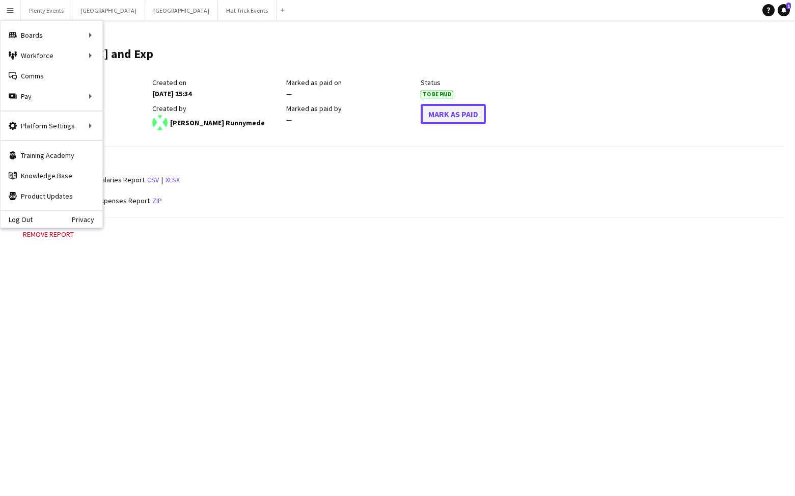
click at [452, 118] on button "Mark As Paid" at bounding box center [453, 114] width 65 height 20
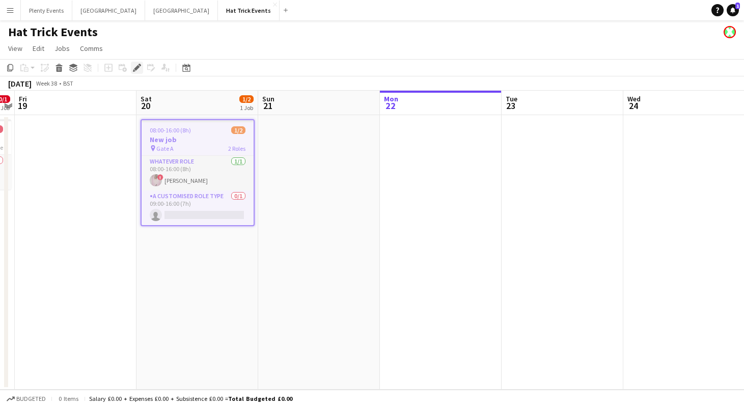
click at [136, 69] on icon at bounding box center [137, 68] width 6 height 6
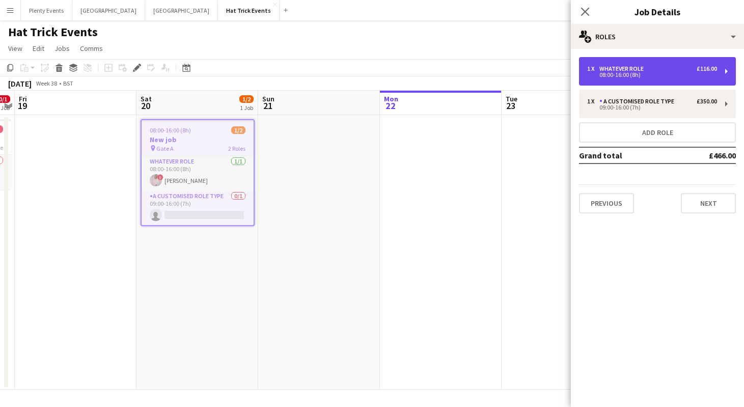
click at [614, 74] on div "08:00-16:00 (8h)" at bounding box center [652, 74] width 130 height 5
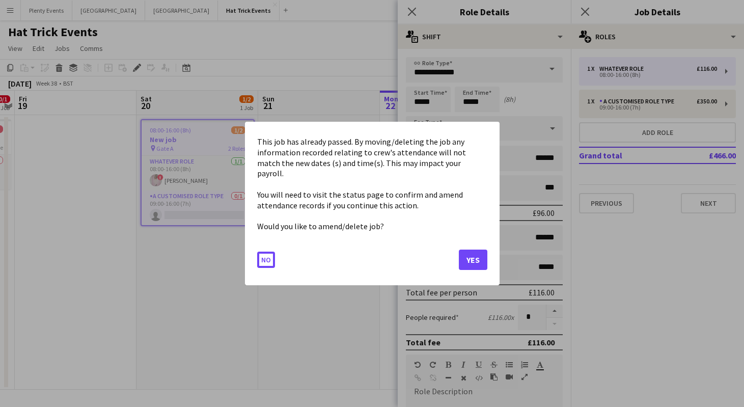
click at [470, 103] on body "Menu Boards Boards Boards All jobs Status Workforce Workforce My Workforce Recr…" at bounding box center [372, 203] width 744 height 407
click at [264, 256] on button "No" at bounding box center [266, 260] width 18 height 16
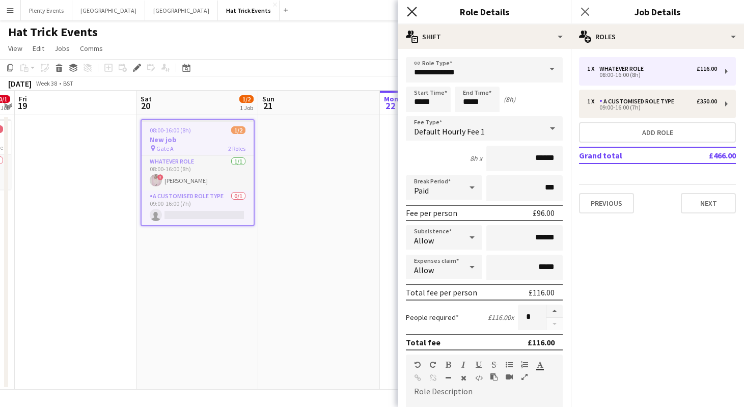
click at [413, 11] on icon at bounding box center [412, 12] width 10 height 10
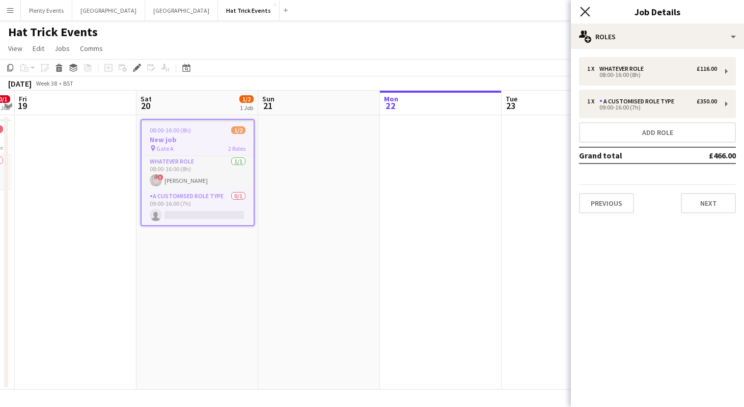
click at [587, 13] on icon at bounding box center [585, 12] width 10 height 10
